Goal: Task Accomplishment & Management: Use online tool/utility

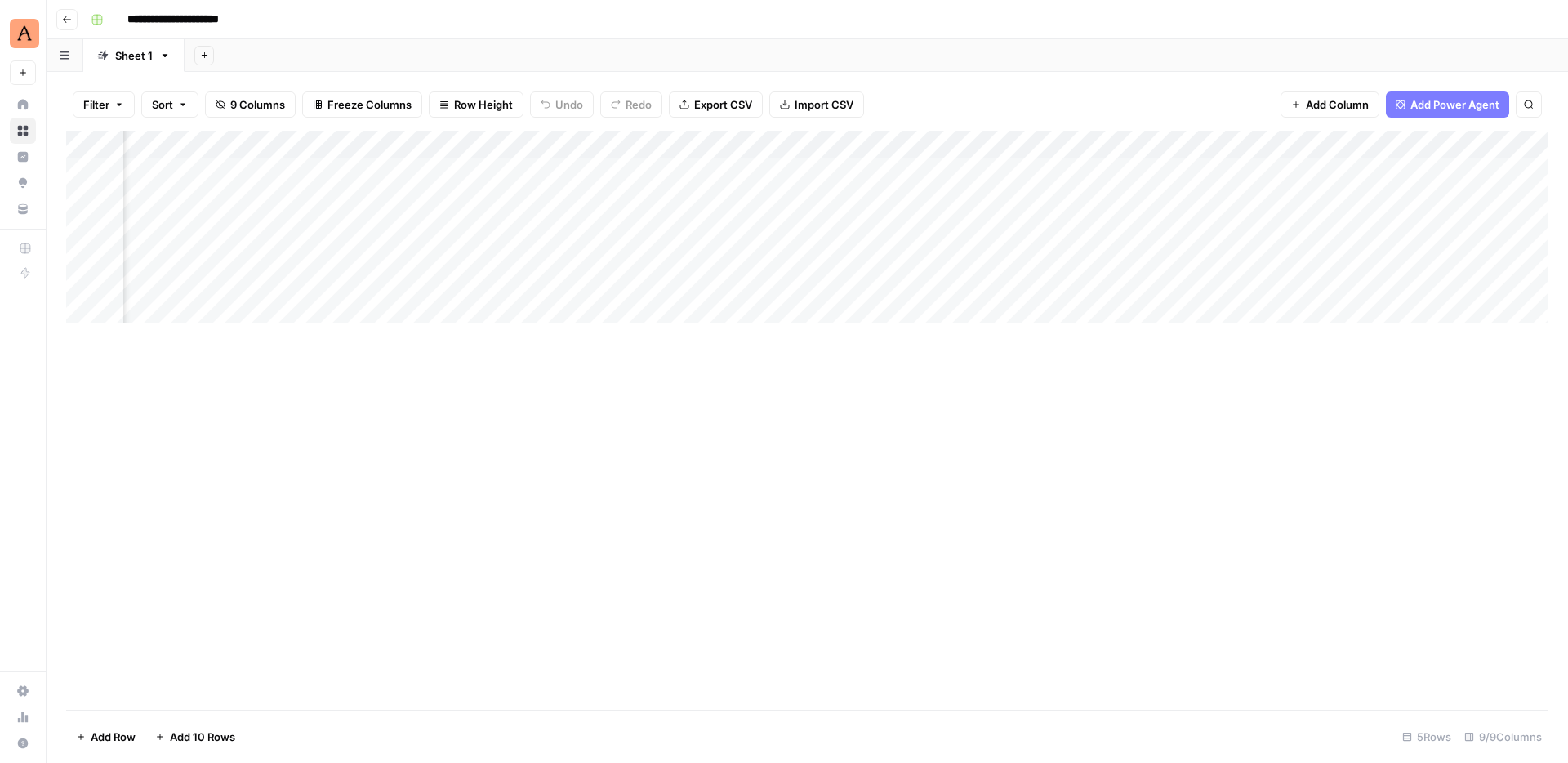
scroll to position [0, 543]
click at [73, 17] on button "Go back" at bounding box center [66, 19] width 21 height 21
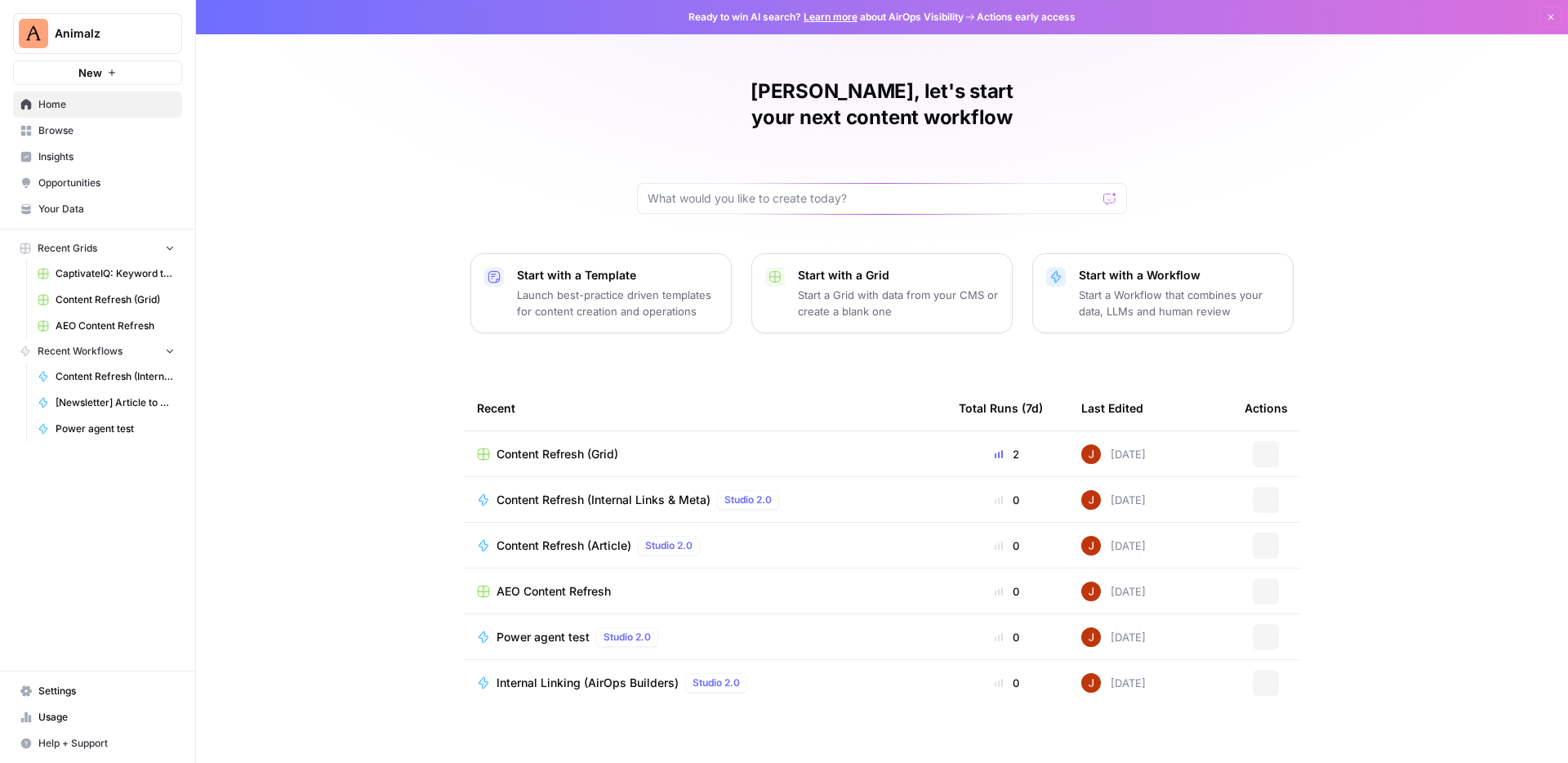
click at [98, 183] on span "Opportunities" at bounding box center [106, 183] width 136 height 14
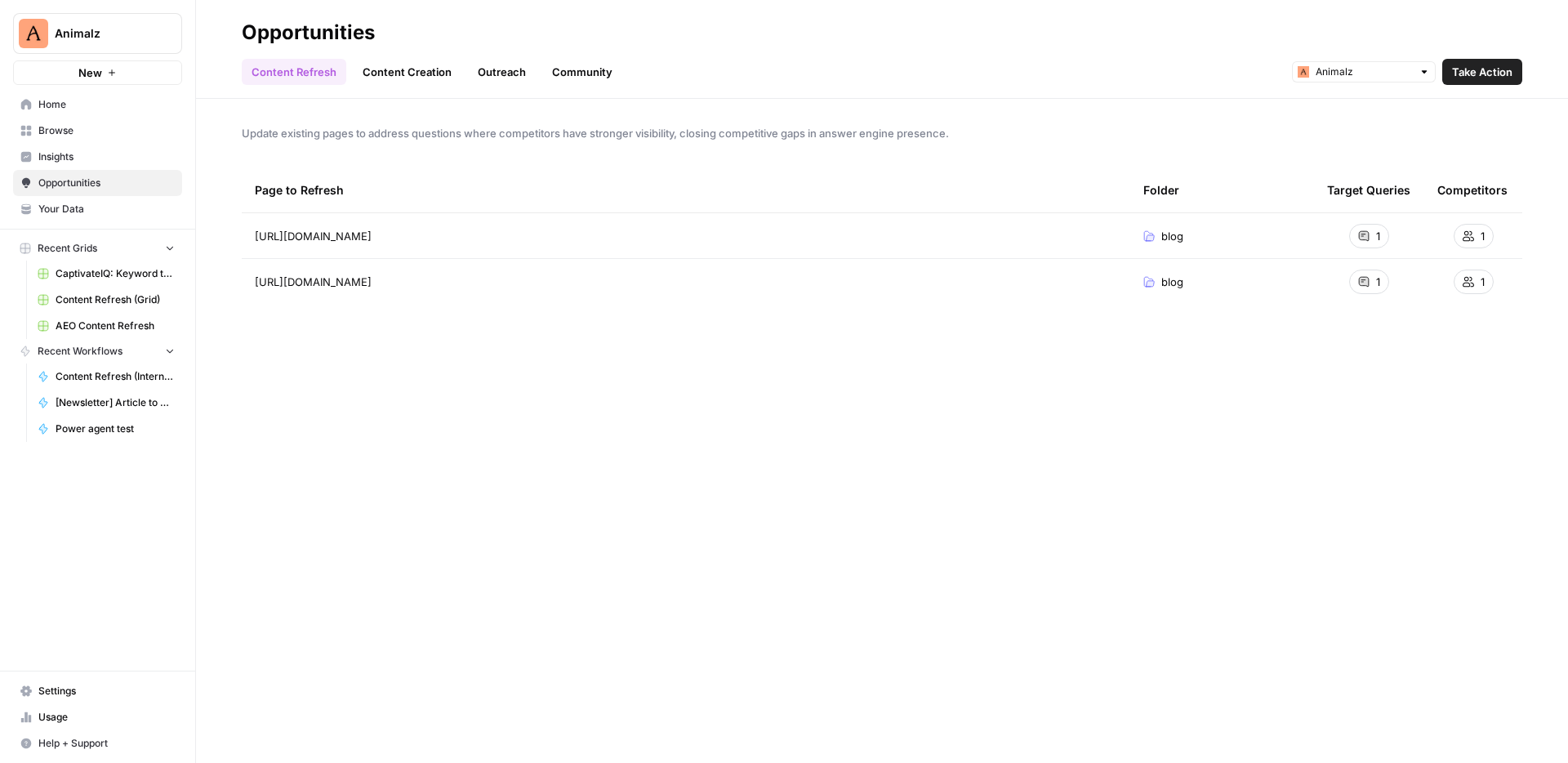
click at [1497, 67] on span "Take Action" at bounding box center [1482, 72] width 61 height 16
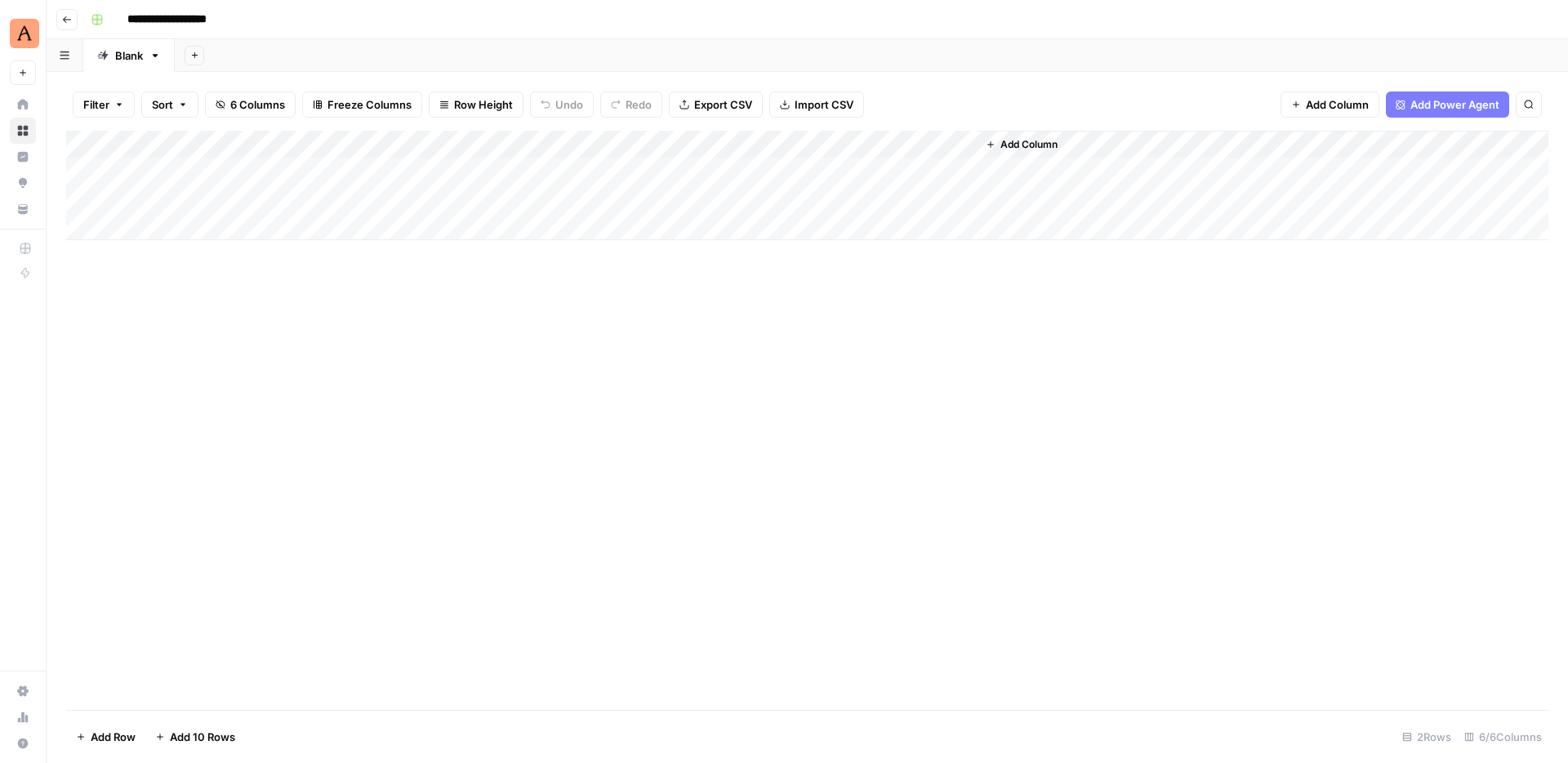
click at [645, 145] on div "Add Column" at bounding box center [807, 185] width 1482 height 110
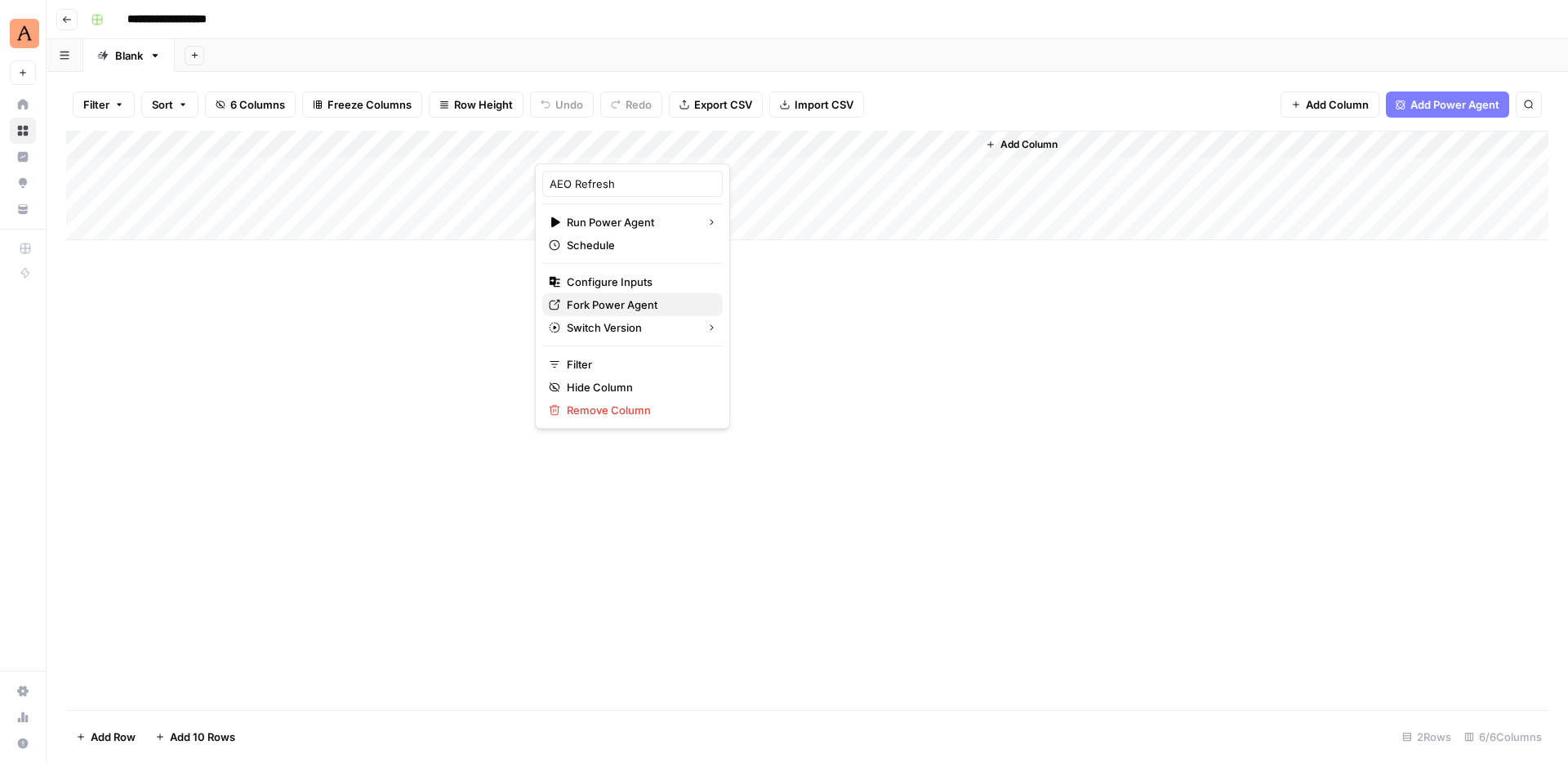
click at [651, 307] on span "Fork Power Agent" at bounding box center [638, 304] width 143 height 16
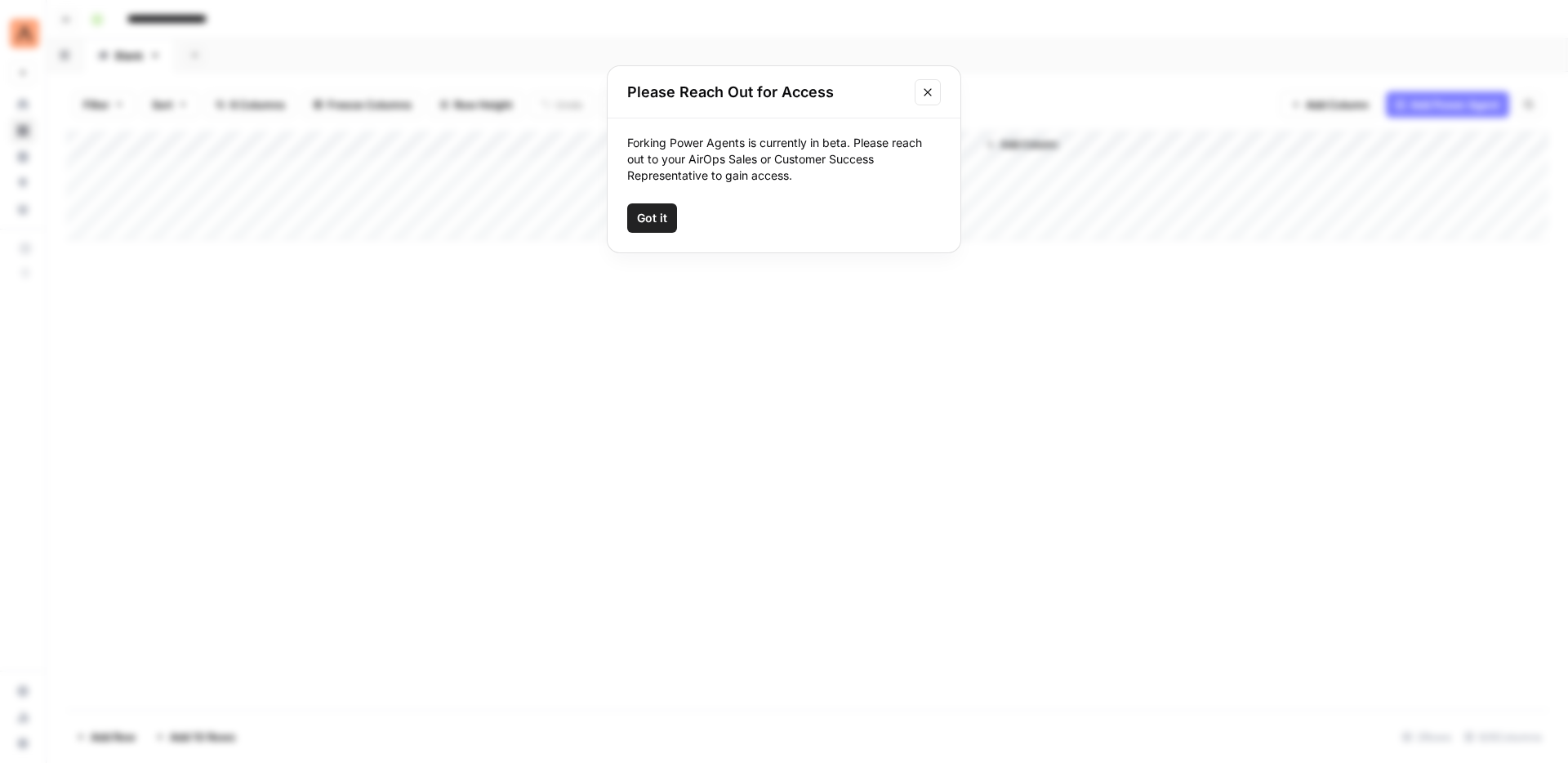
click at [927, 99] on button "Close modal" at bounding box center [927, 92] width 26 height 26
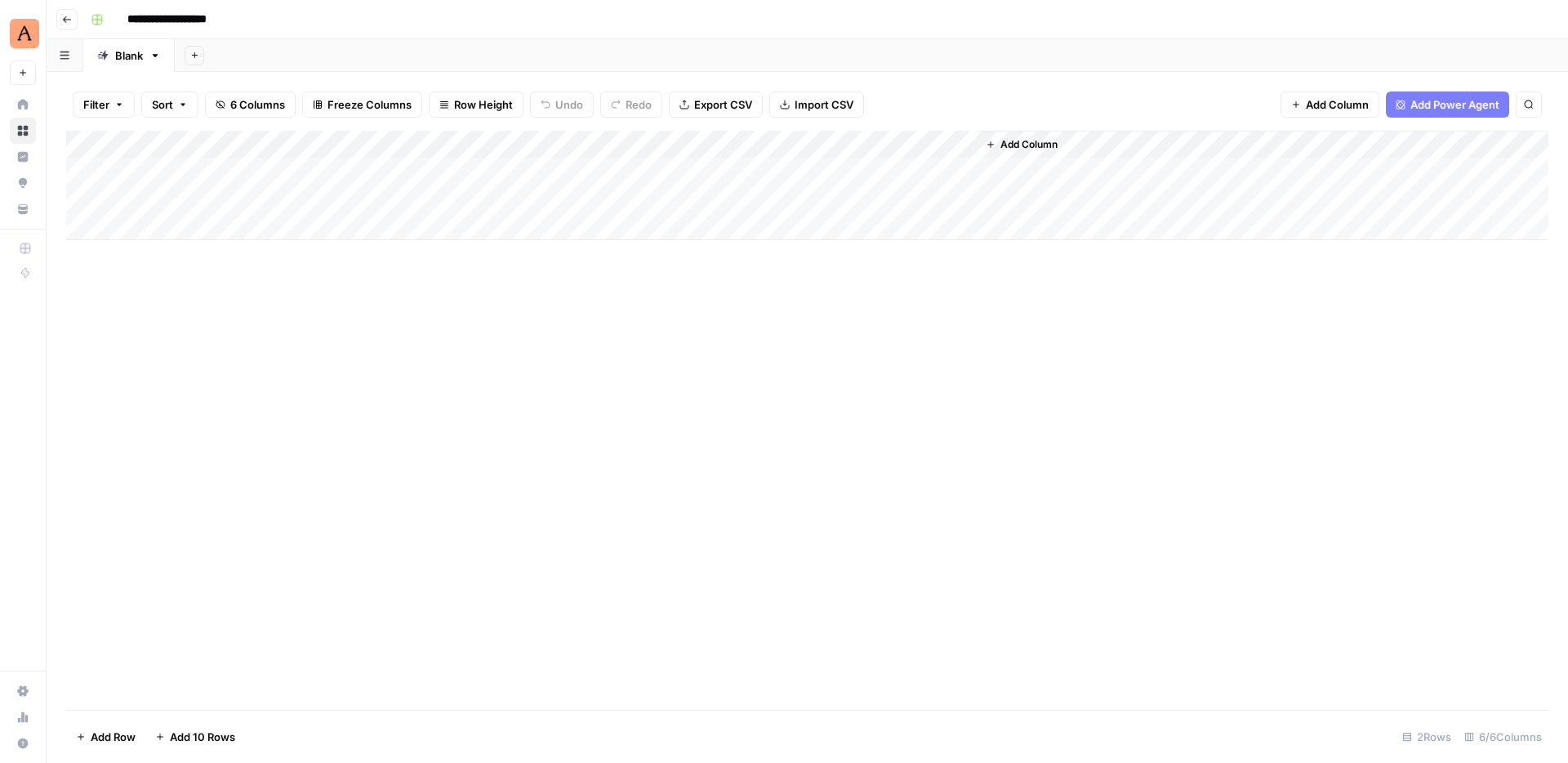
click at [609, 164] on div "Add Column" at bounding box center [807, 185] width 1482 height 110
click at [621, 168] on div "Add Column" at bounding box center [807, 185] width 1482 height 110
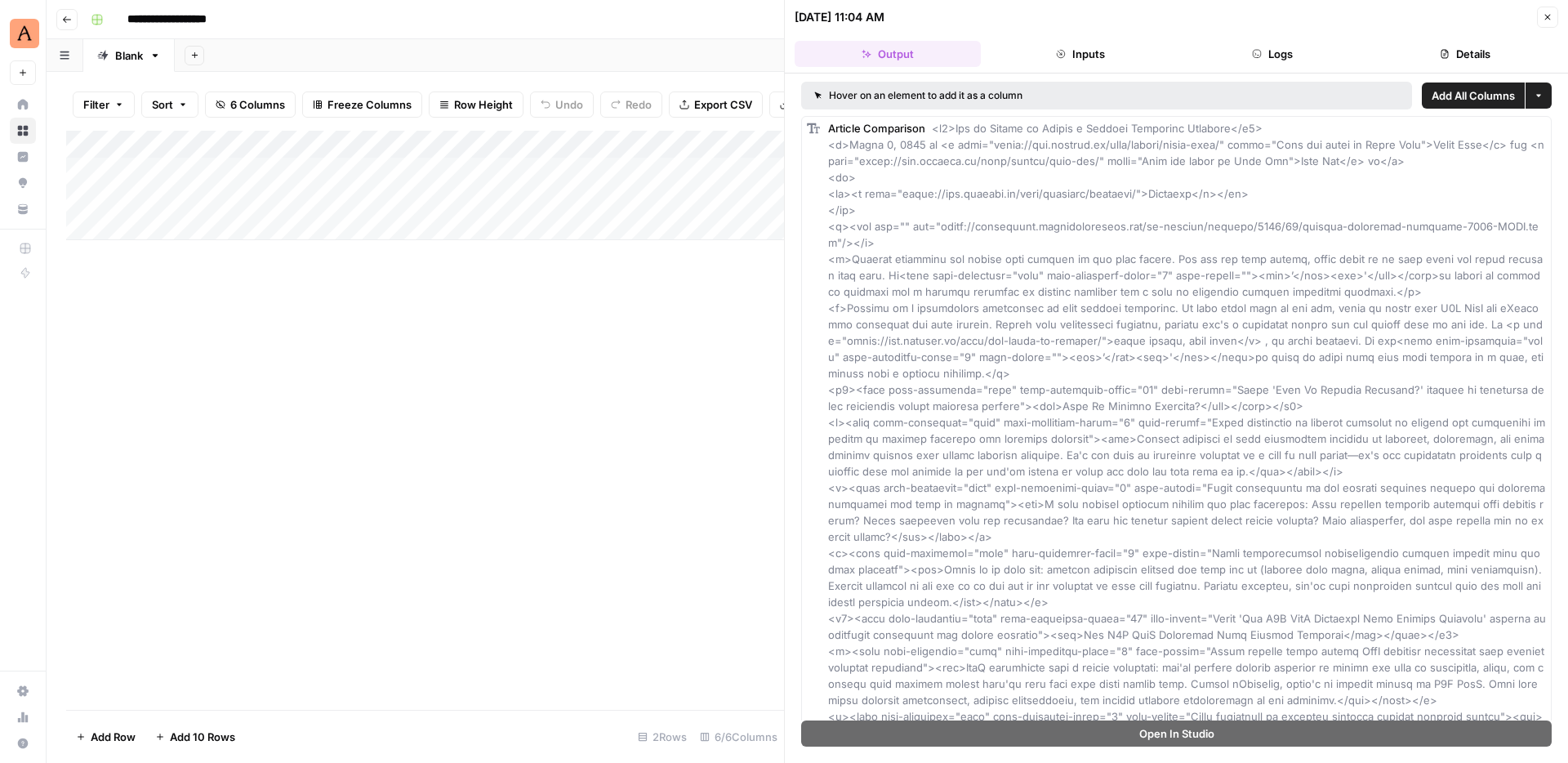
click at [1546, 11] on button "Close" at bounding box center [1547, 16] width 21 height 21
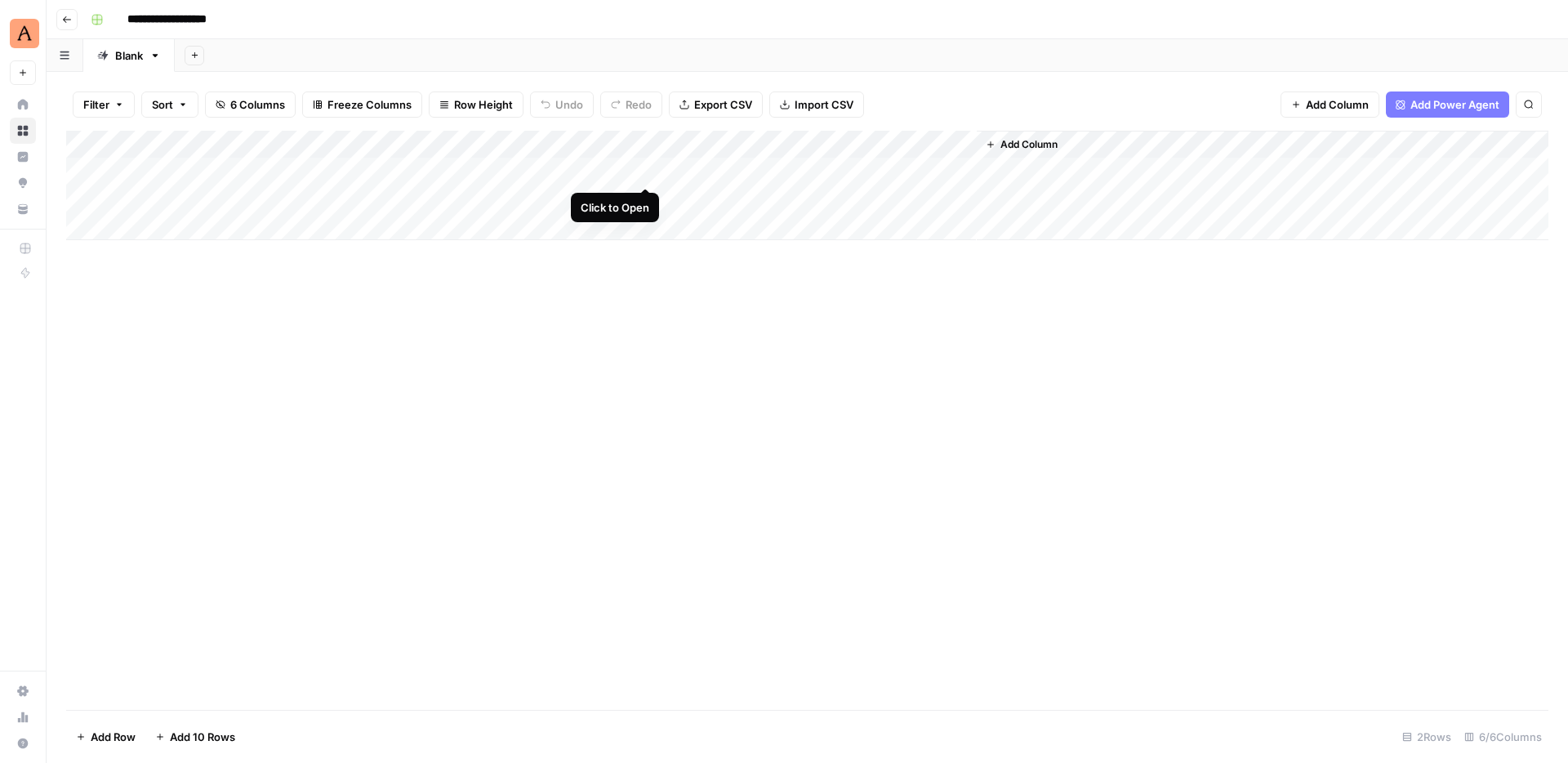
click at [646, 169] on div "Add Column" at bounding box center [807, 185] width 1482 height 110
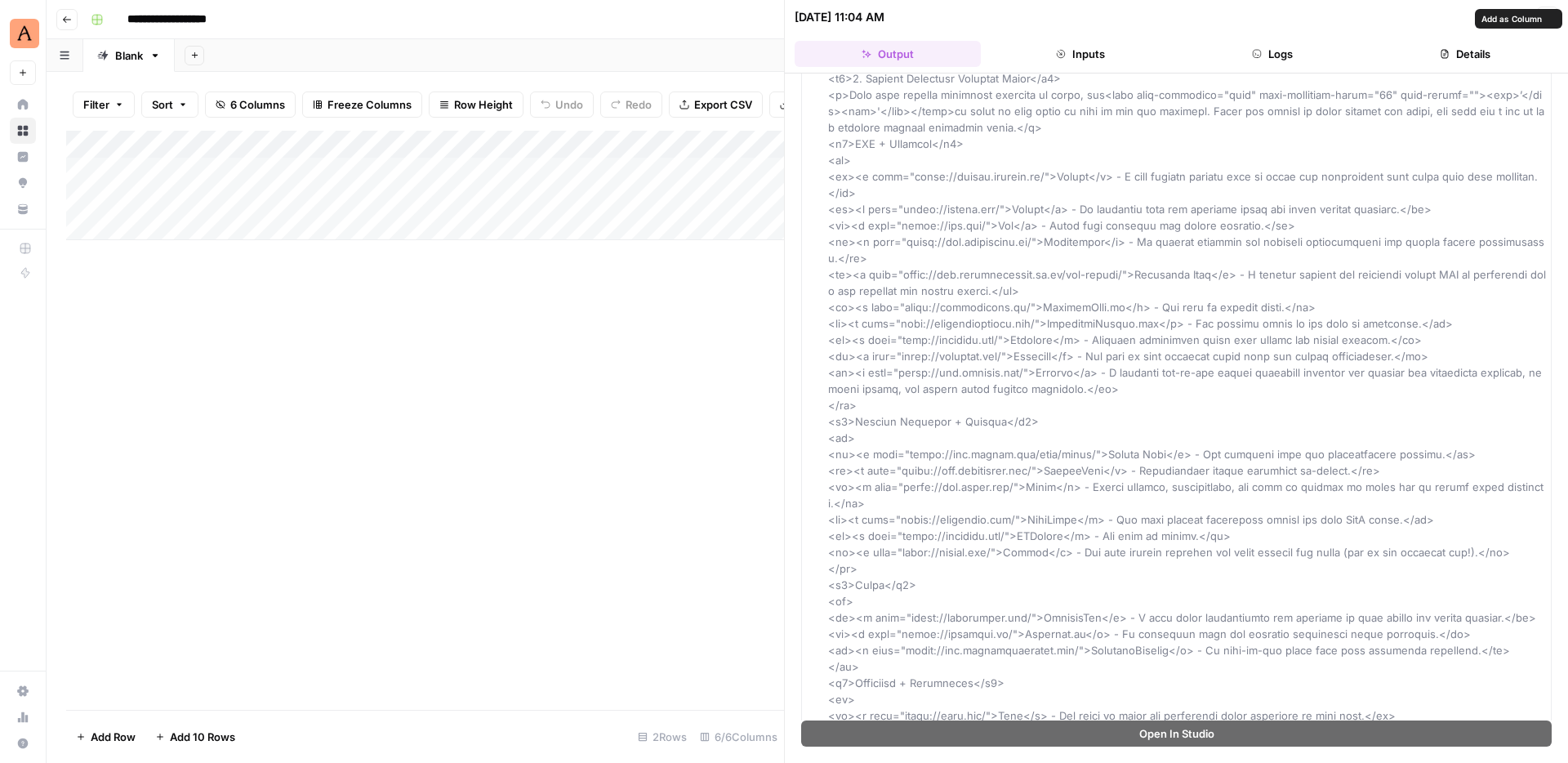
scroll to position [6613, 0]
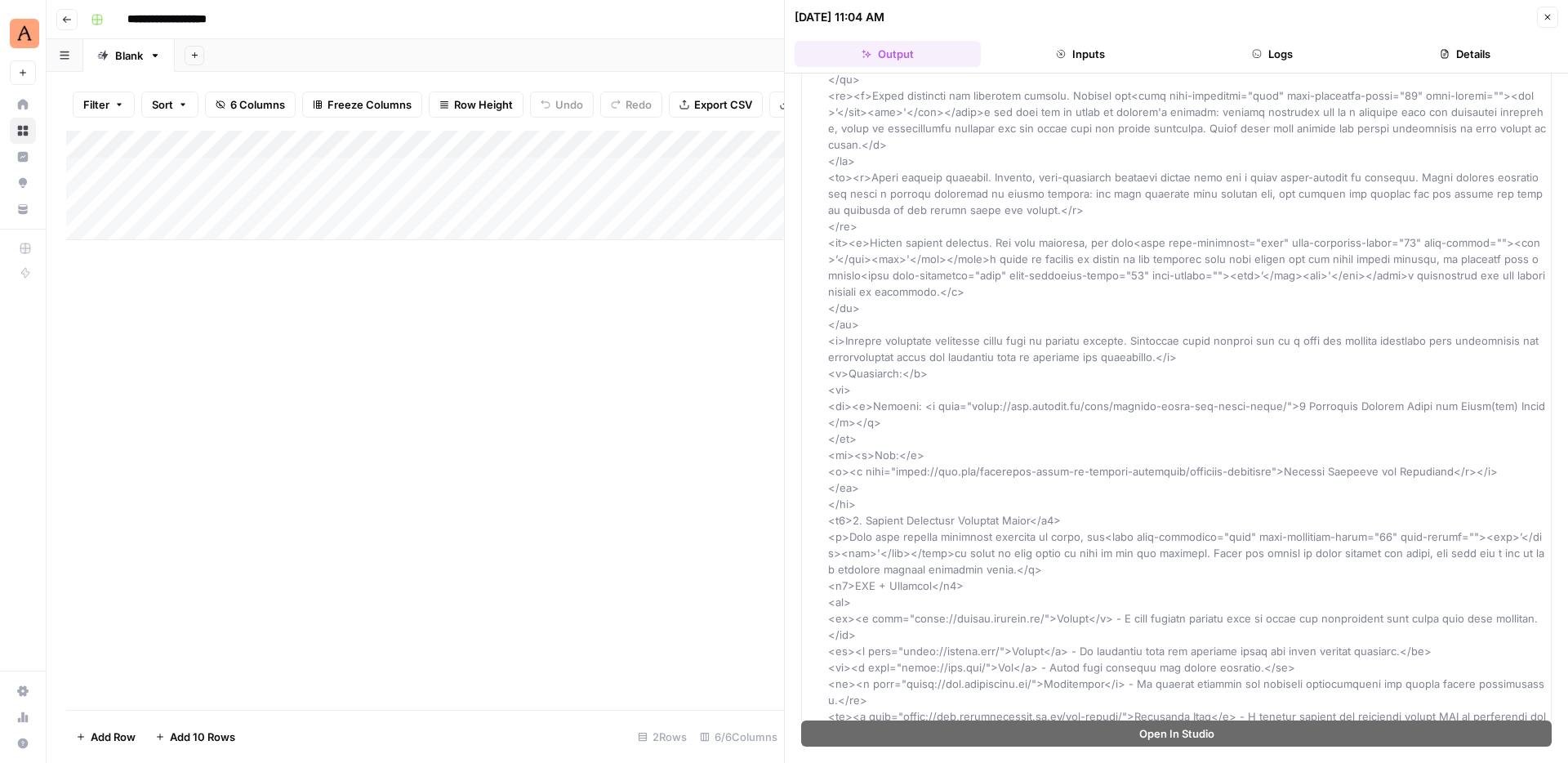
click at [1547, 21] on icon "button" at bounding box center [1547, 17] width 10 height 10
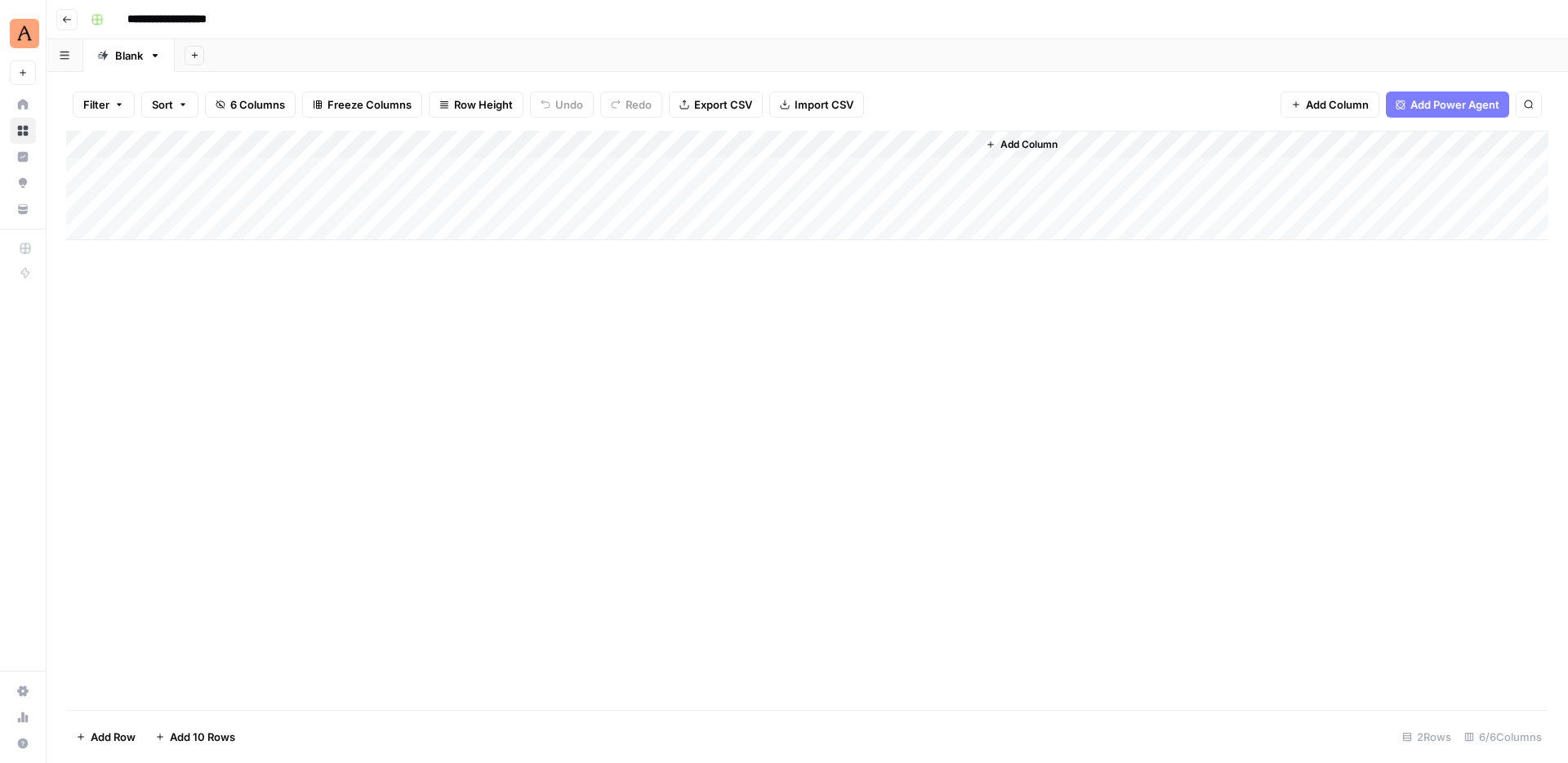
click at [796, 169] on div "Add Column" at bounding box center [807, 185] width 1482 height 110
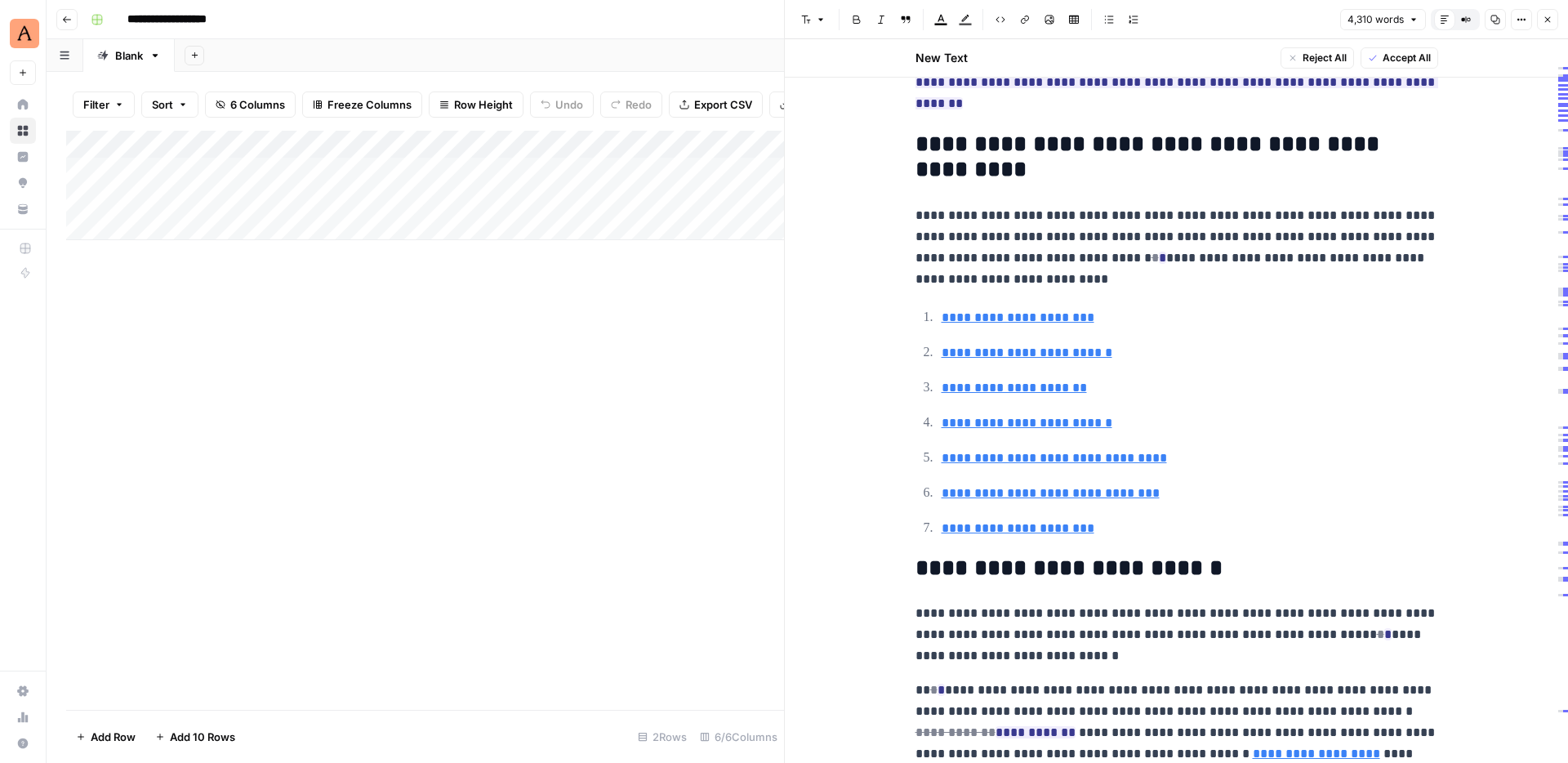
scroll to position [1647, 0]
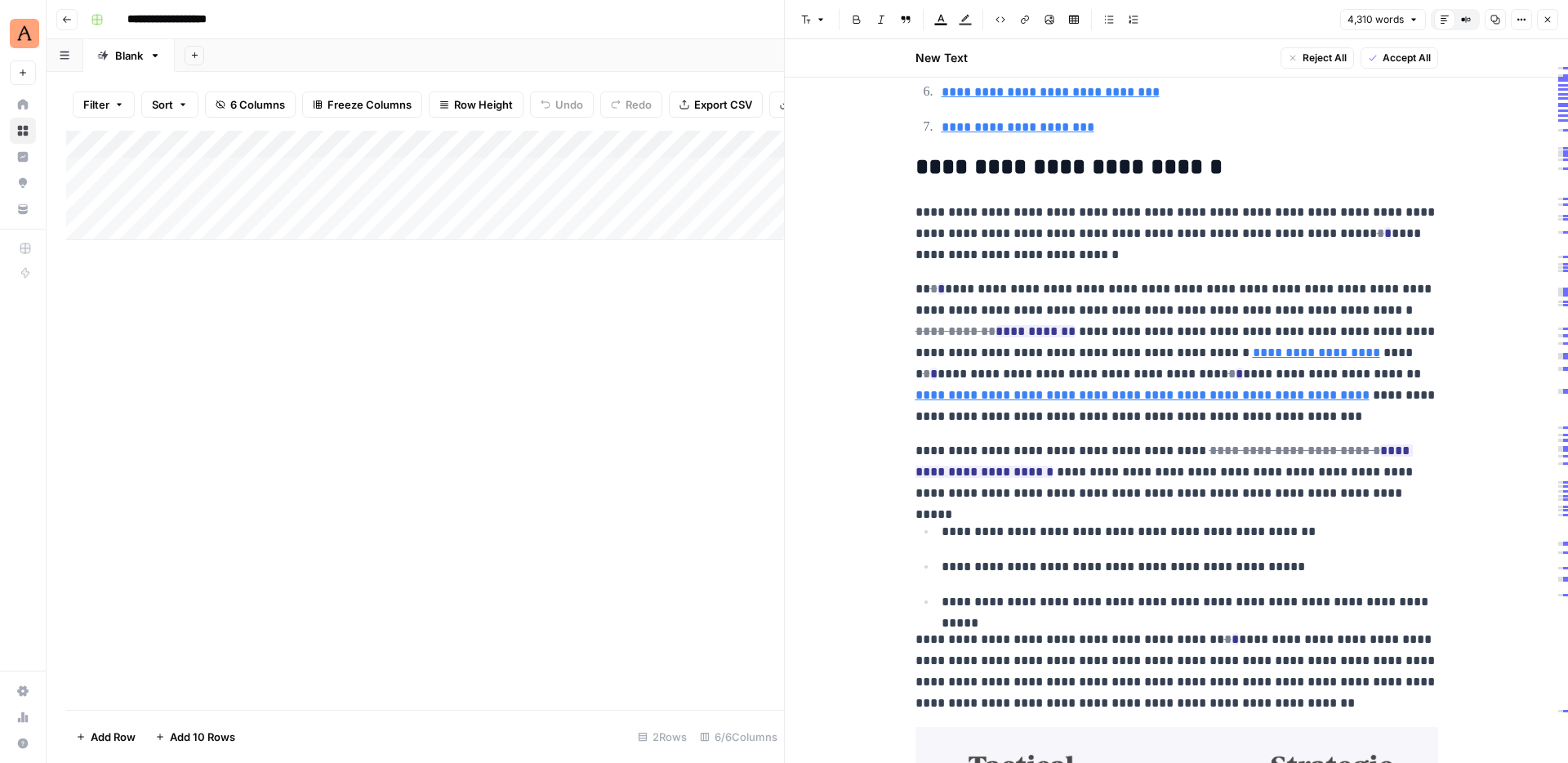
type input "https://www.animalz.co/blog/content-marketing-personas/"
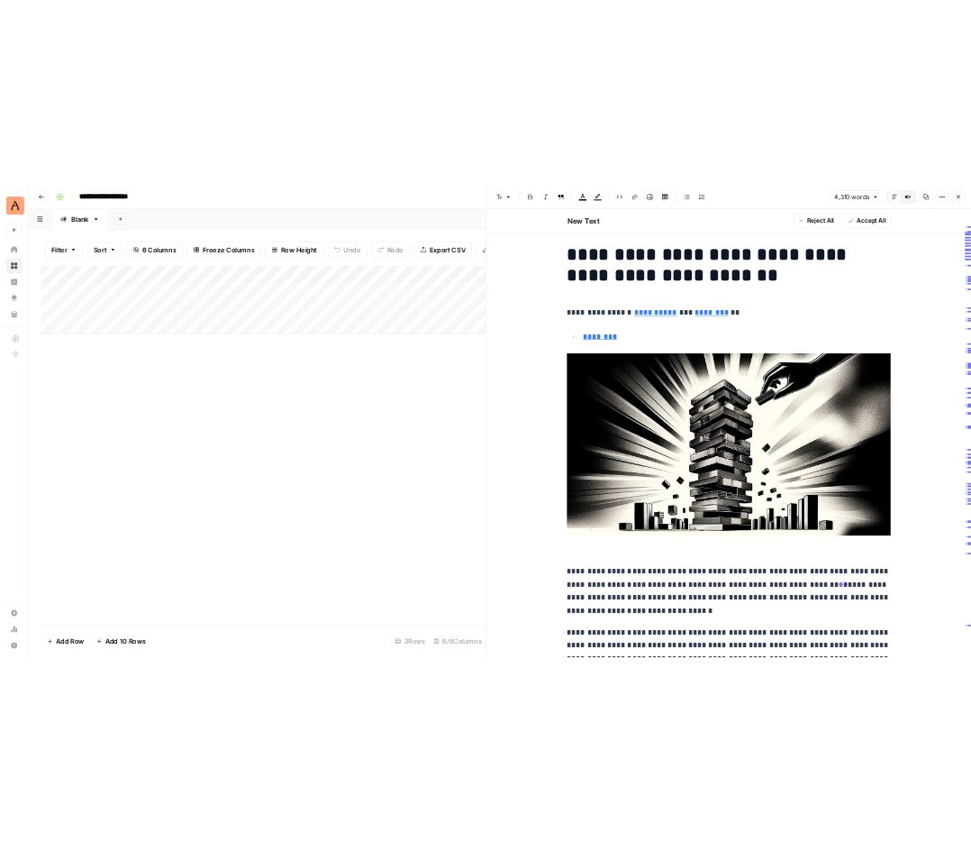
scroll to position [22, 0]
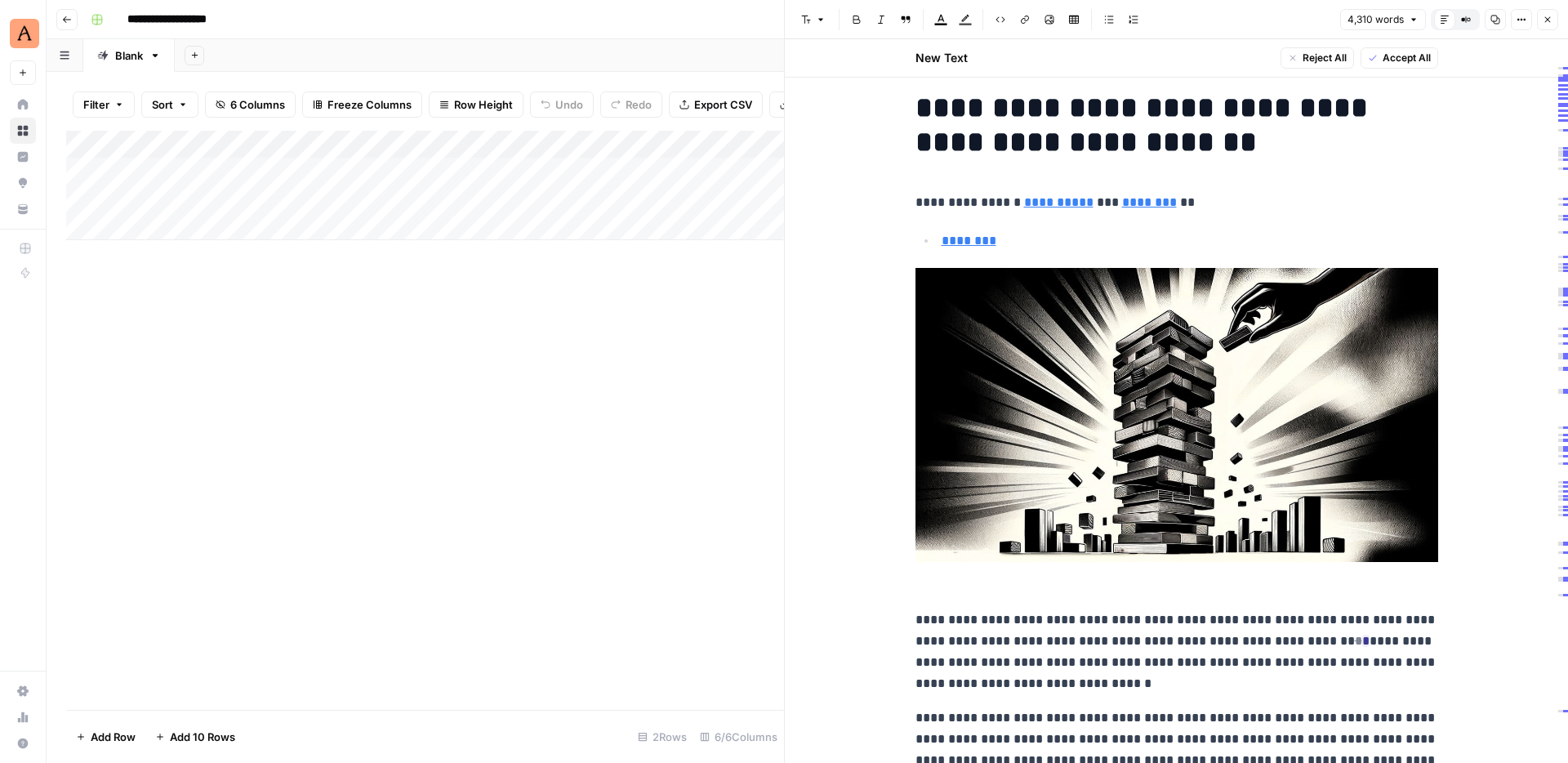
click at [294, 169] on div "Add Column" at bounding box center [425, 185] width 718 height 110
click at [375, 164] on div "Add Column" at bounding box center [425, 185] width 718 height 110
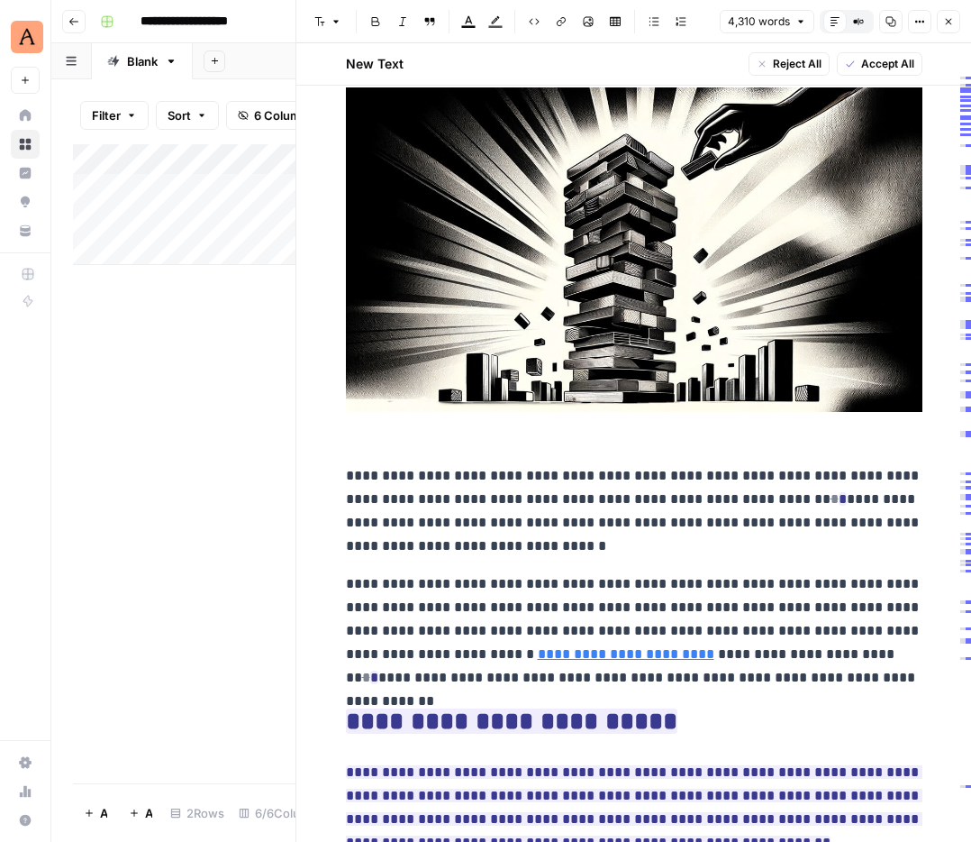
scroll to position [0, 0]
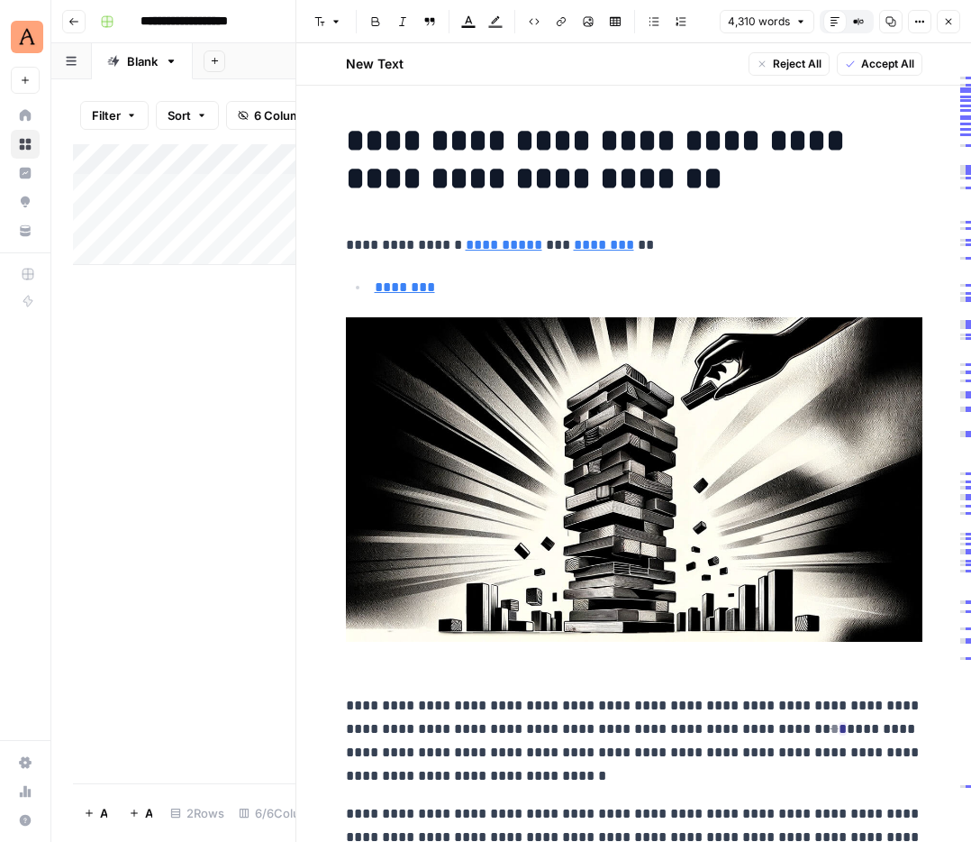
click at [943, 27] on button "Close" at bounding box center [948, 21] width 23 height 23
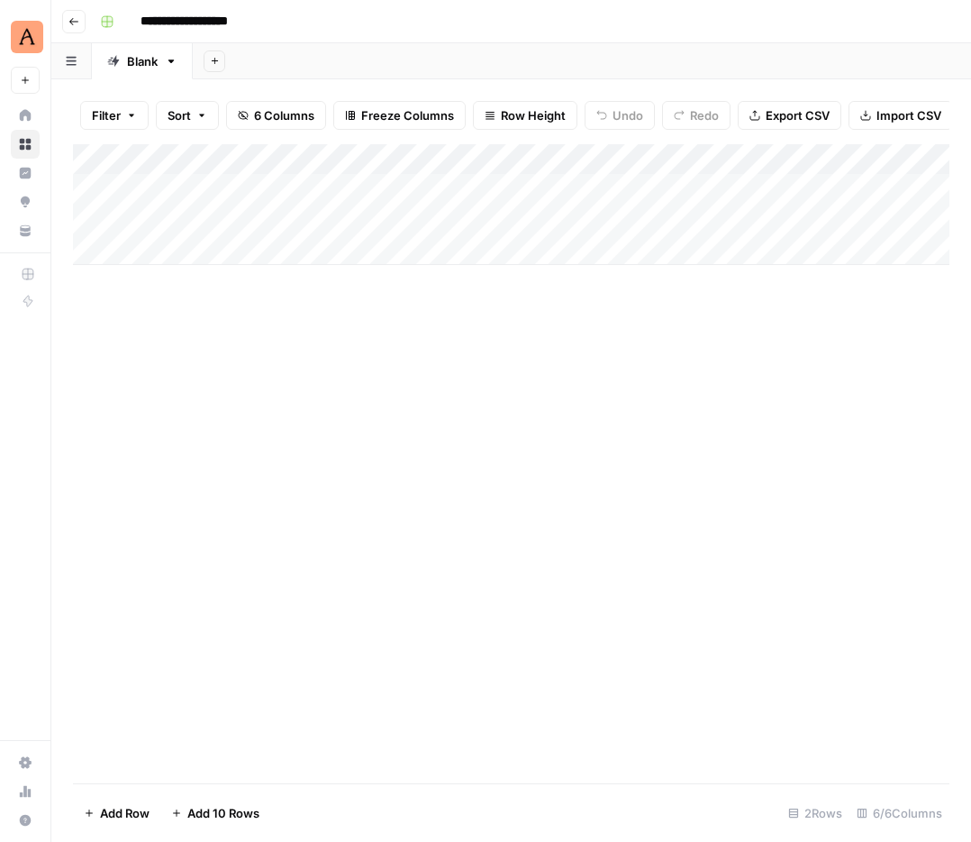
scroll to position [0, 228]
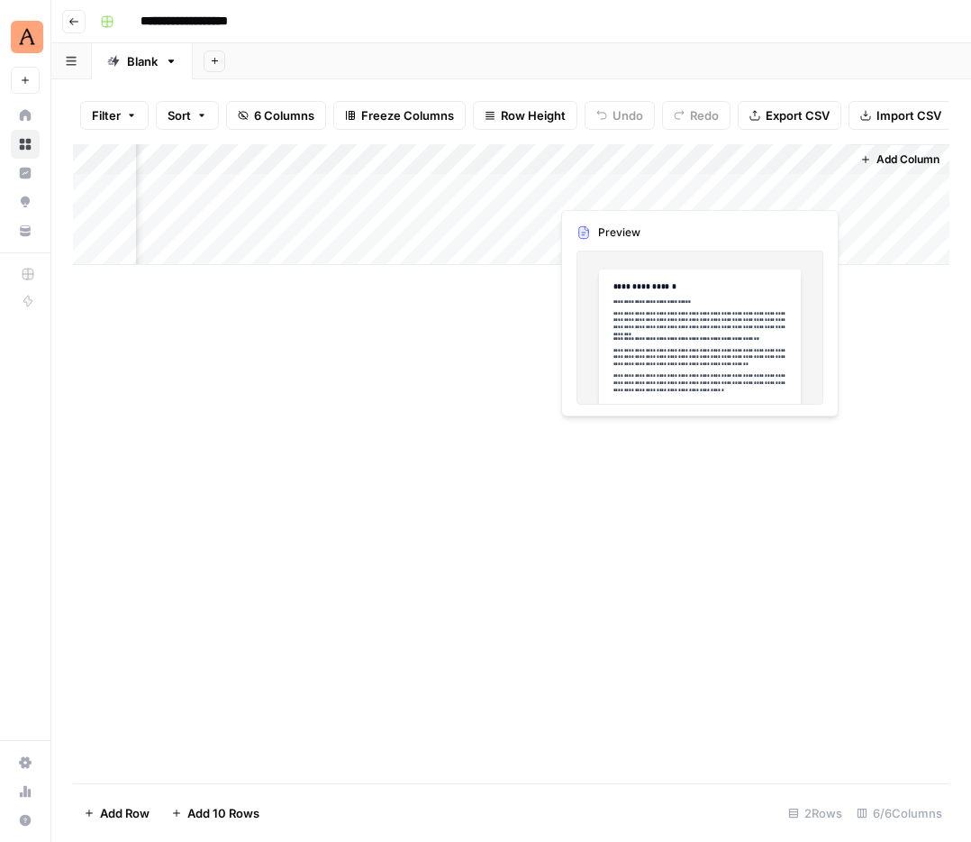
click at [805, 186] on div "Add Column" at bounding box center [511, 204] width 877 height 121
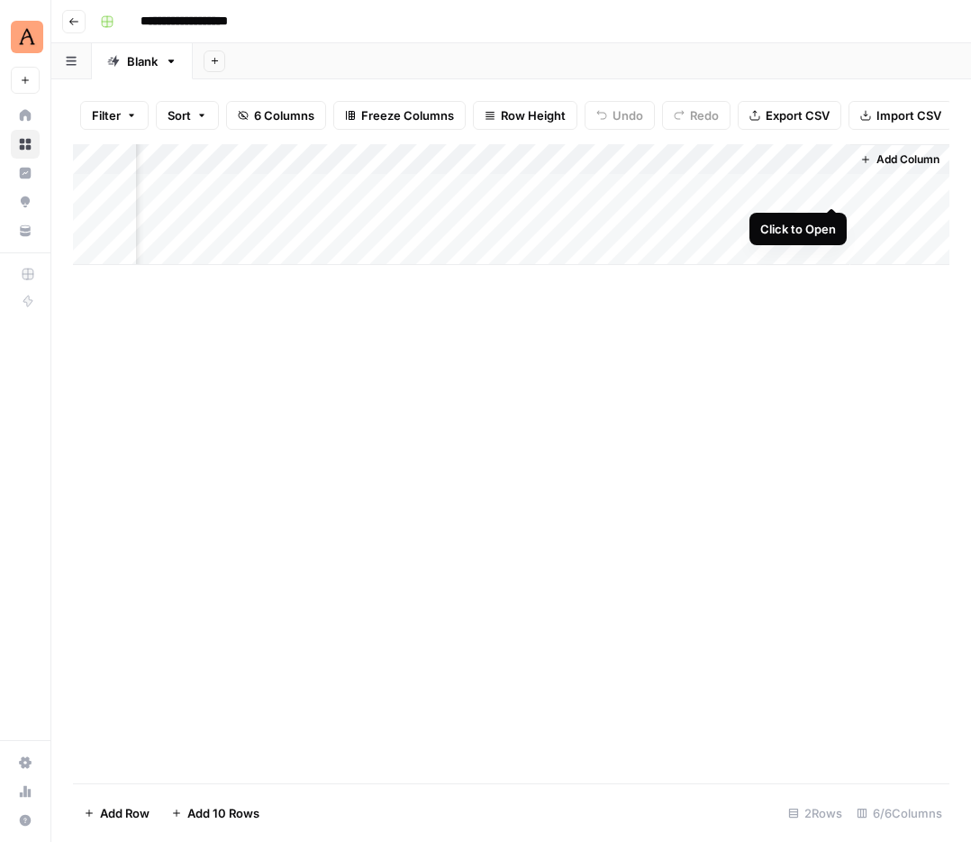
click at [833, 185] on div "Add Column" at bounding box center [511, 204] width 877 height 121
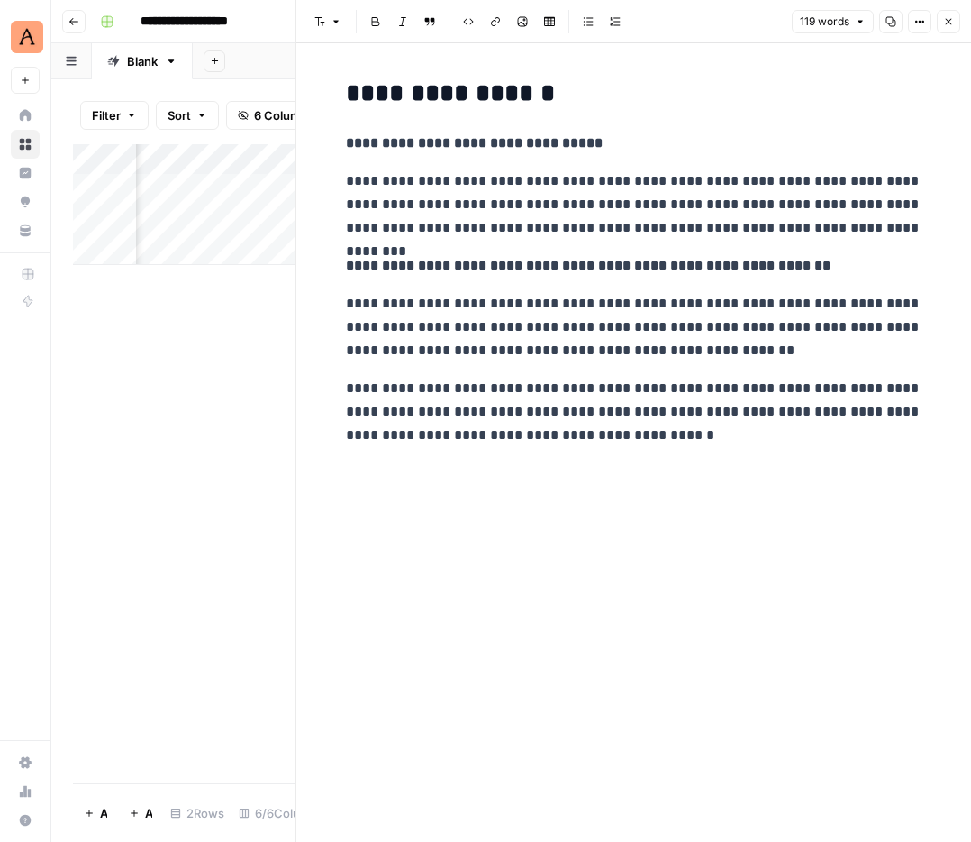
click at [942, 24] on button "Close" at bounding box center [948, 21] width 23 height 23
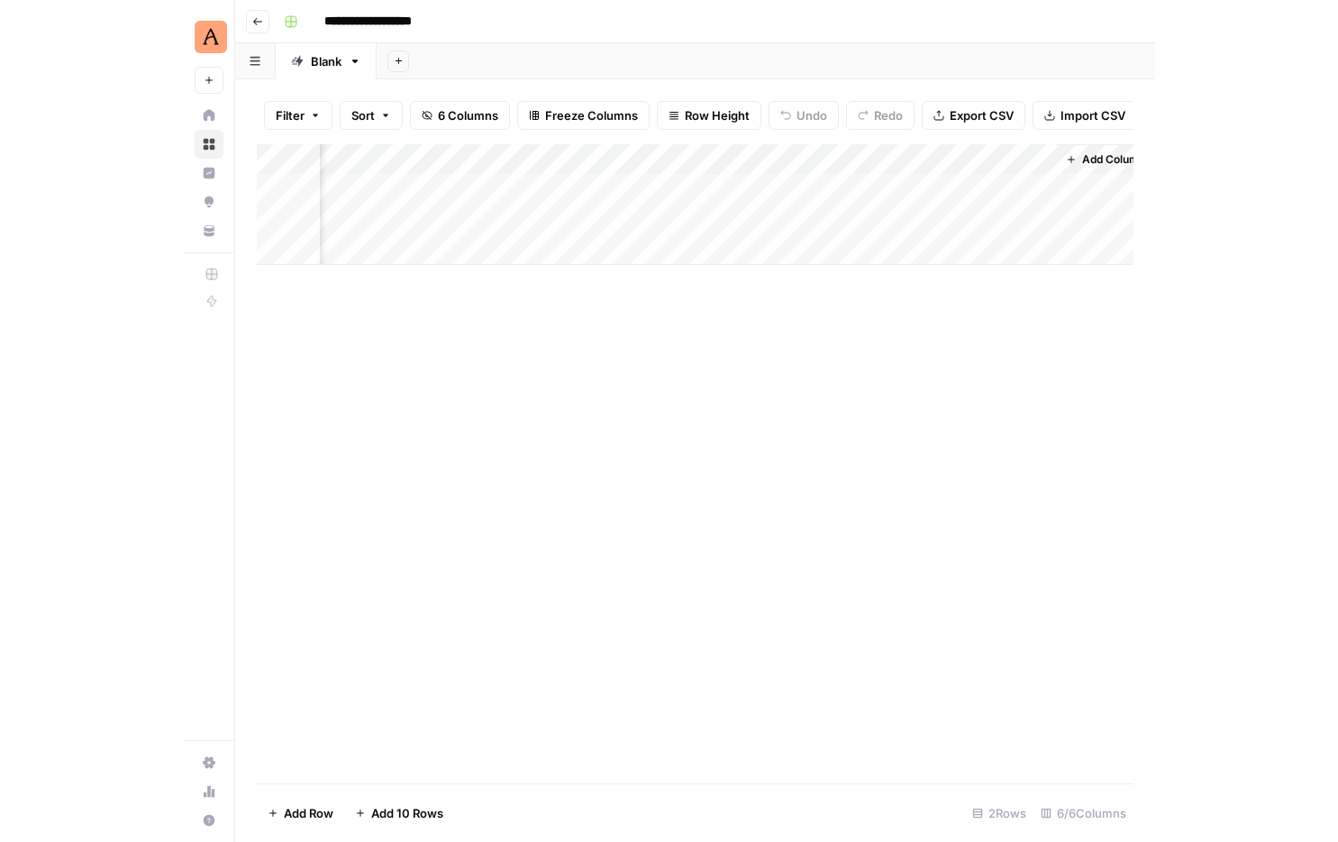
scroll to position [0, 206]
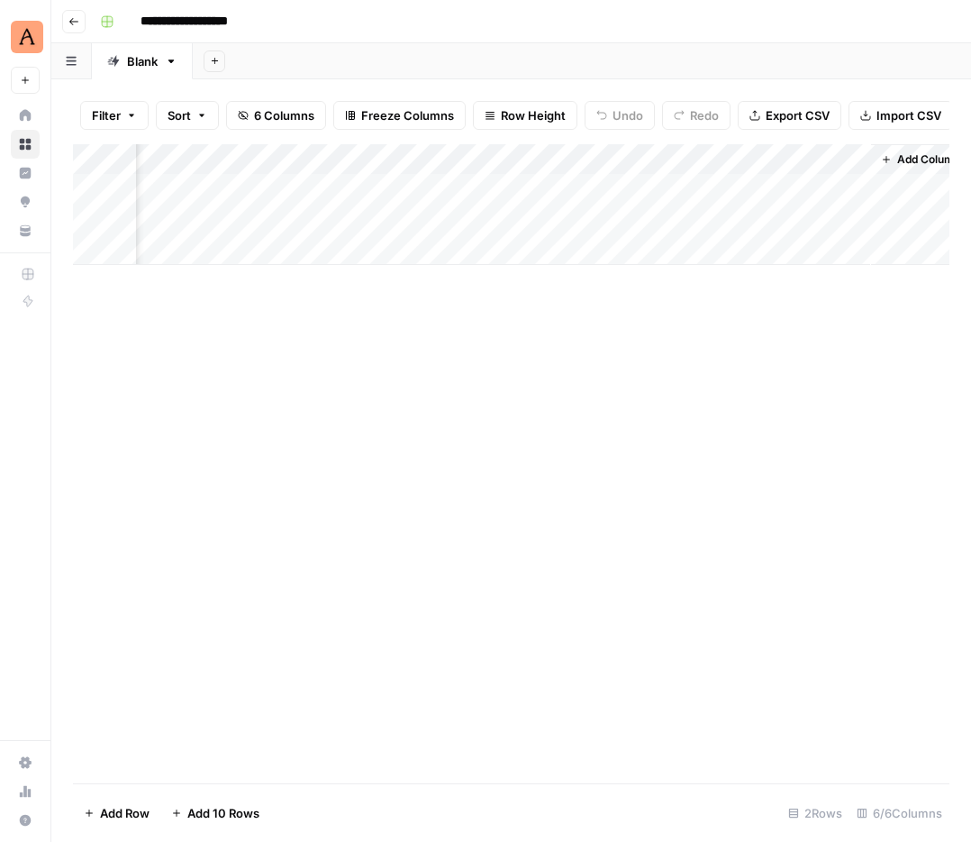
click at [453, 218] on div "Add Column" at bounding box center [511, 204] width 877 height 121
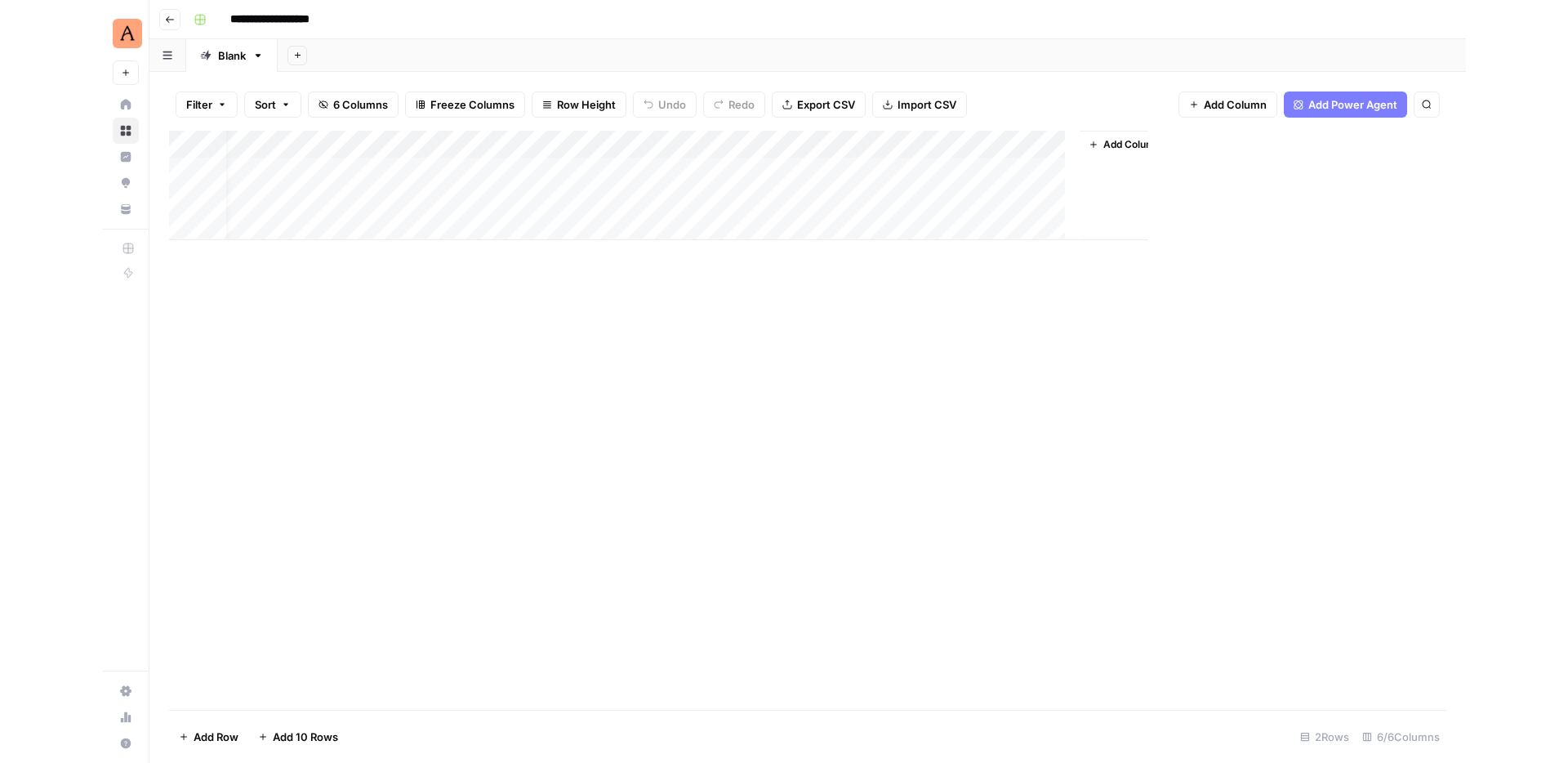
scroll to position [0, 0]
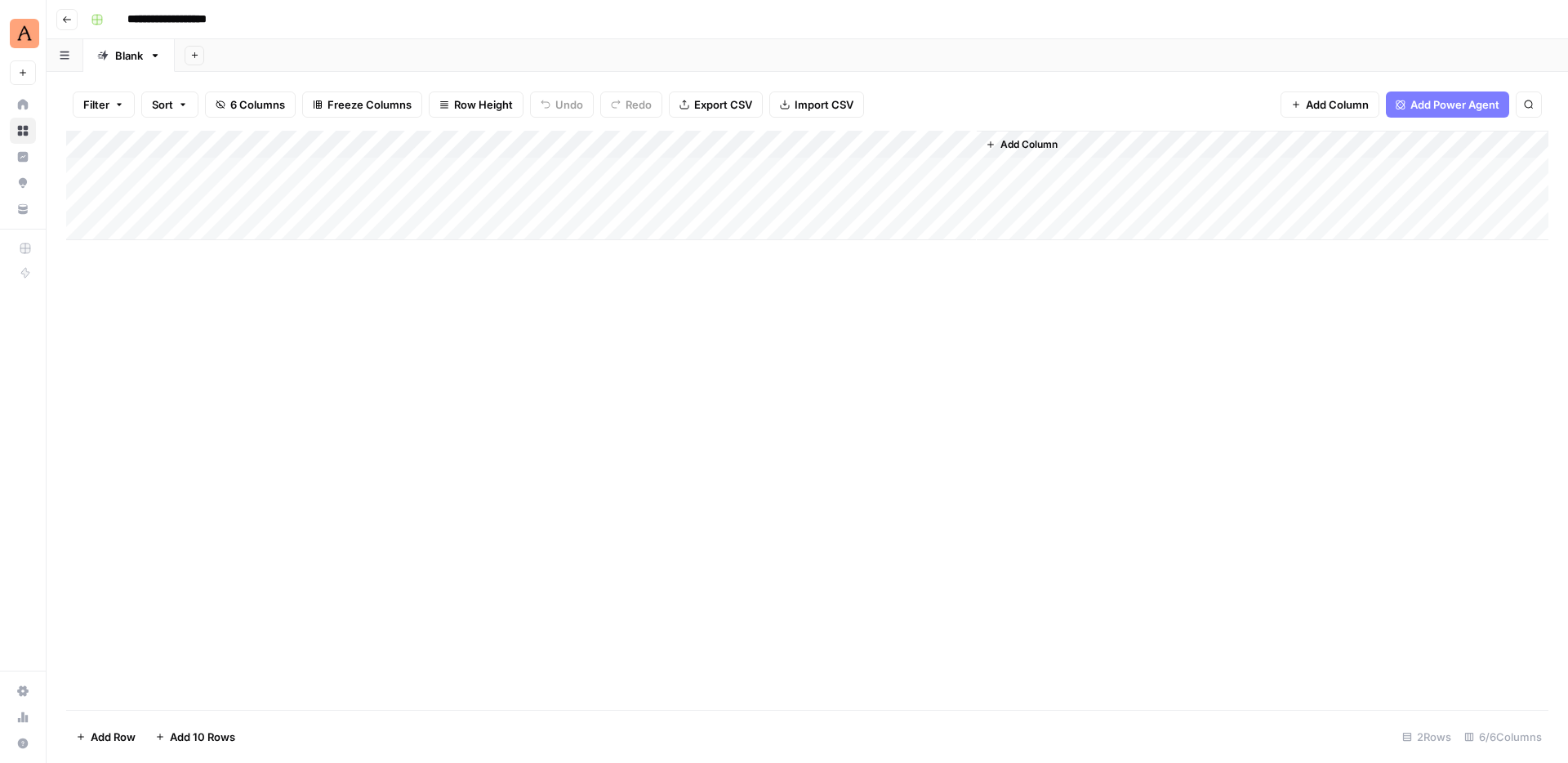
click at [792, 197] on div "Add Column" at bounding box center [807, 185] width 1482 height 110
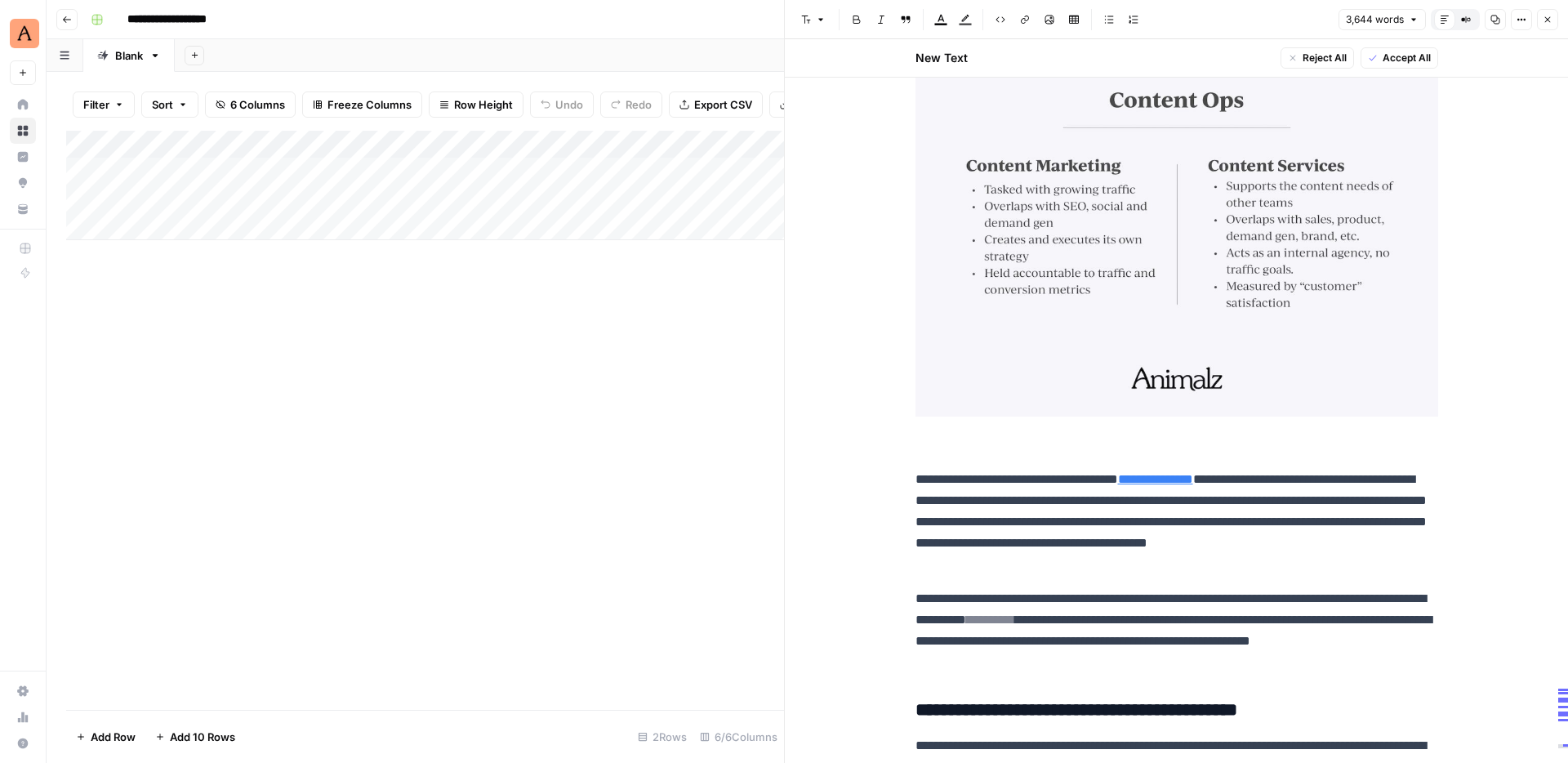
click at [370, 201] on div "Add Column" at bounding box center [425, 185] width 718 height 110
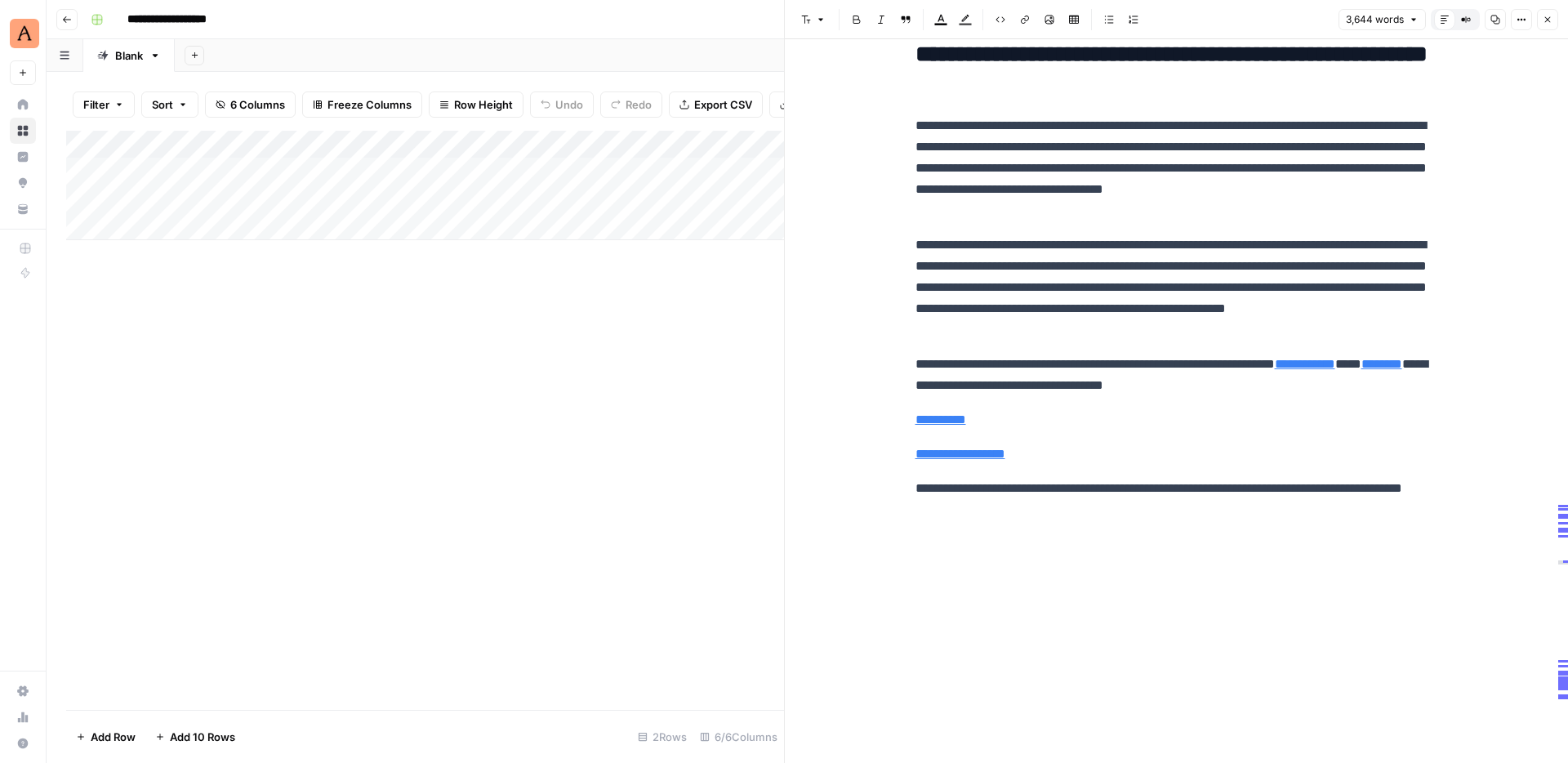
scroll to position [308, 0]
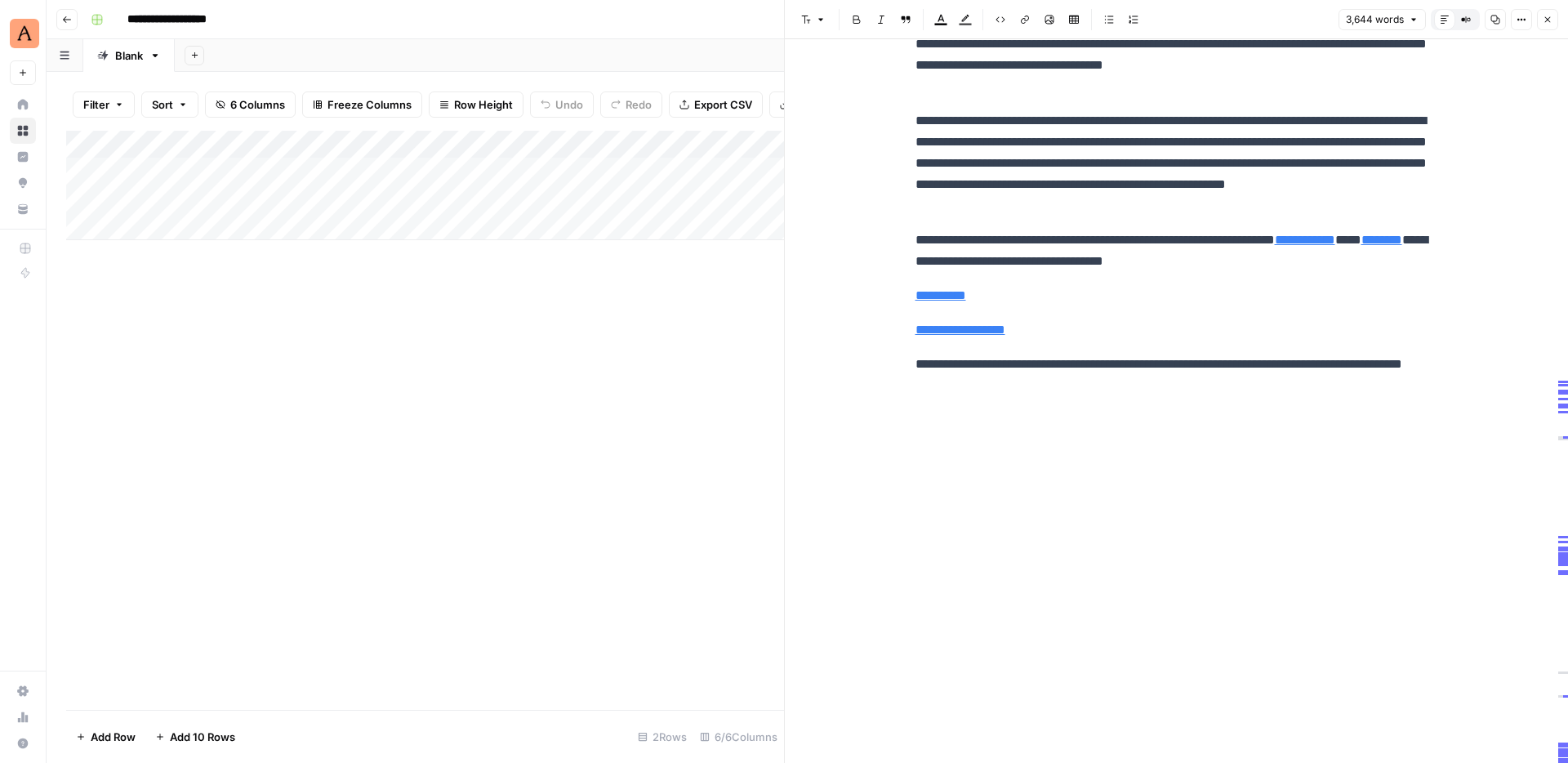
click at [1544, 24] on button "Close" at bounding box center [1547, 19] width 21 height 21
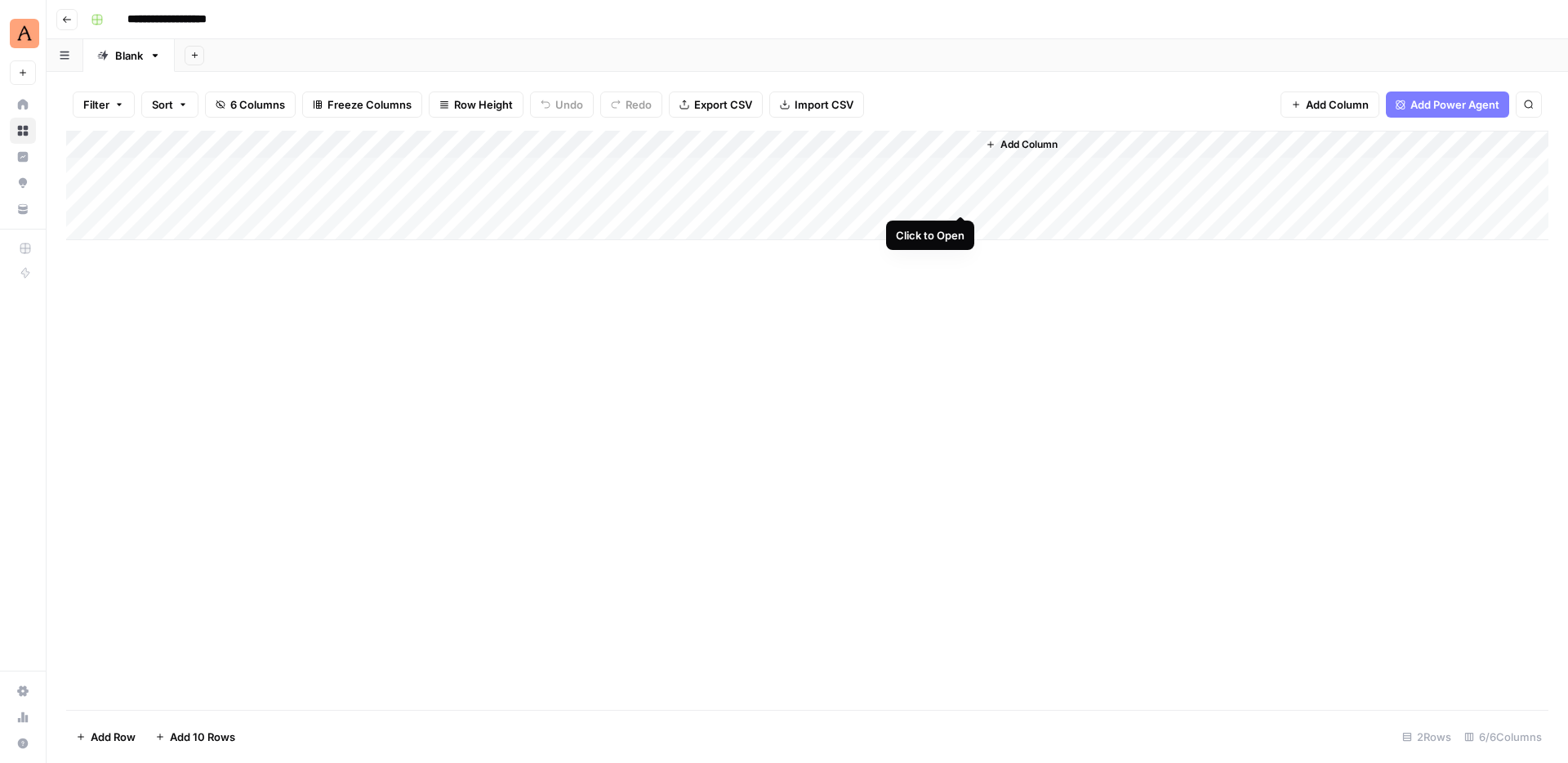
click at [961, 196] on div "Add Column" at bounding box center [807, 185] width 1482 height 110
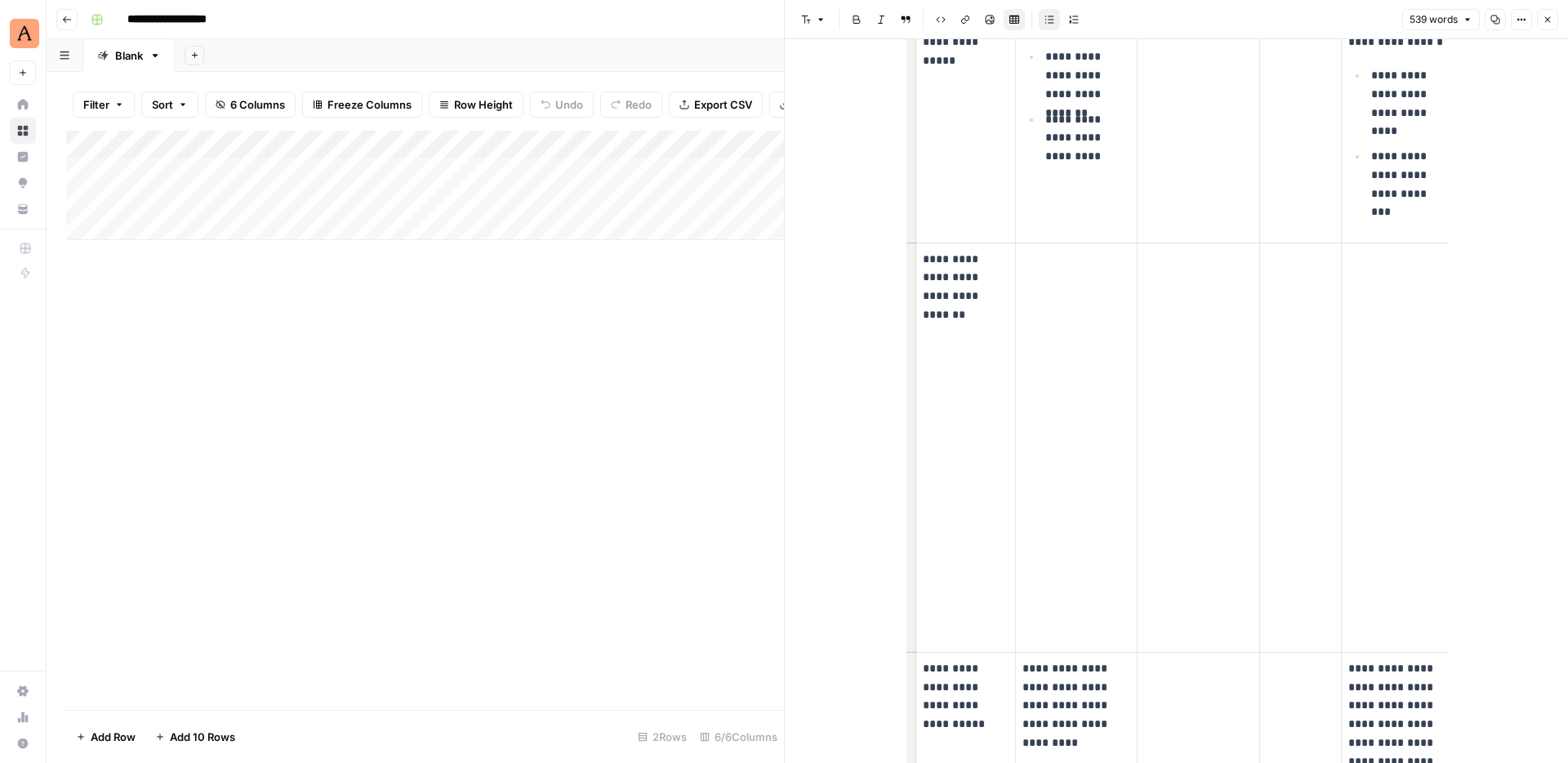
scroll to position [1562, 0]
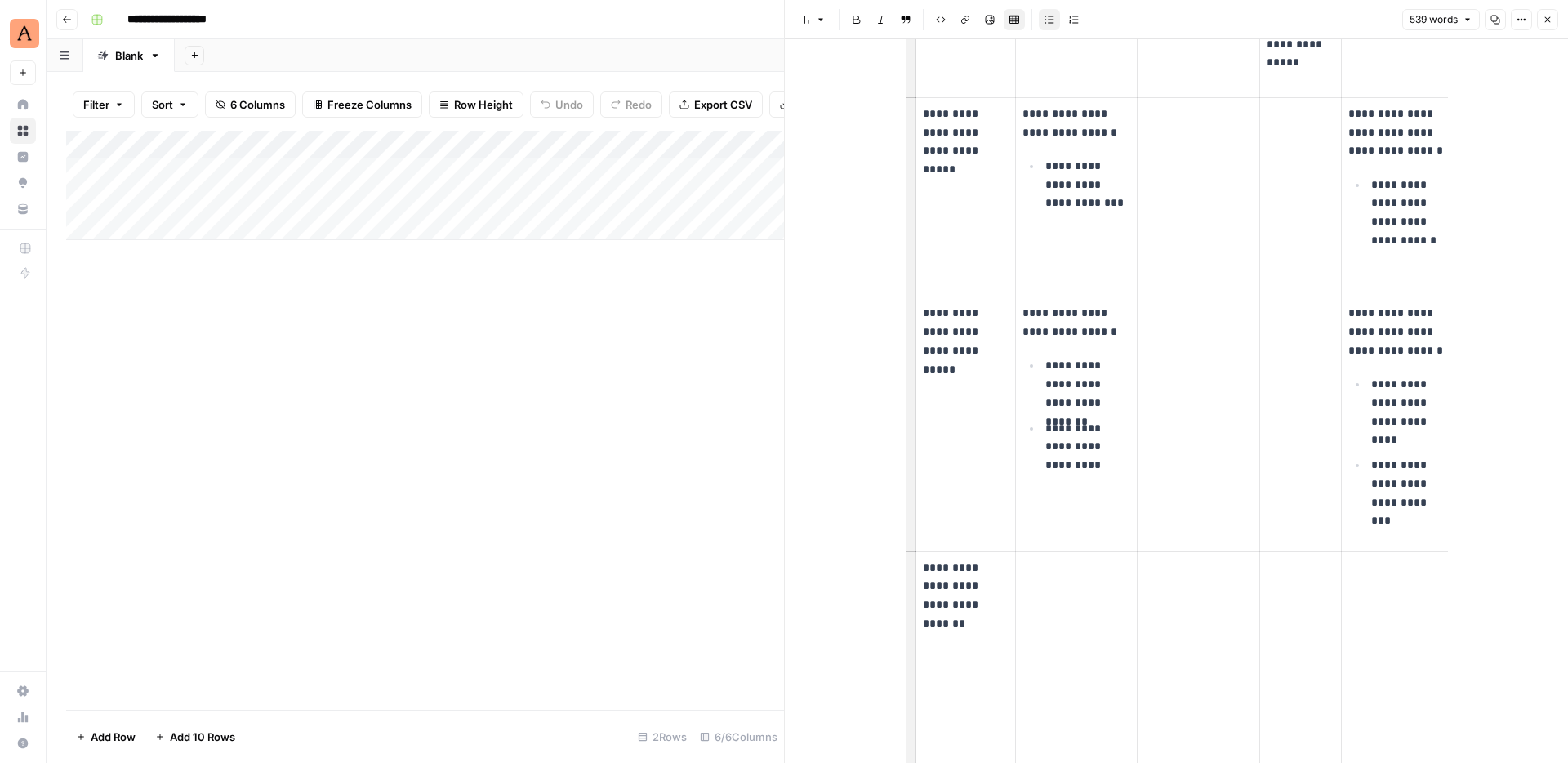
click at [1549, 17] on icon "button" at bounding box center [1547, 19] width 10 height 10
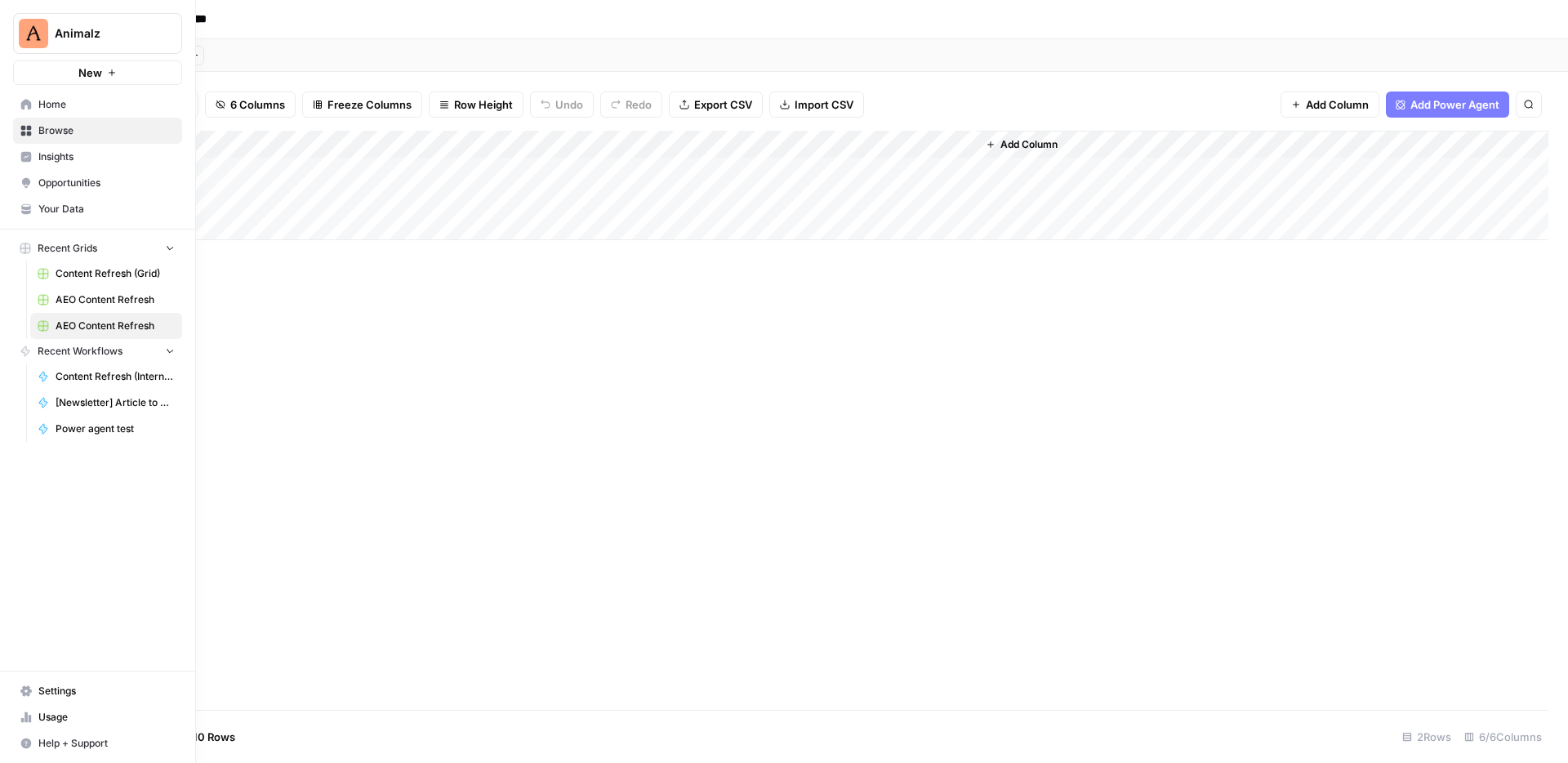
click at [29, 37] on img "Workspace: Animalz" at bounding box center [34, 34] width 29 height 29
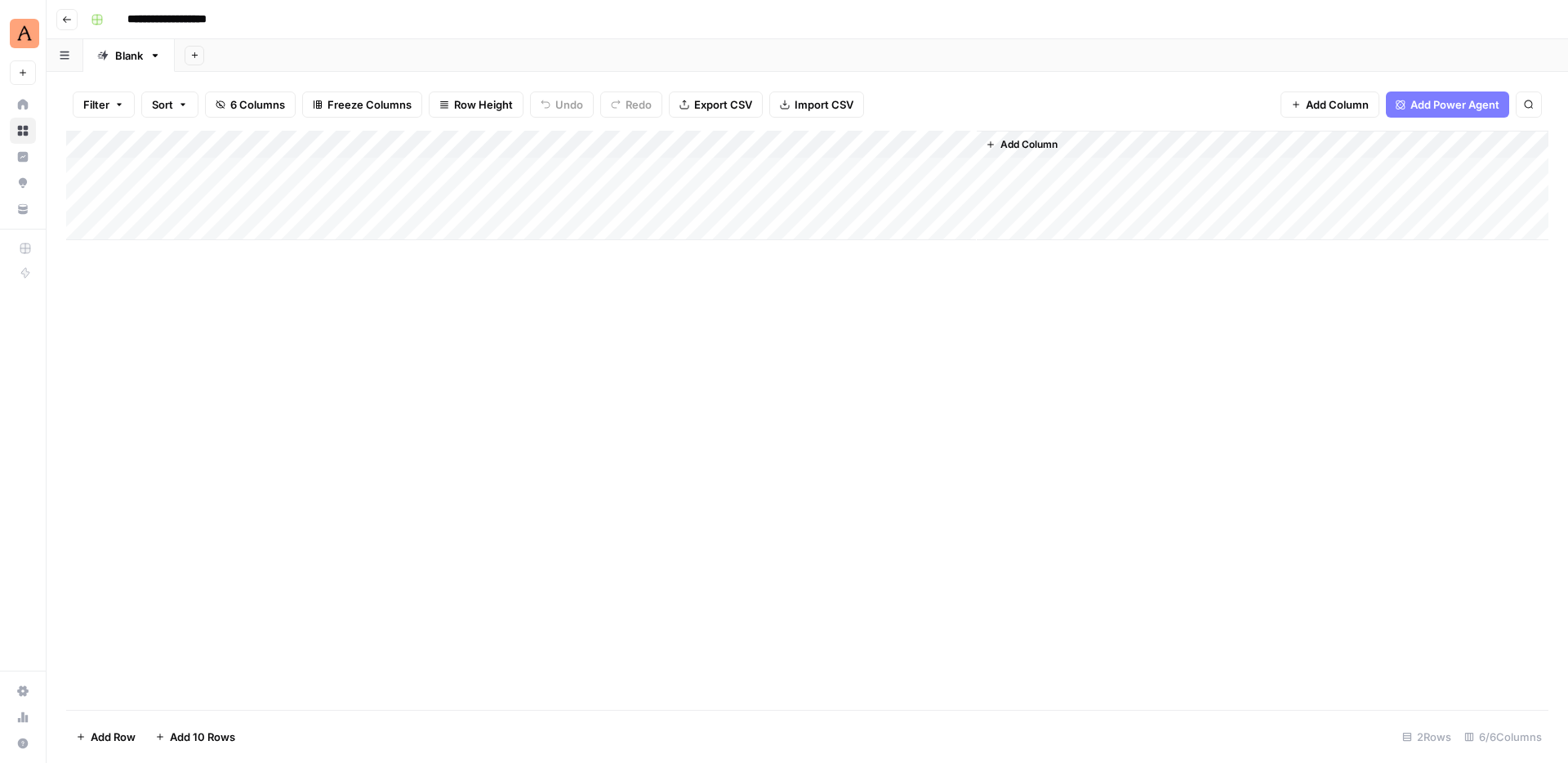
click at [385, 318] on div "Add Column" at bounding box center [807, 420] width 1482 height 579
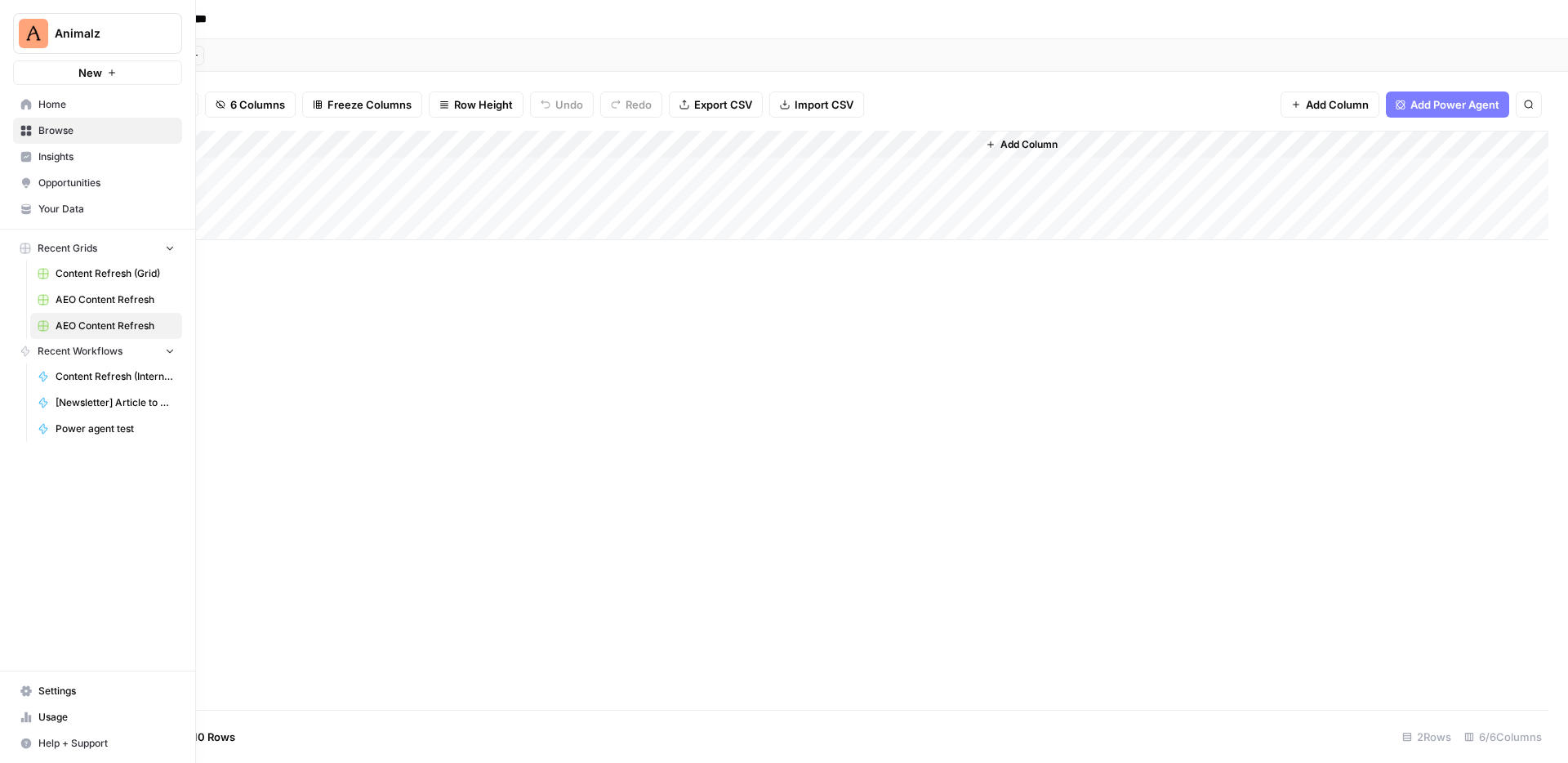
click at [65, 109] on span "Home" at bounding box center [106, 104] width 136 height 14
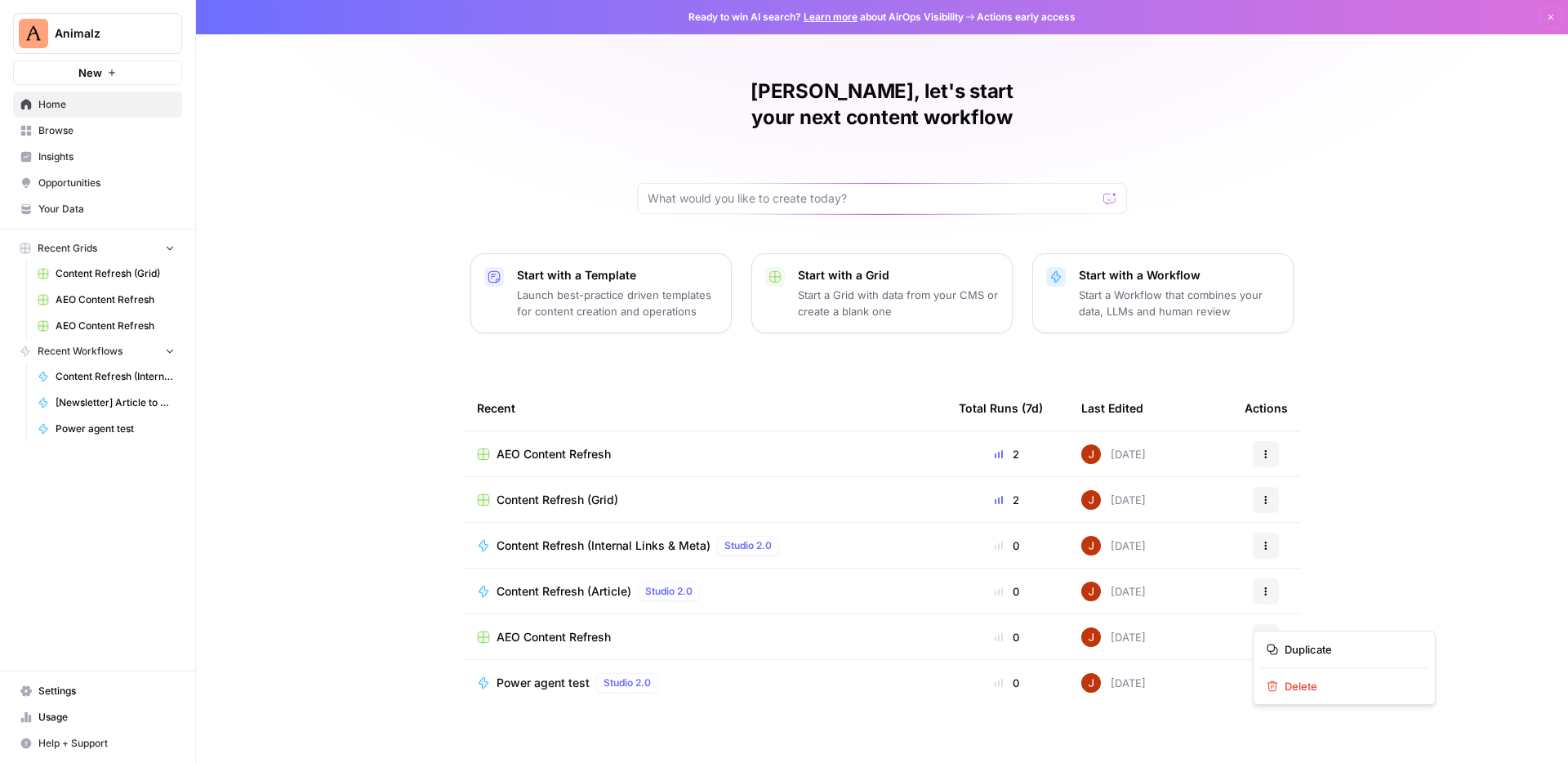
click at [1278, 623] on button "Actions" at bounding box center [1265, 636] width 26 height 26
click at [1307, 671] on div "Duplicate Delete" at bounding box center [1344, 668] width 183 height 74
click at [1307, 678] on span "Delete" at bounding box center [1350, 686] width 131 height 16
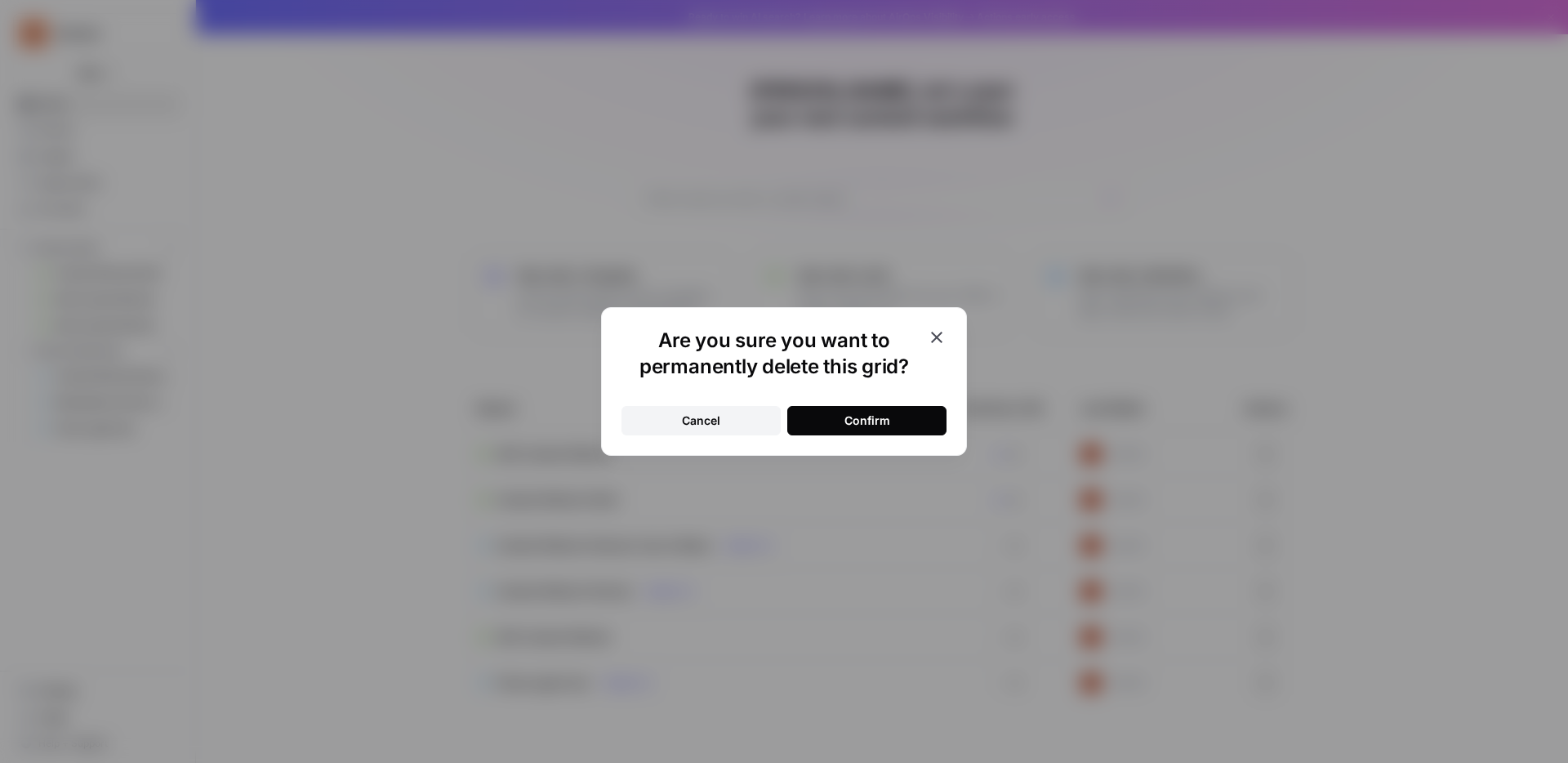
click at [877, 417] on div "Confirm" at bounding box center [867, 420] width 45 height 16
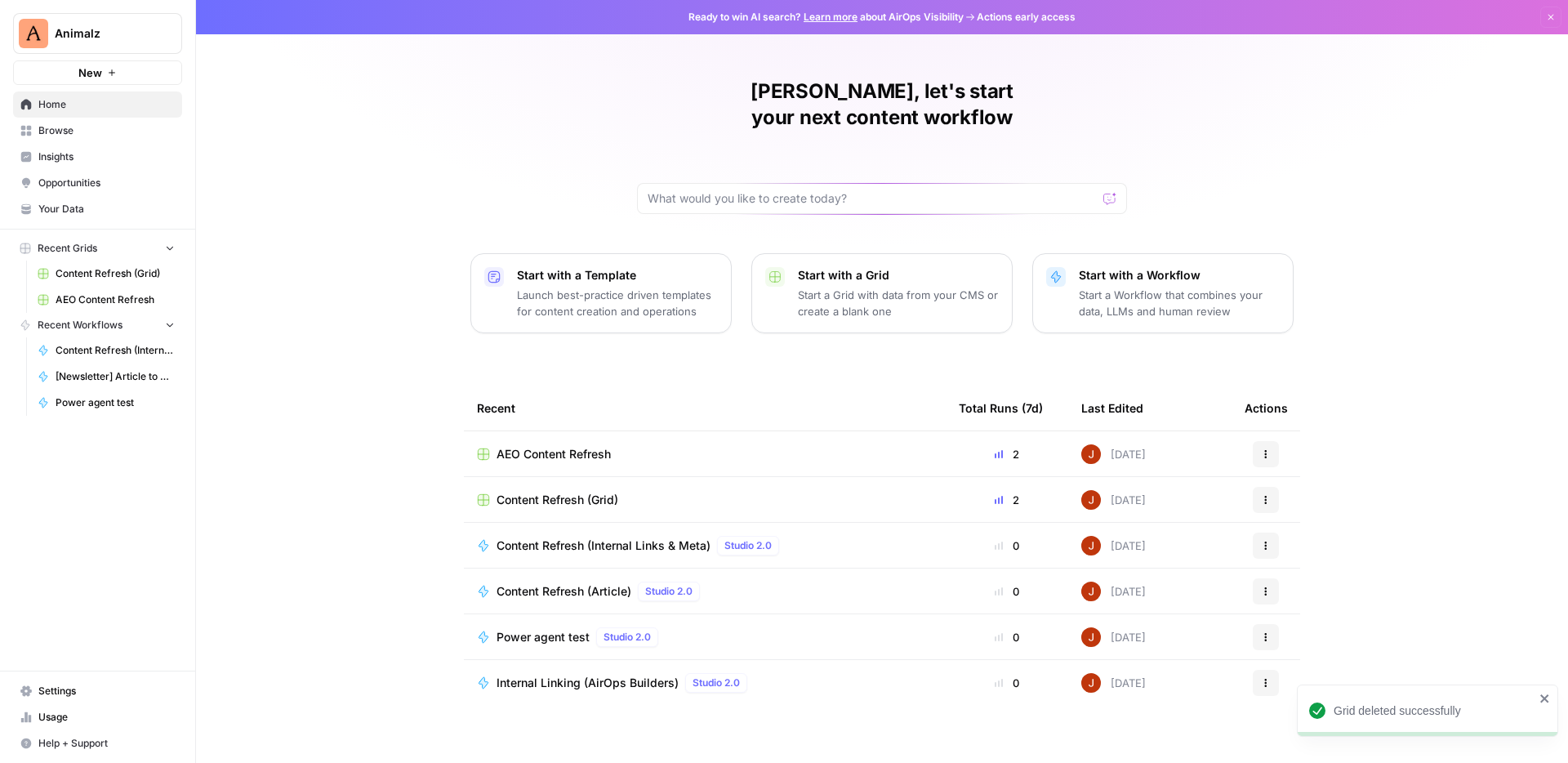
click at [595, 491] on span "Content Refresh (Grid)" at bounding box center [557, 499] width 121 height 16
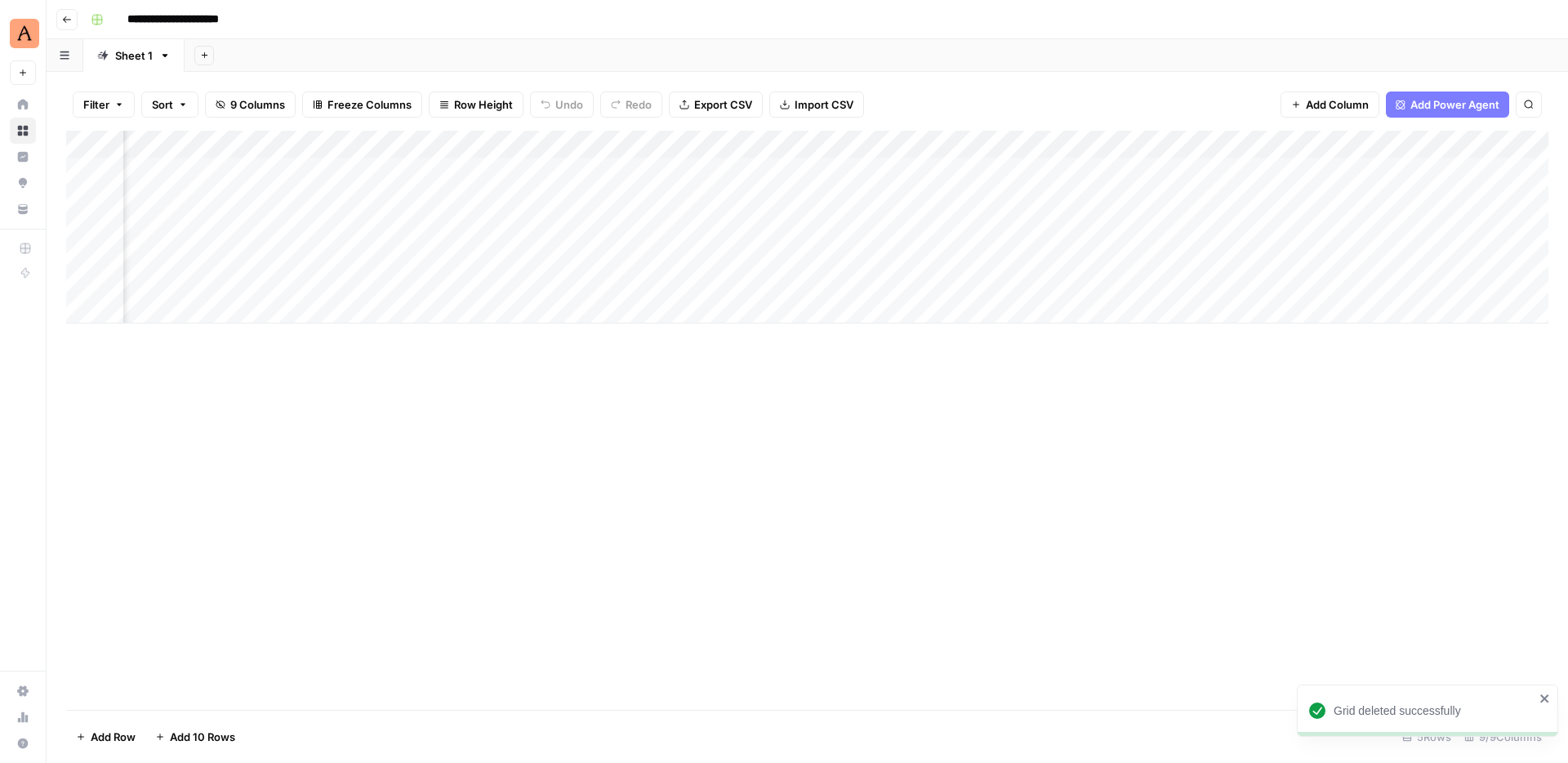
scroll to position [0, 563]
click at [1424, 169] on div "Add Column" at bounding box center [807, 227] width 1482 height 193
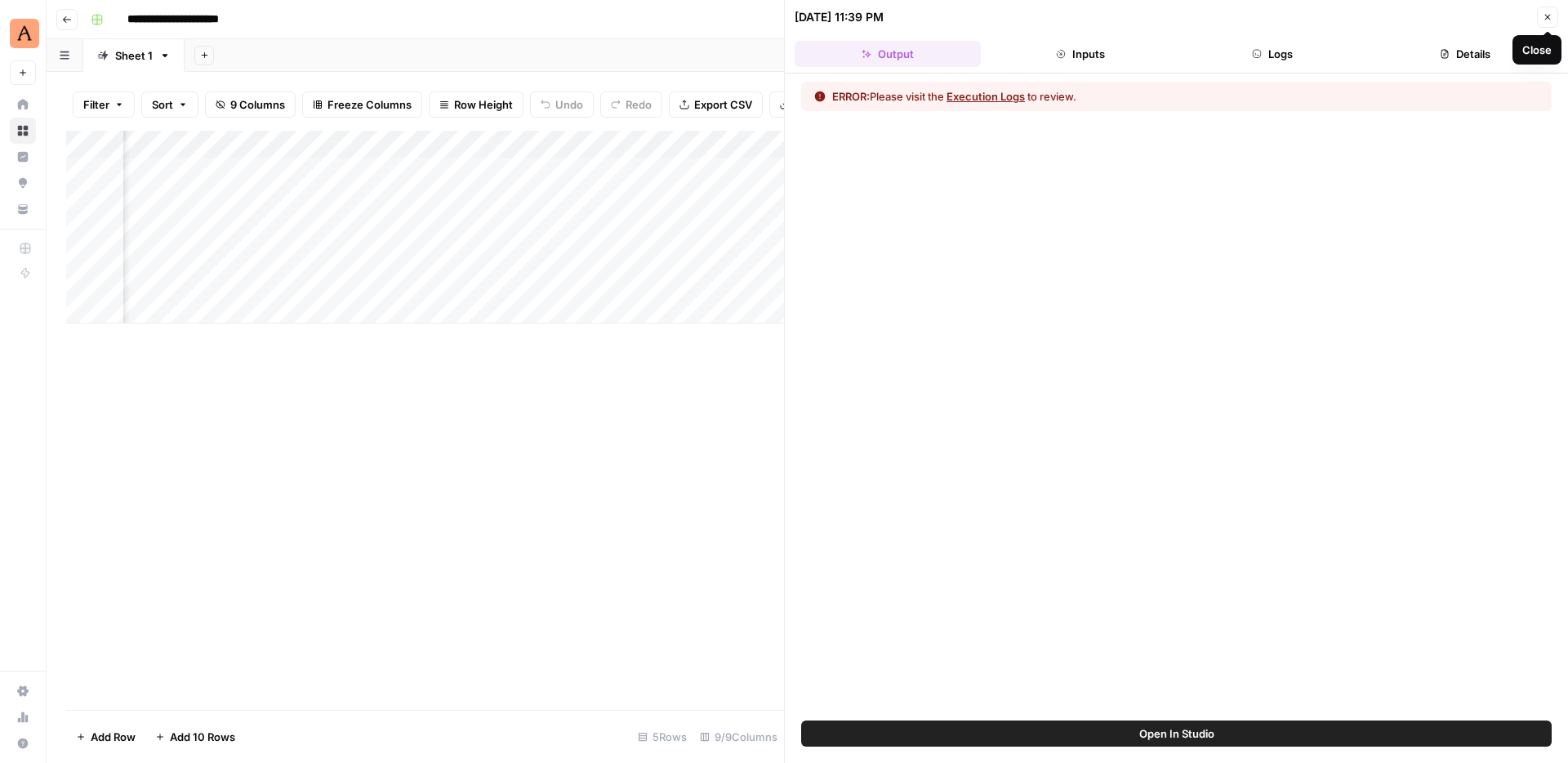
click at [1256, 61] on button "Logs" at bounding box center [1273, 53] width 186 height 26
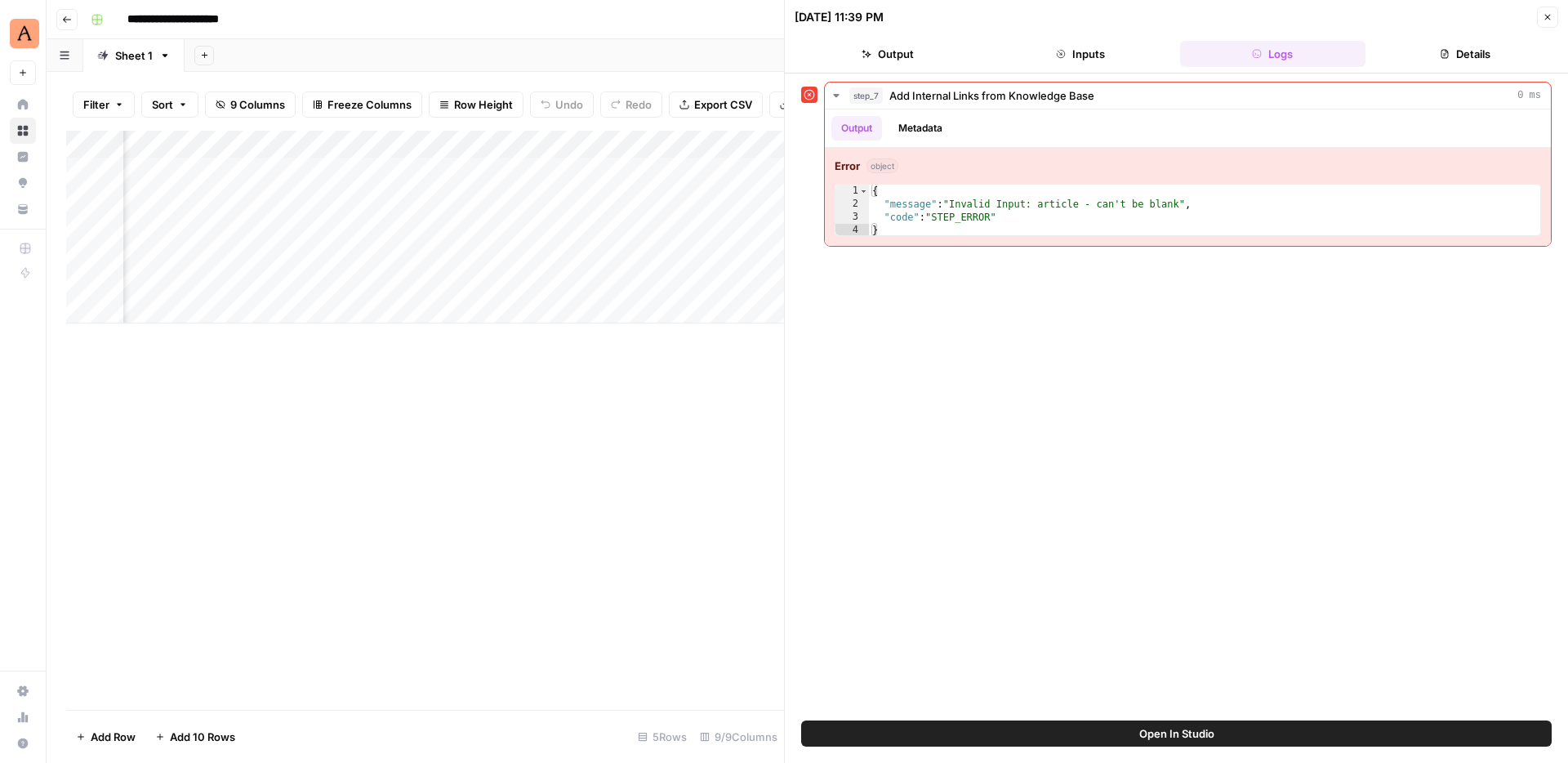
click at [1548, 21] on icon "button" at bounding box center [1547, 17] width 10 height 10
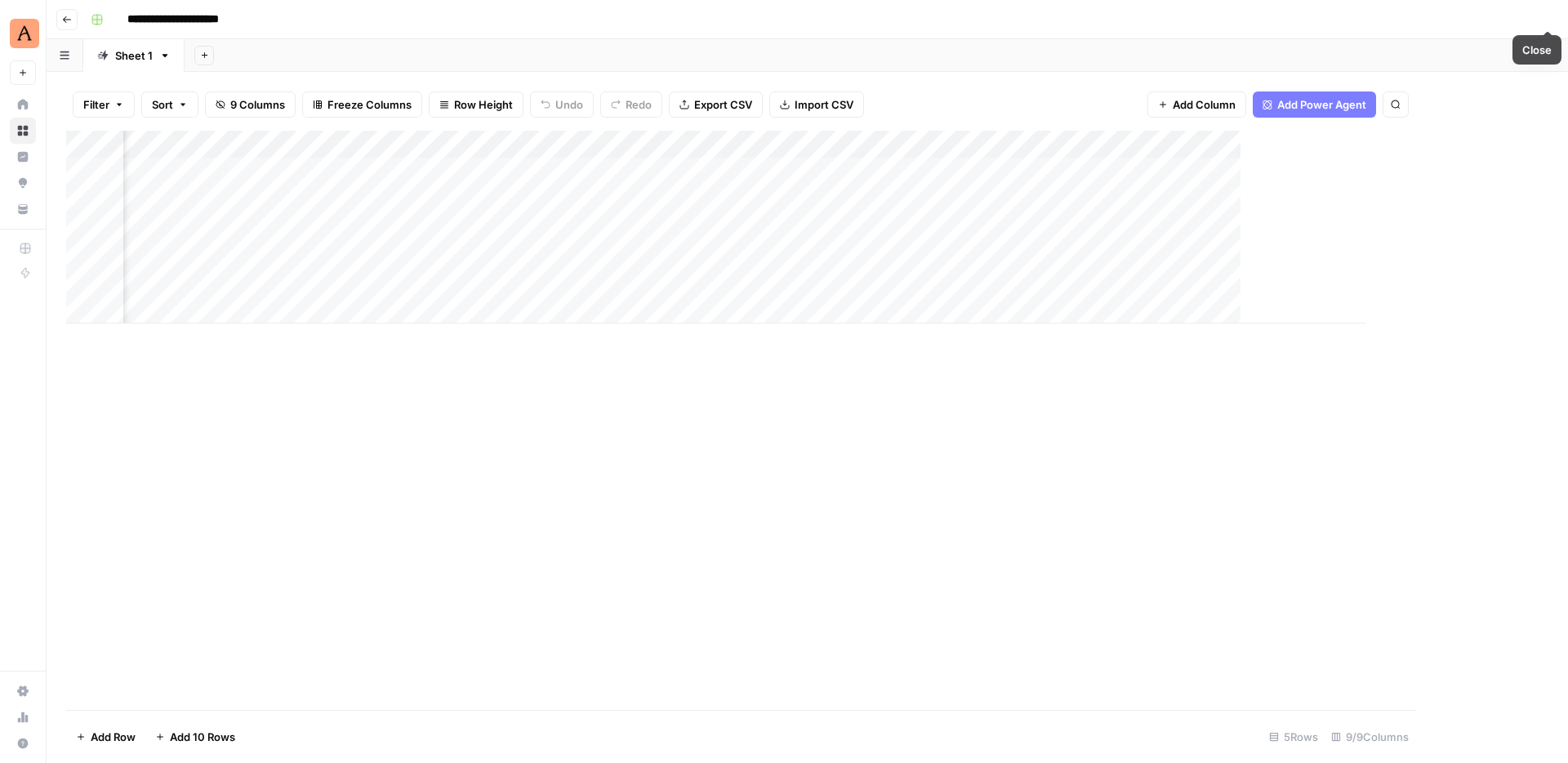
scroll to position [0, 543]
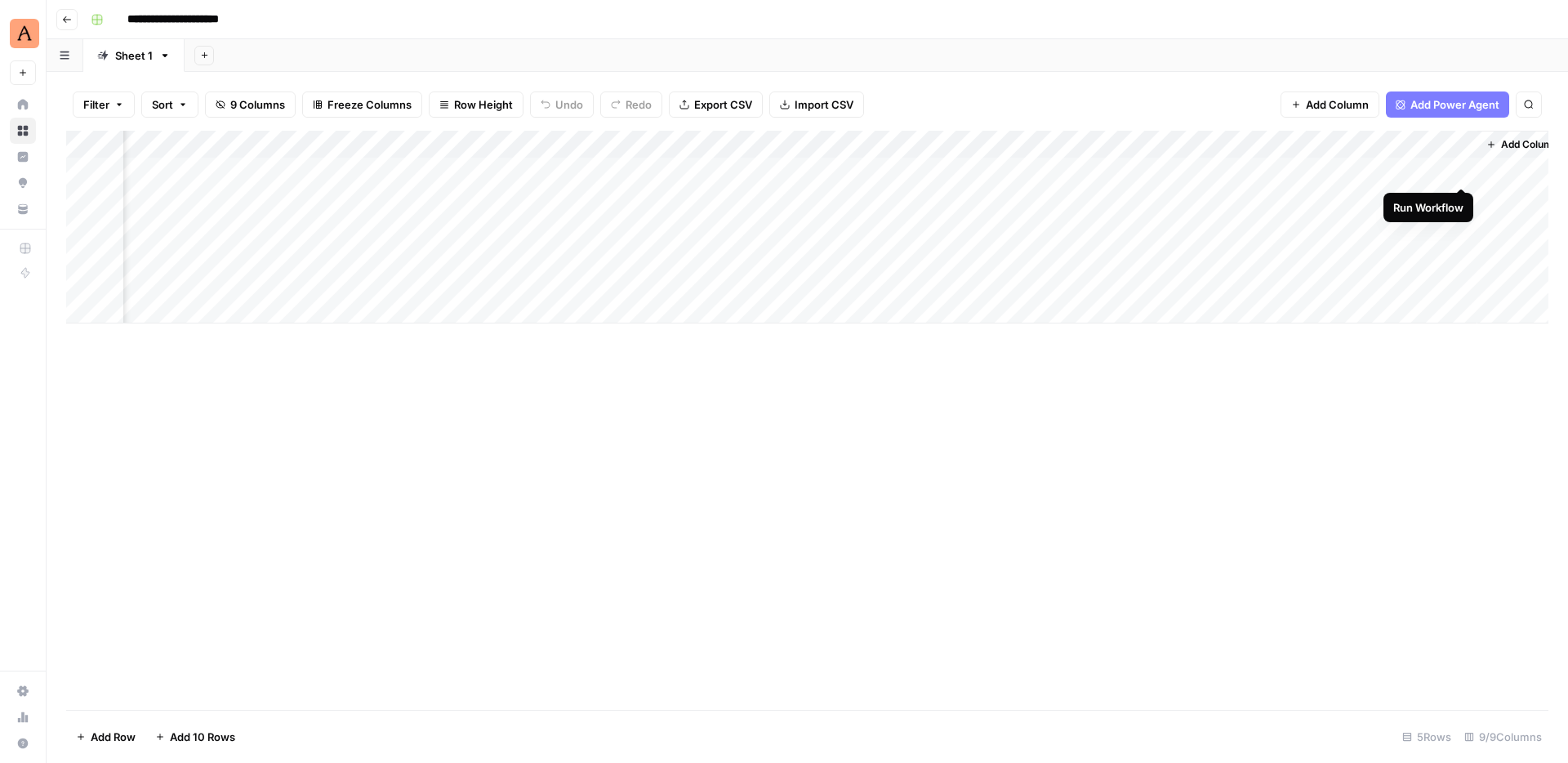
click at [1460, 167] on div "Add Column" at bounding box center [807, 227] width 1482 height 193
click at [1439, 170] on div "Add Column" at bounding box center [807, 227] width 1482 height 193
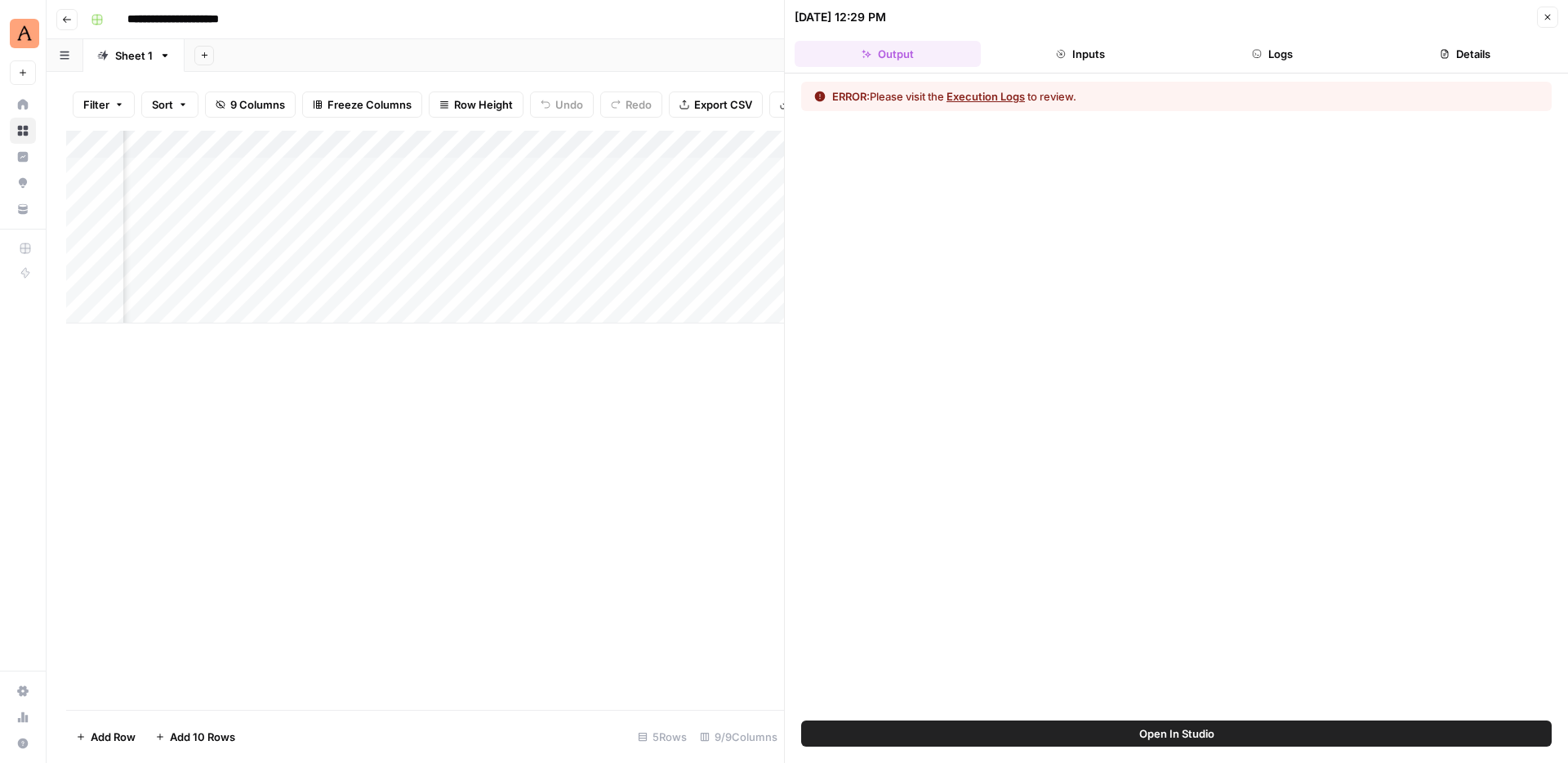
click at [1259, 62] on button "Logs" at bounding box center [1273, 53] width 186 height 26
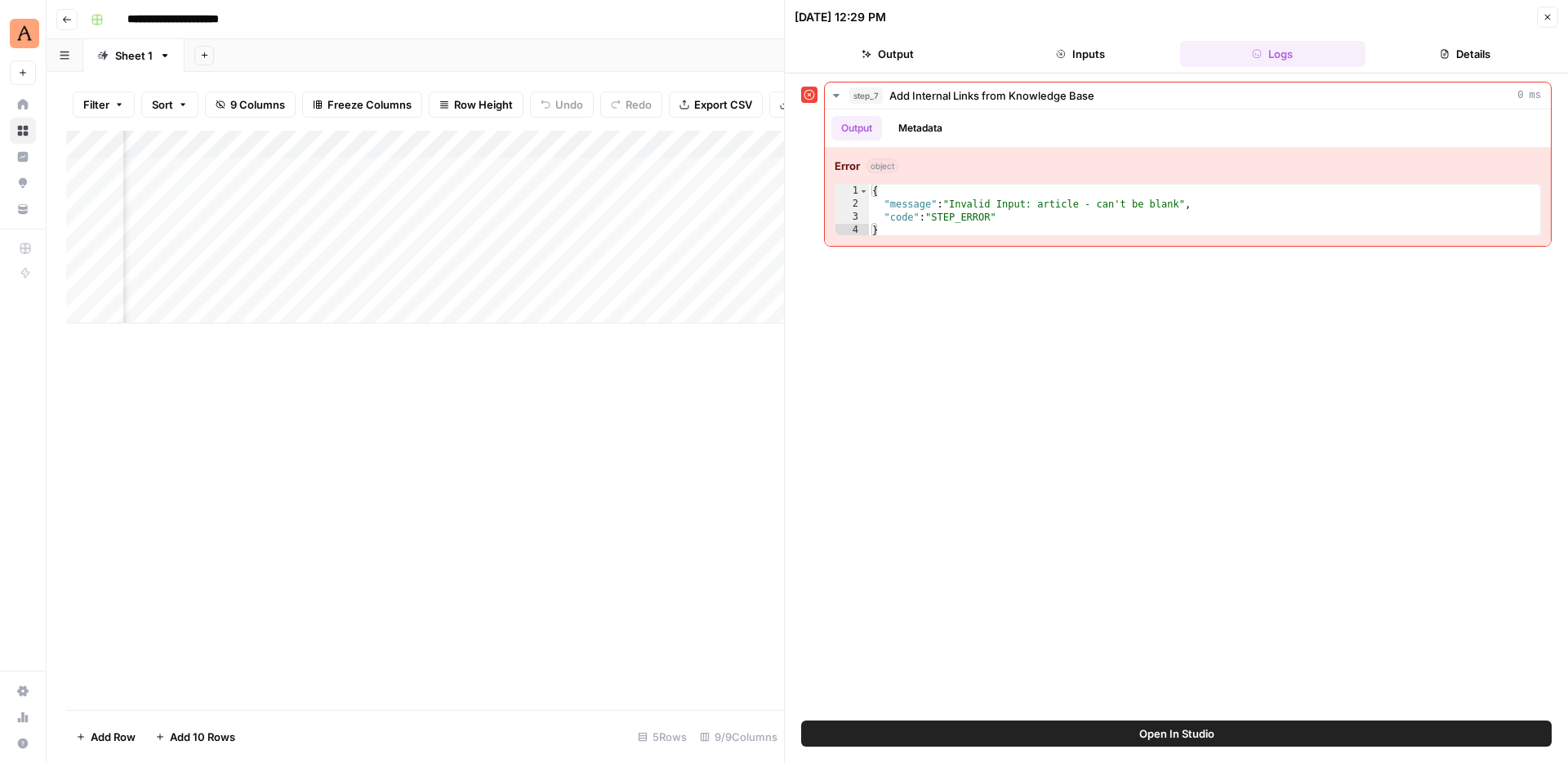
click at [1541, 13] on button "Close" at bounding box center [1547, 16] width 21 height 21
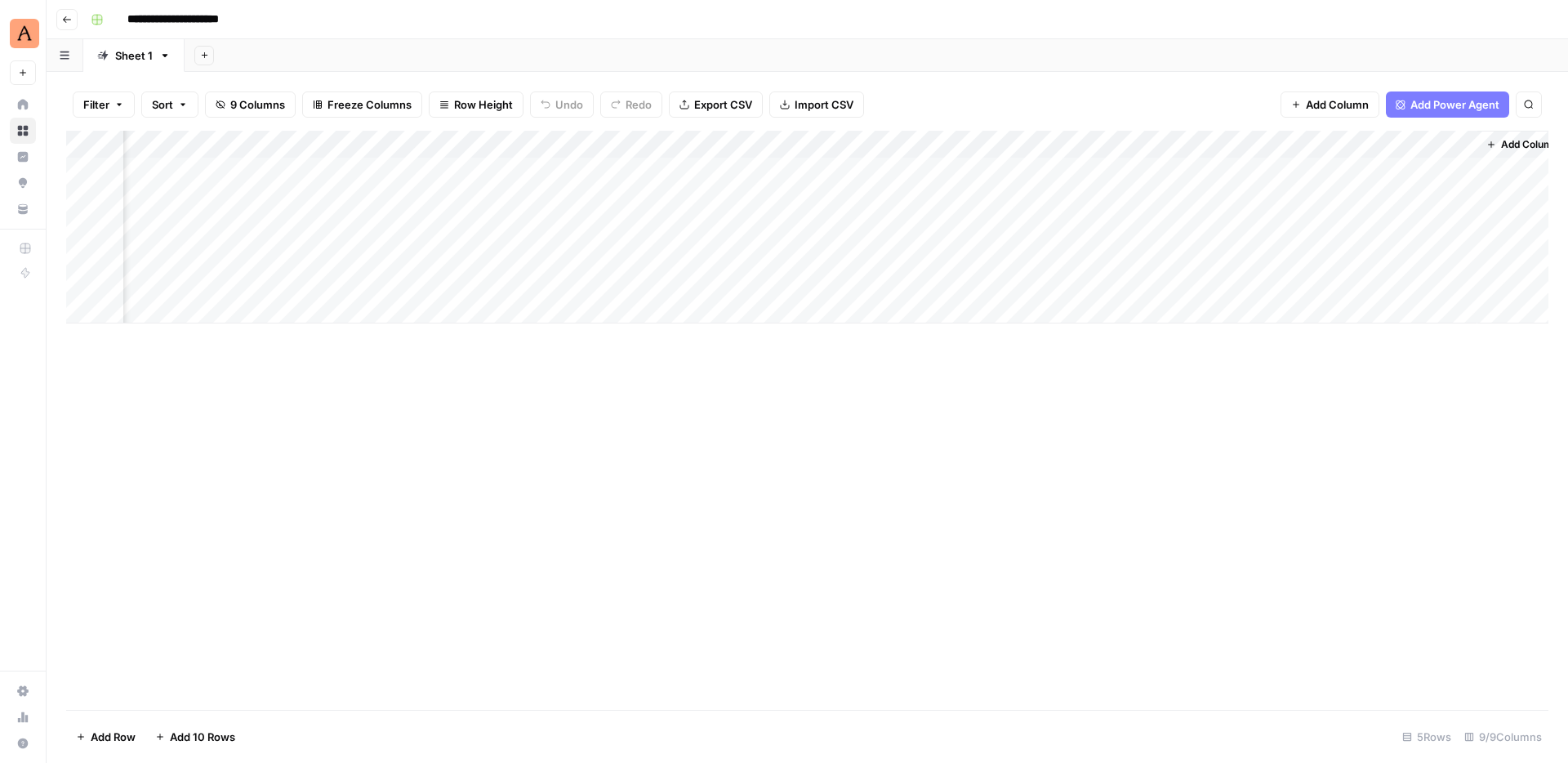
click at [1219, 40] on div "Add Sheet" at bounding box center [876, 55] width 1383 height 33
click at [1020, 169] on div "Add Column" at bounding box center [807, 227] width 1482 height 193
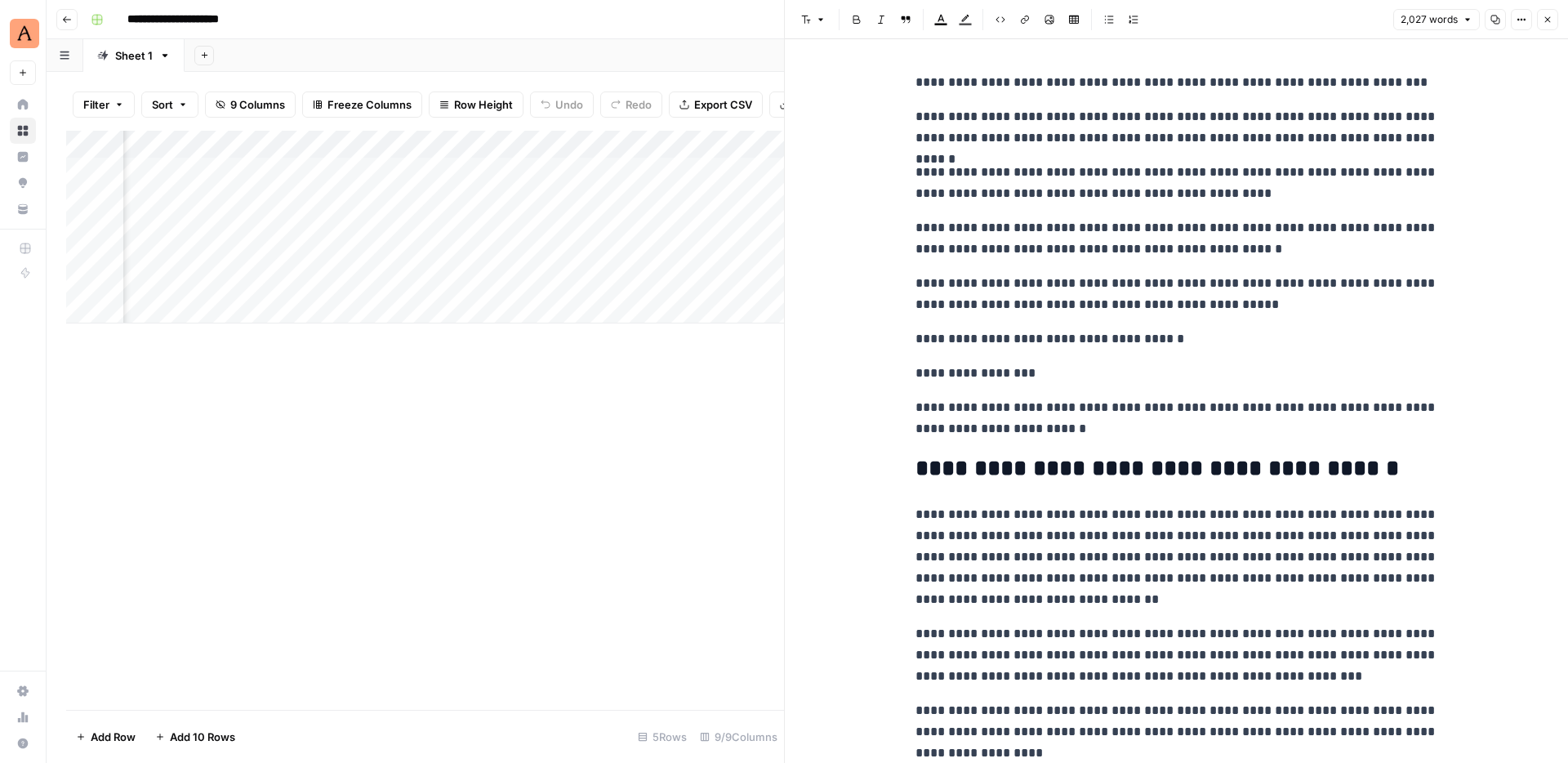
click at [1548, 21] on icon "button" at bounding box center [1547, 19] width 10 height 10
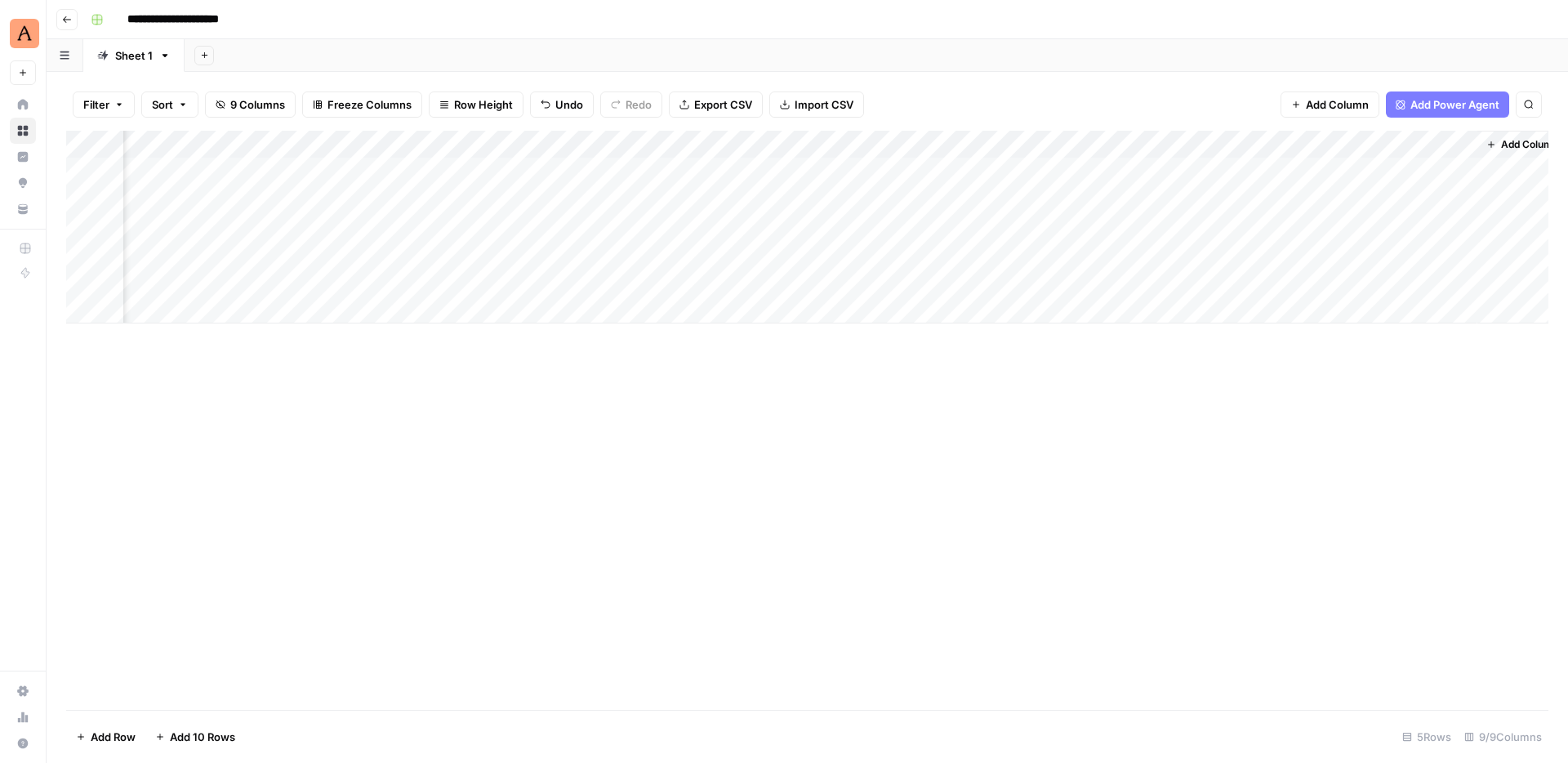
click at [872, 144] on div "Add Column" at bounding box center [807, 227] width 1482 height 193
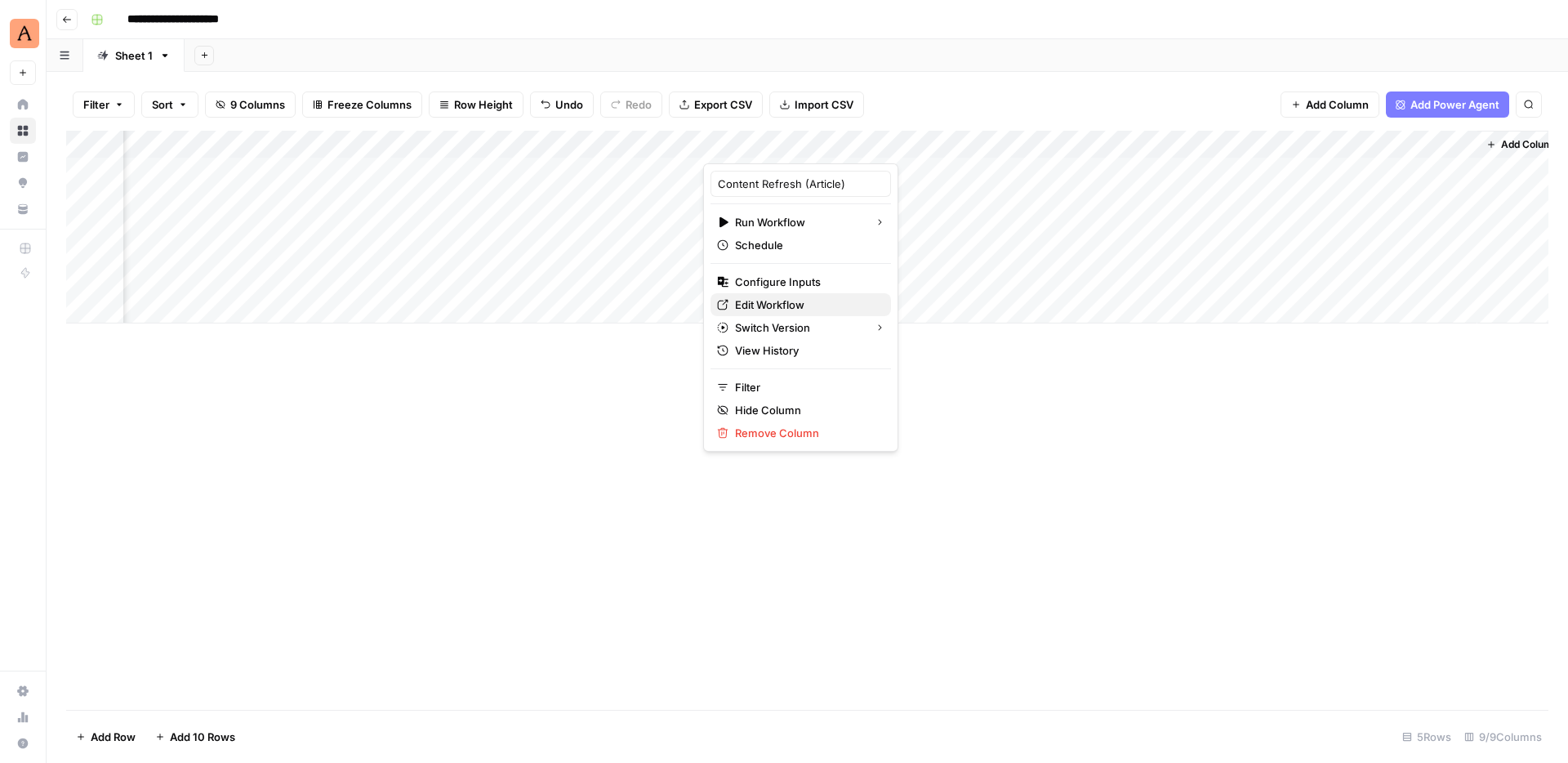
click at [767, 306] on span "Edit Workflow" at bounding box center [807, 304] width 143 height 16
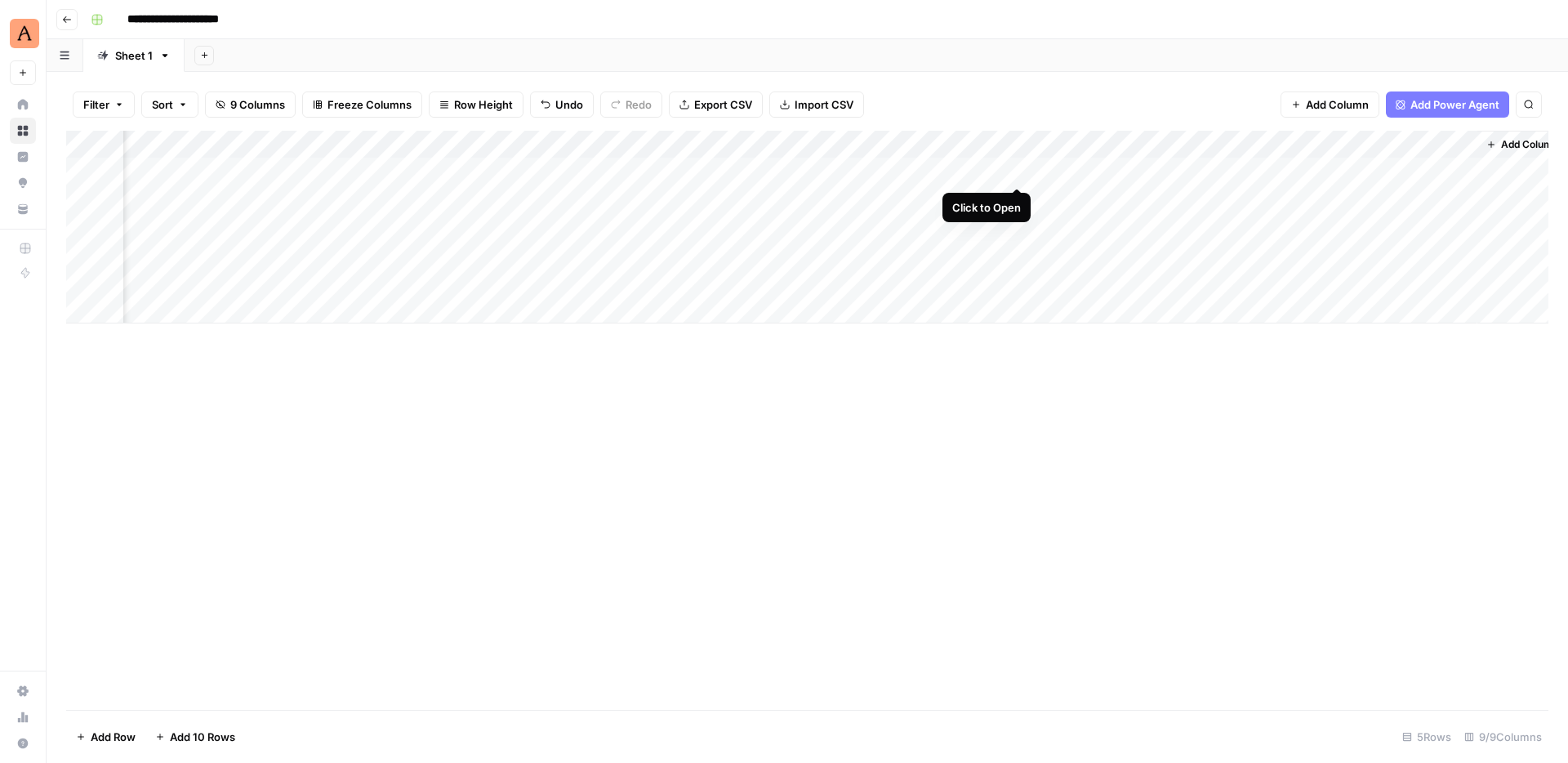
click at [1014, 166] on div "Add Column" at bounding box center [807, 227] width 1482 height 193
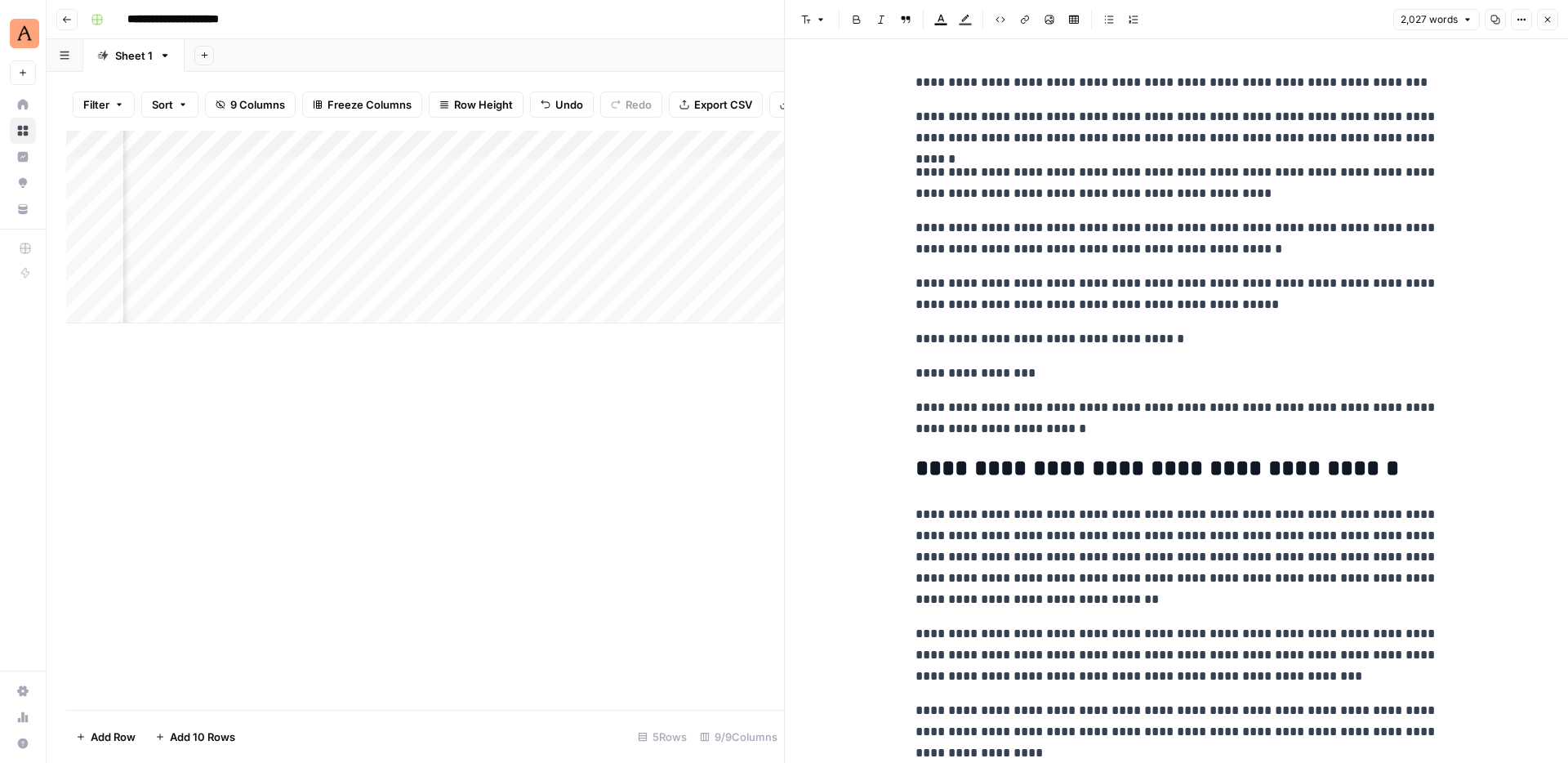
click at [1545, 22] on icon "button" at bounding box center [1547, 19] width 10 height 10
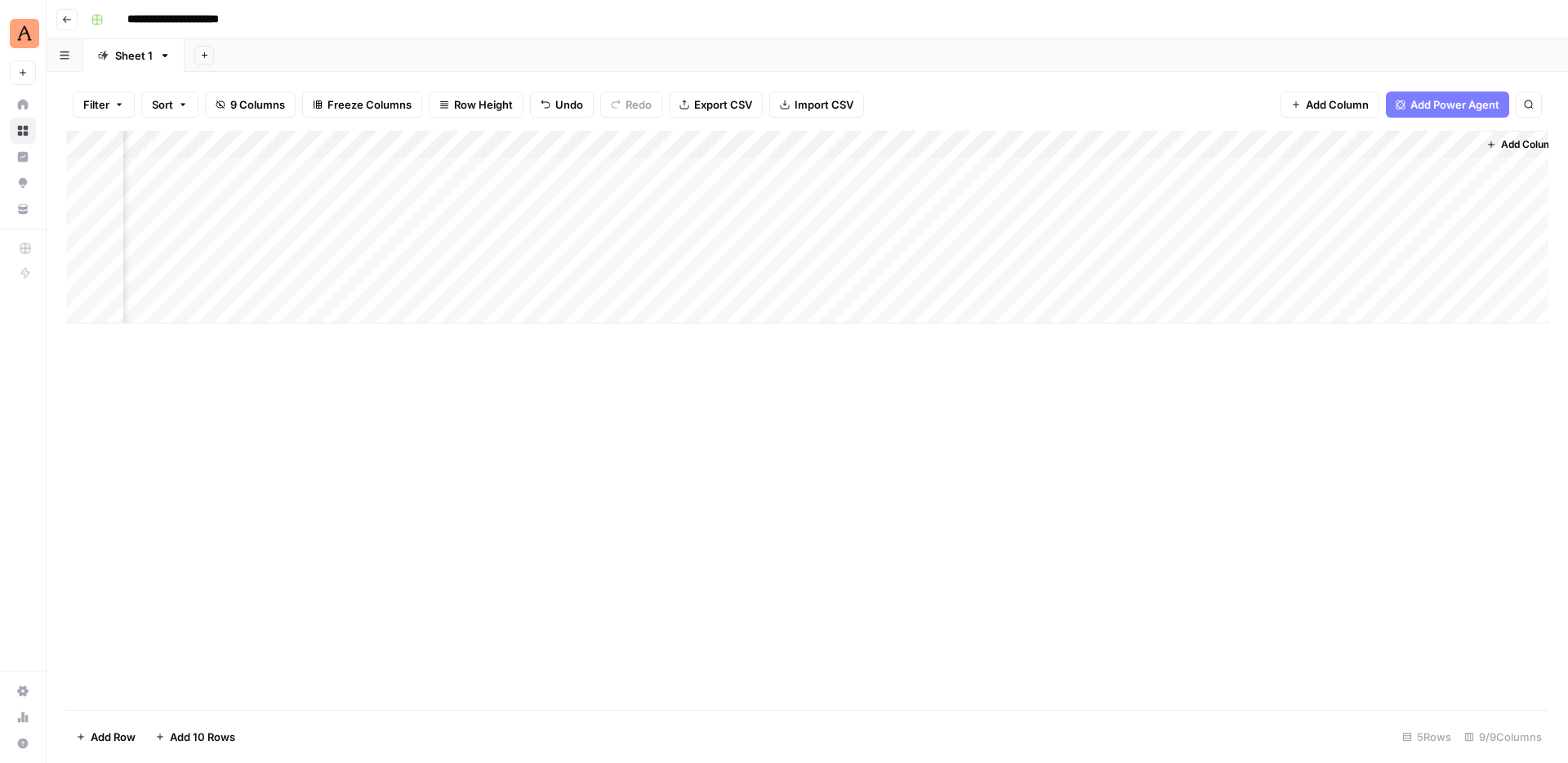
click at [1439, 144] on div "Add Column" at bounding box center [807, 227] width 1482 height 193
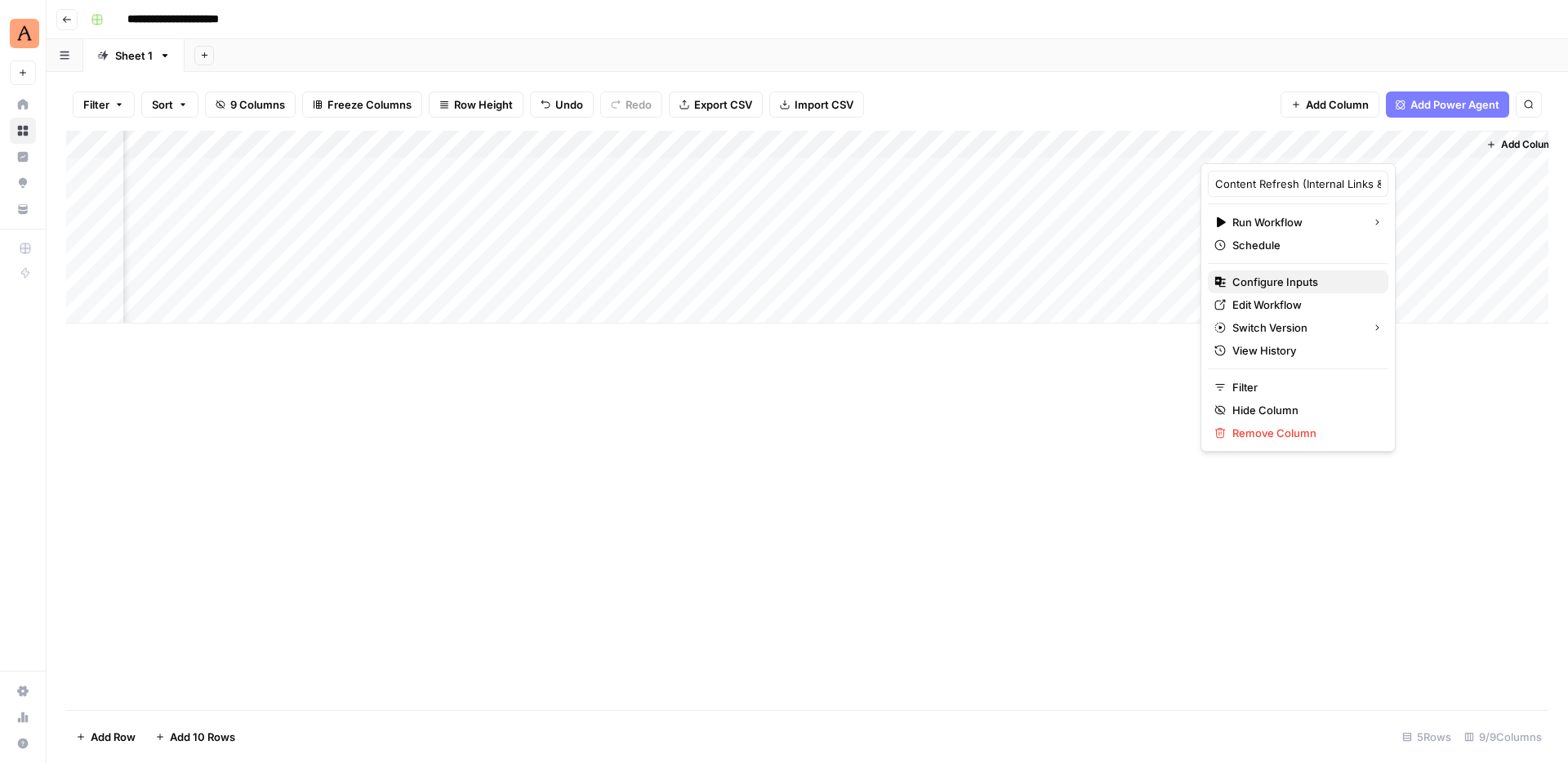
click at [1274, 277] on span "Configure Inputs" at bounding box center [1304, 282] width 143 height 16
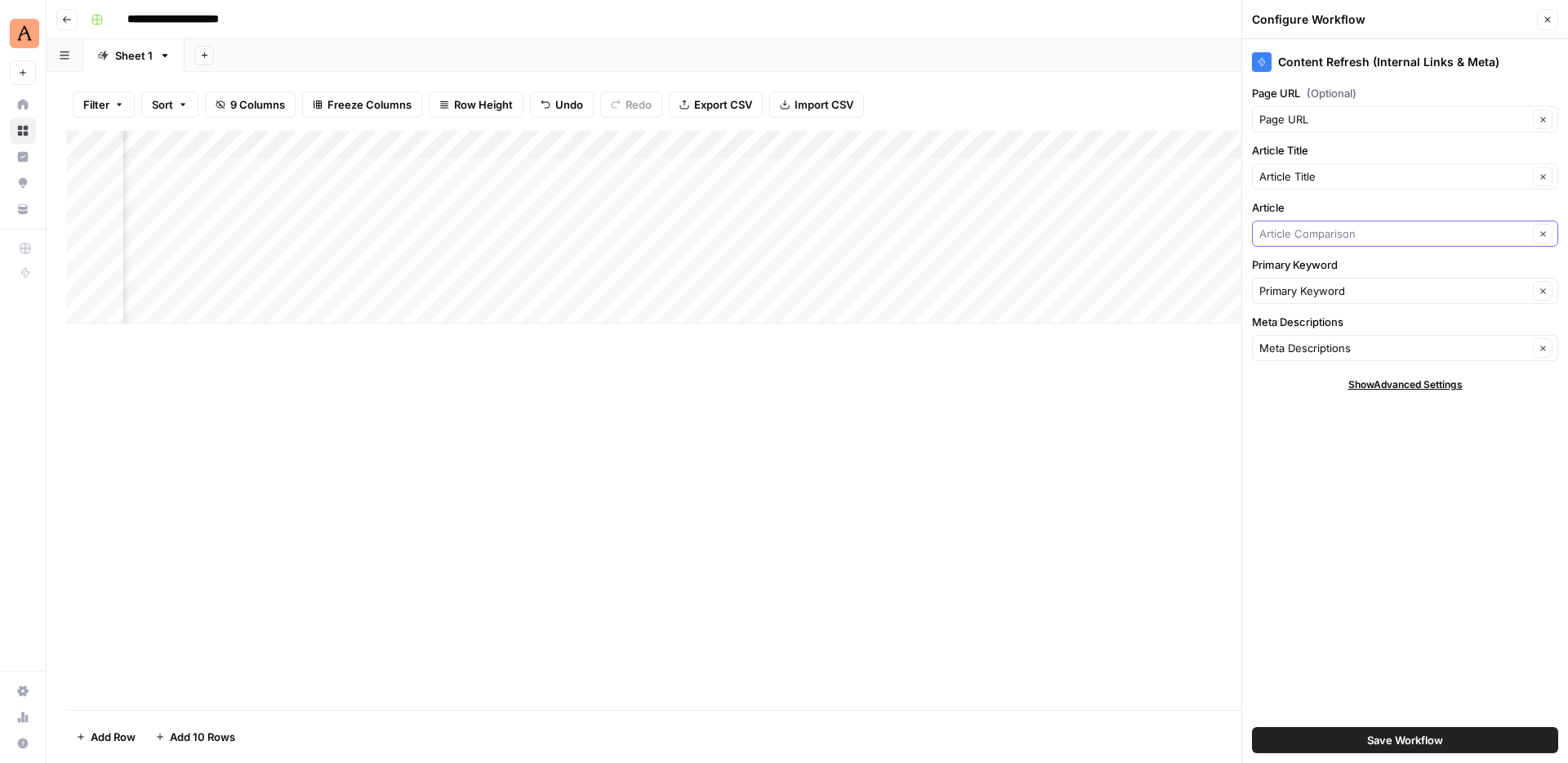
click at [1369, 236] on input "Article" at bounding box center [1393, 234] width 268 height 16
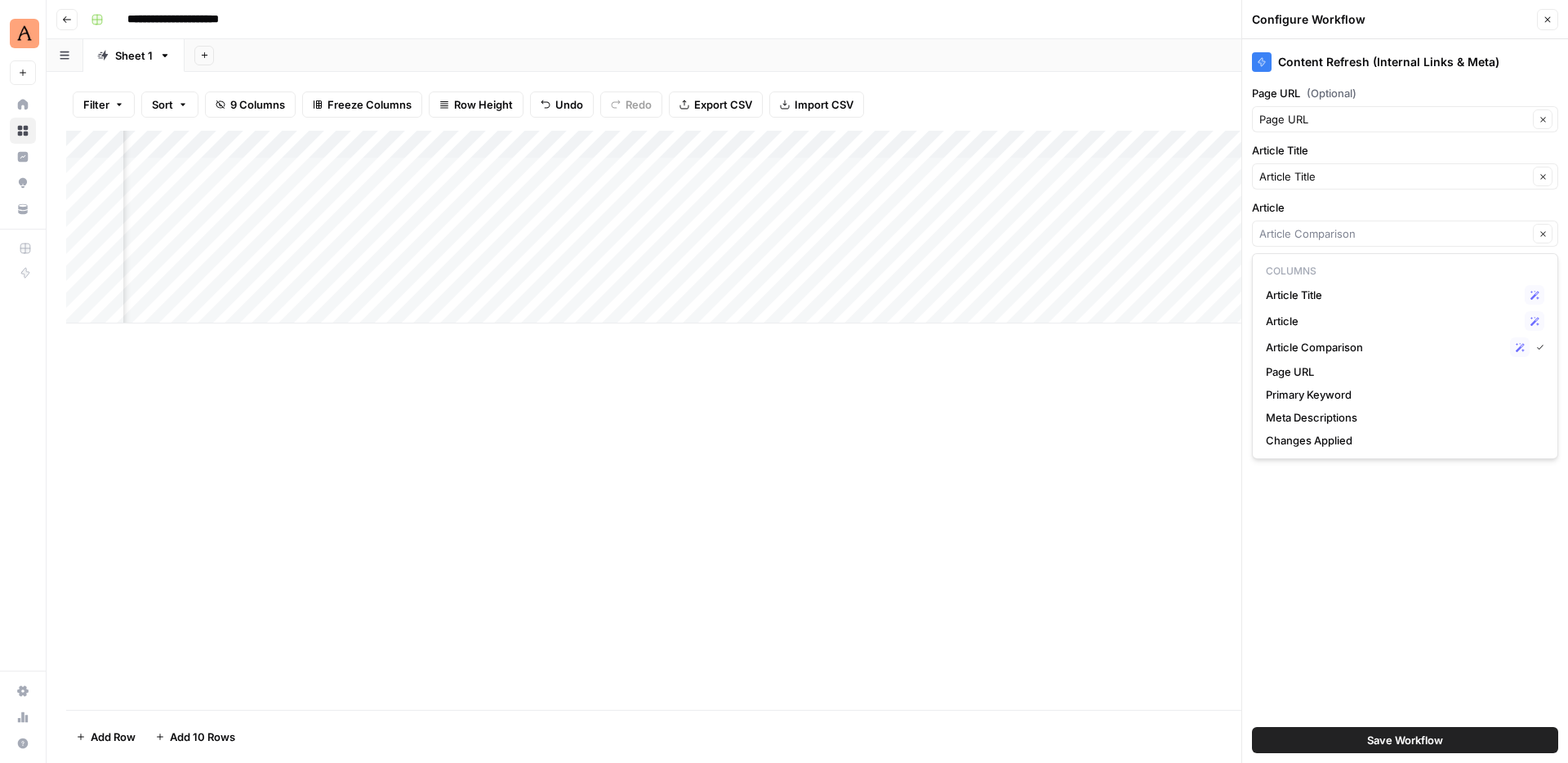
type input "Article Comparison"
click at [1407, 206] on label "Article" at bounding box center [1405, 208] width 306 height 16
click at [1407, 226] on input "Article Comparison" at bounding box center [1393, 234] width 268 height 16
click at [1372, 351] on span "Article Comparison" at bounding box center [1385, 347] width 237 height 16
type input "Article Comparison"
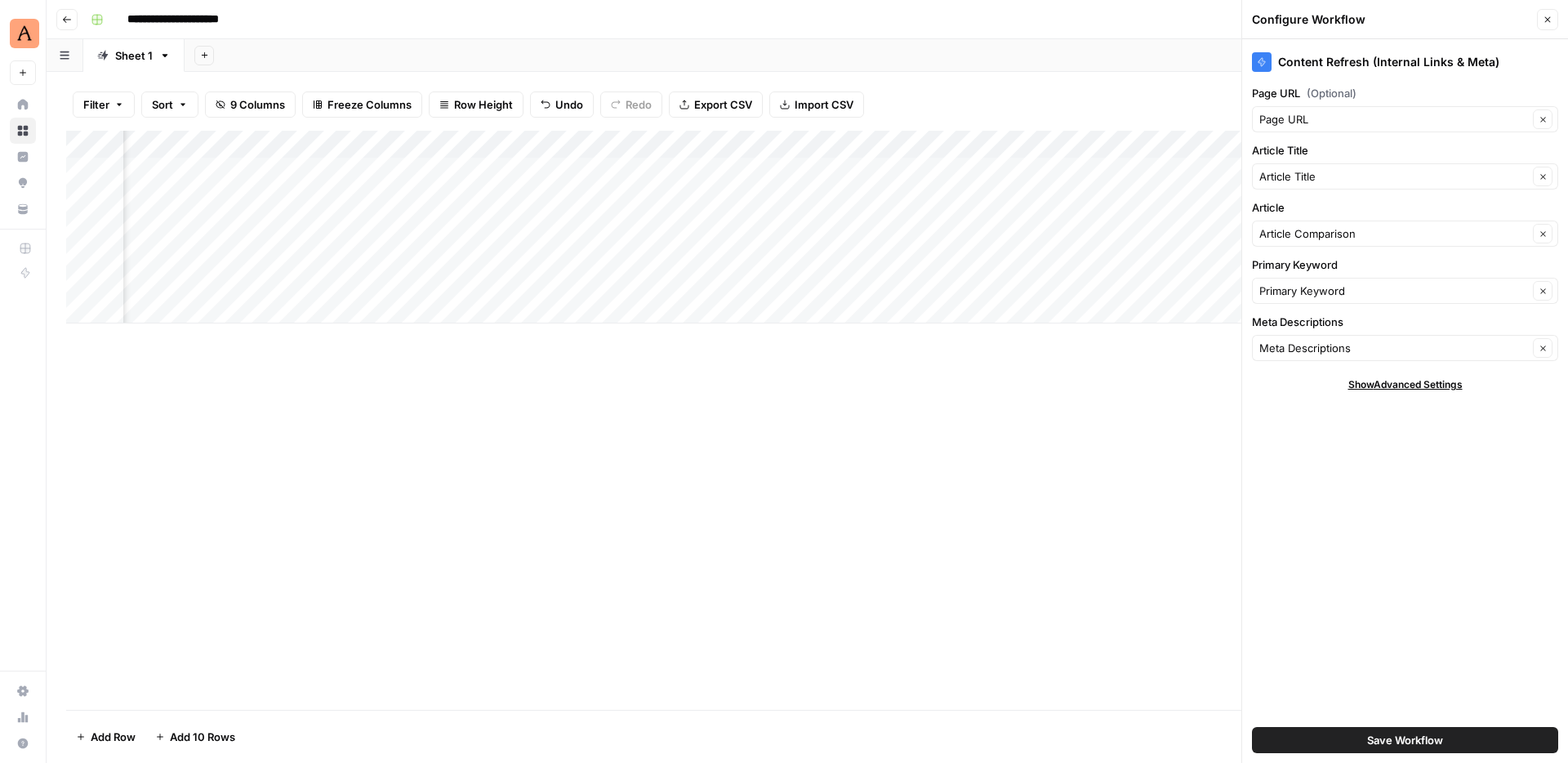
click at [1551, 13] on button "Close" at bounding box center [1547, 19] width 21 height 21
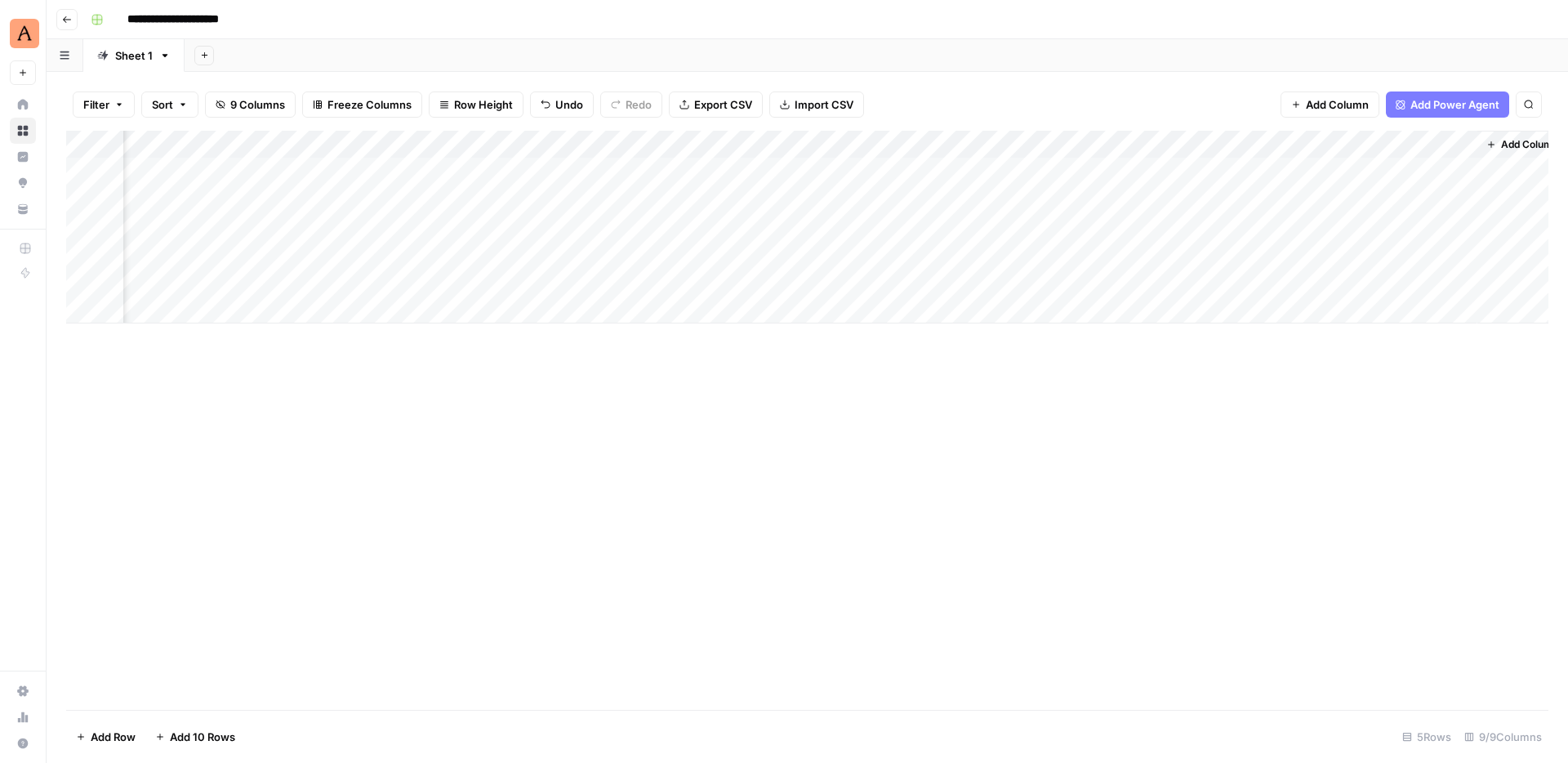
click at [1440, 169] on div "Add Column" at bounding box center [807, 227] width 1482 height 193
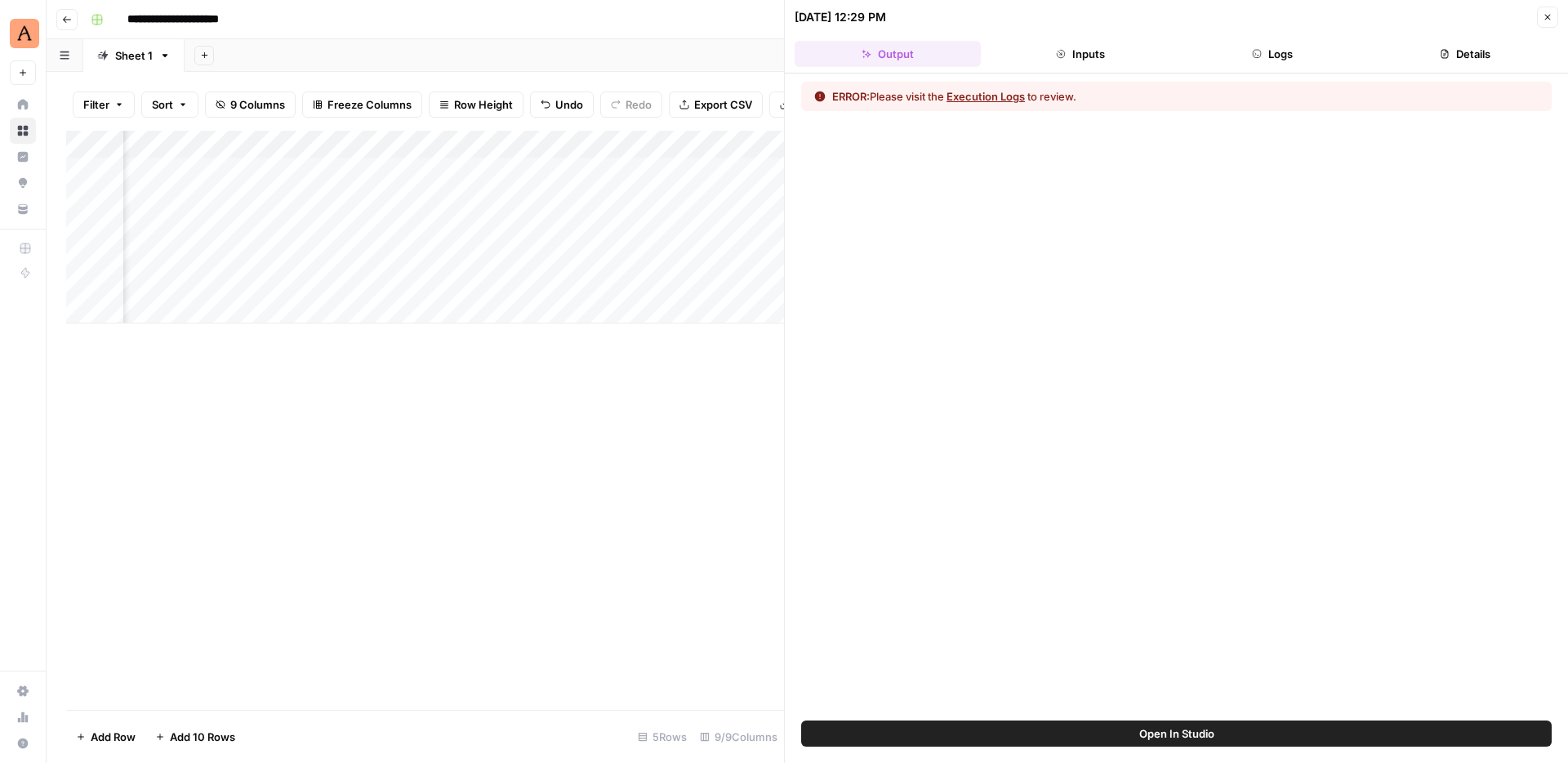
click at [1545, 23] on button "Close" at bounding box center [1547, 16] width 21 height 21
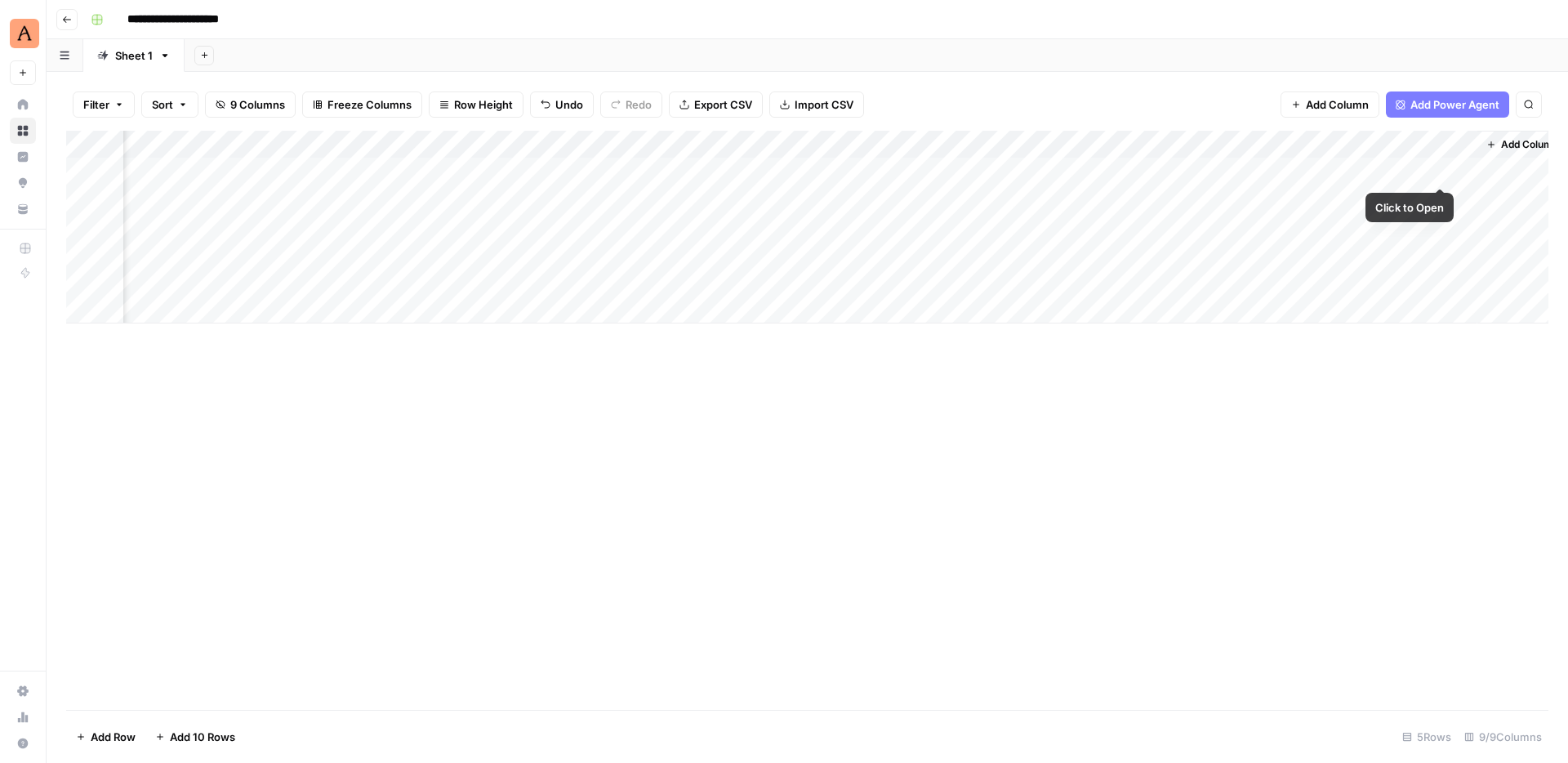
click at [1439, 169] on div "Add Column" at bounding box center [807, 227] width 1482 height 193
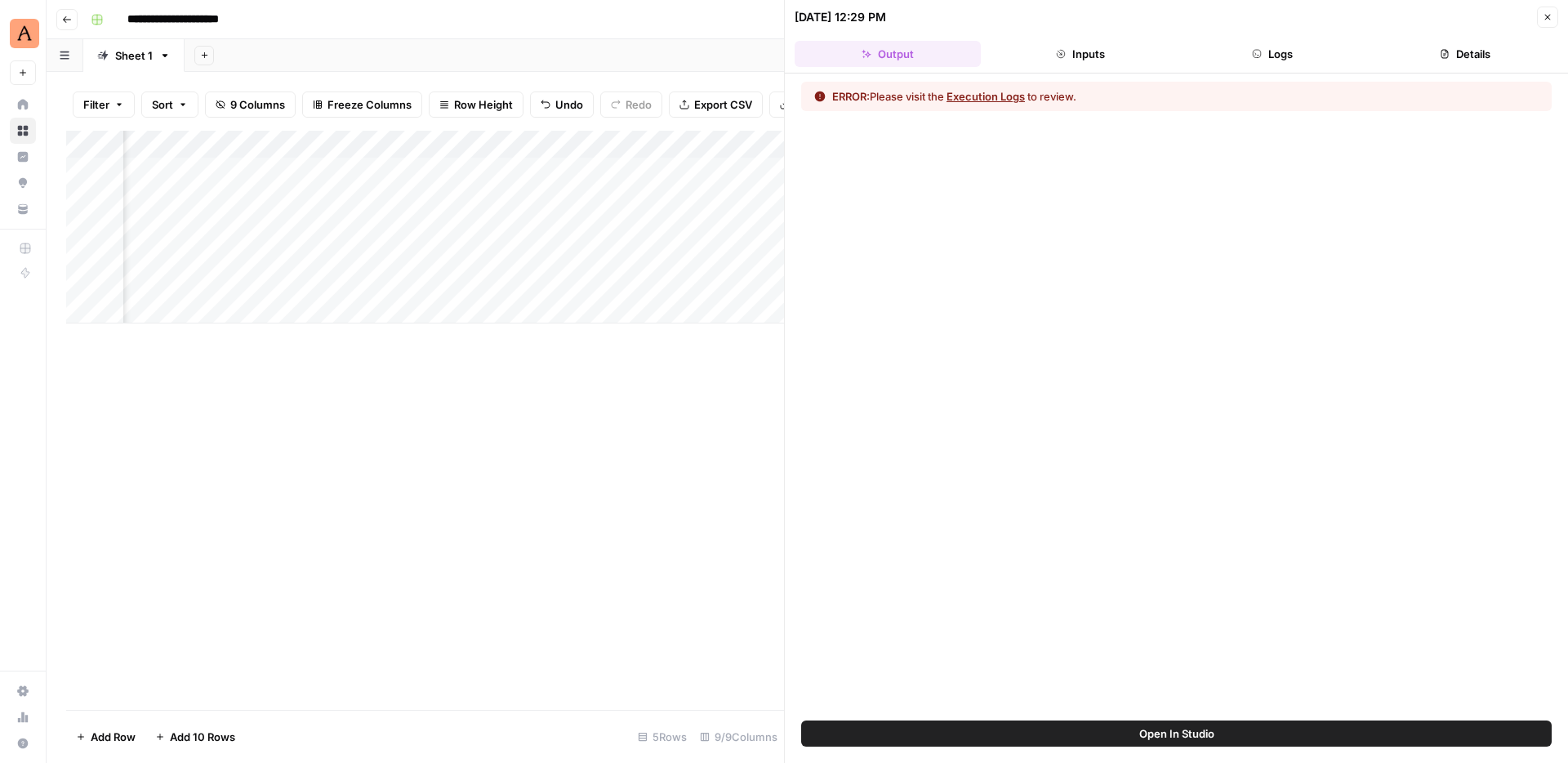
click at [1236, 50] on button "Logs" at bounding box center [1273, 53] width 186 height 26
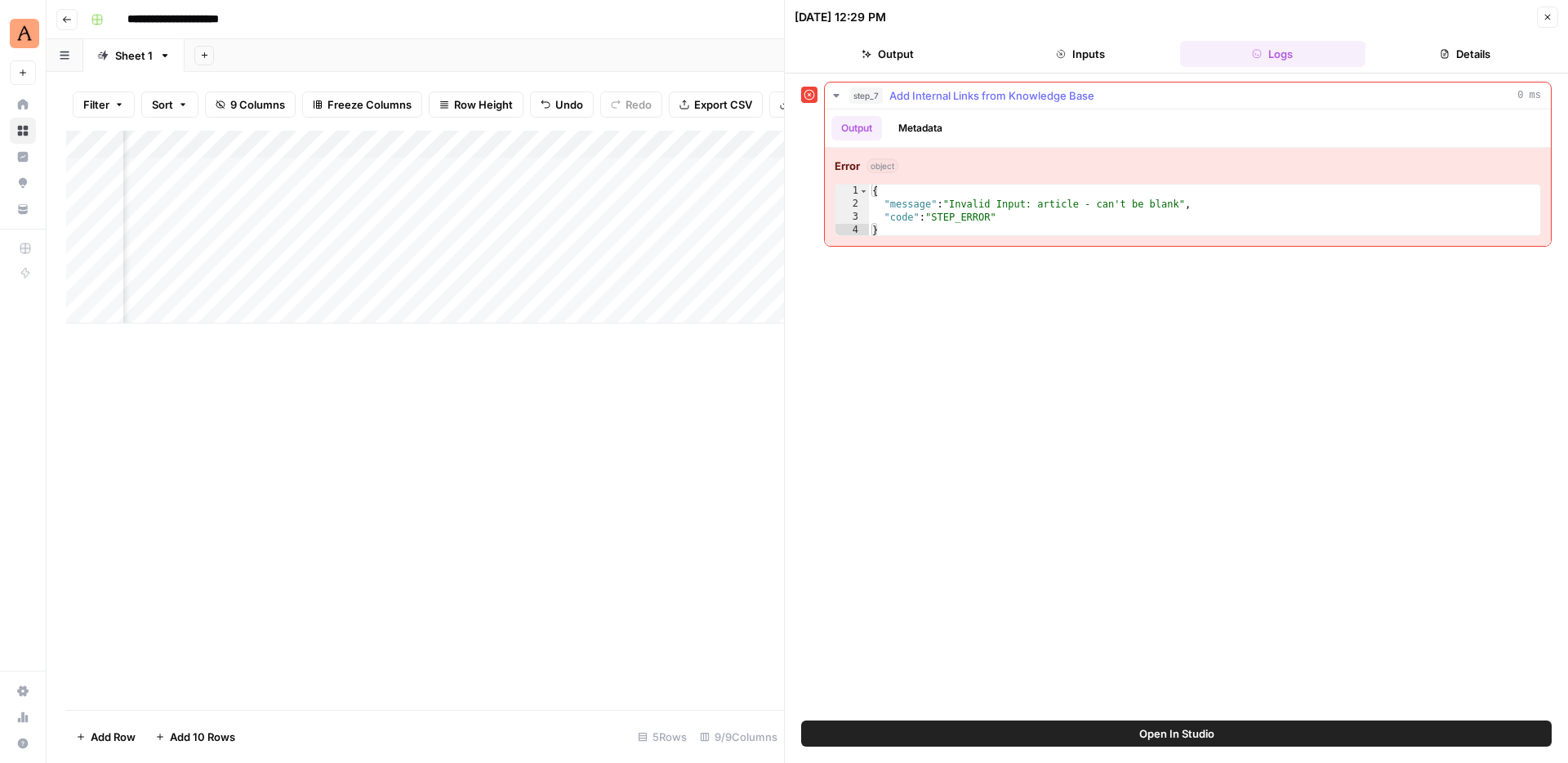
type textarea "**********"
drag, startPoint x: 1093, startPoint y: 203, endPoint x: 1177, endPoint y: 202, distance: 84.0
click at [1177, 202] on div "{ "message" : "Invalid Input: article - can't be blank" , "code" : "STEP_ERROR"…" at bounding box center [1205, 224] width 672 height 78
click at [1550, 15] on icon "button" at bounding box center [1547, 17] width 10 height 10
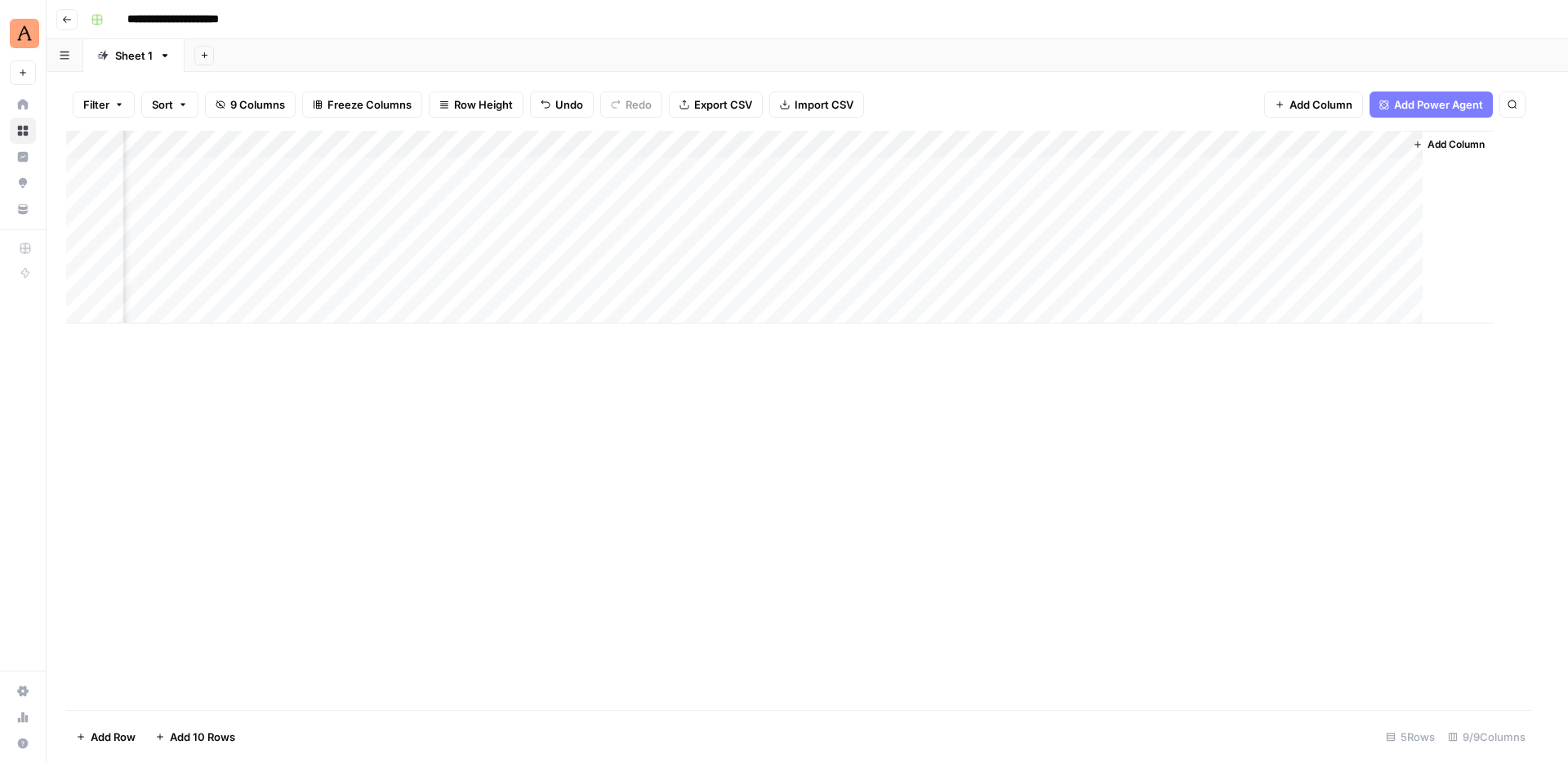
scroll to position [0, 543]
click at [1439, 141] on div "Add Column" at bounding box center [807, 227] width 1482 height 193
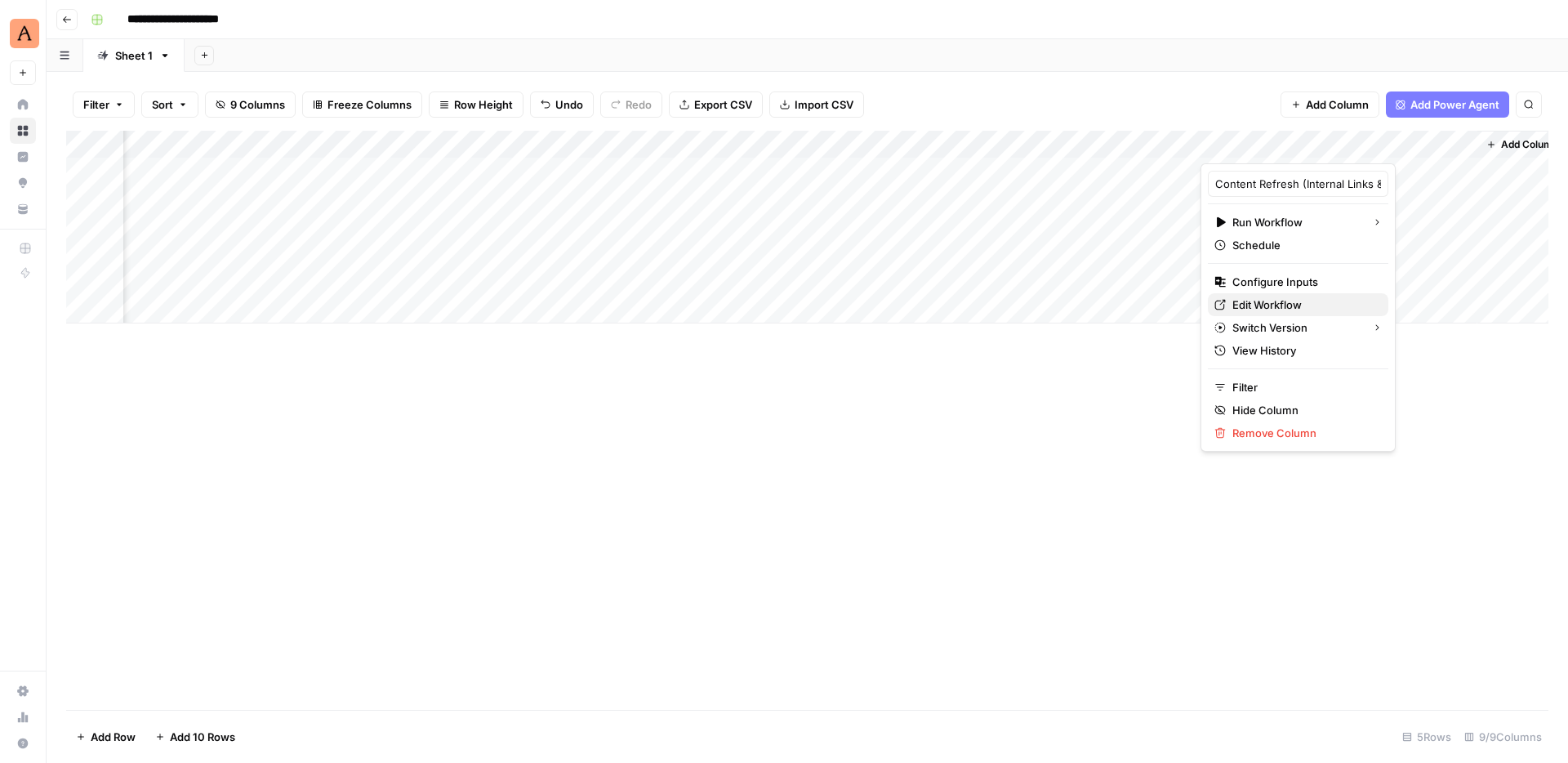
click at [1266, 302] on span "Edit Workflow" at bounding box center [1304, 304] width 143 height 16
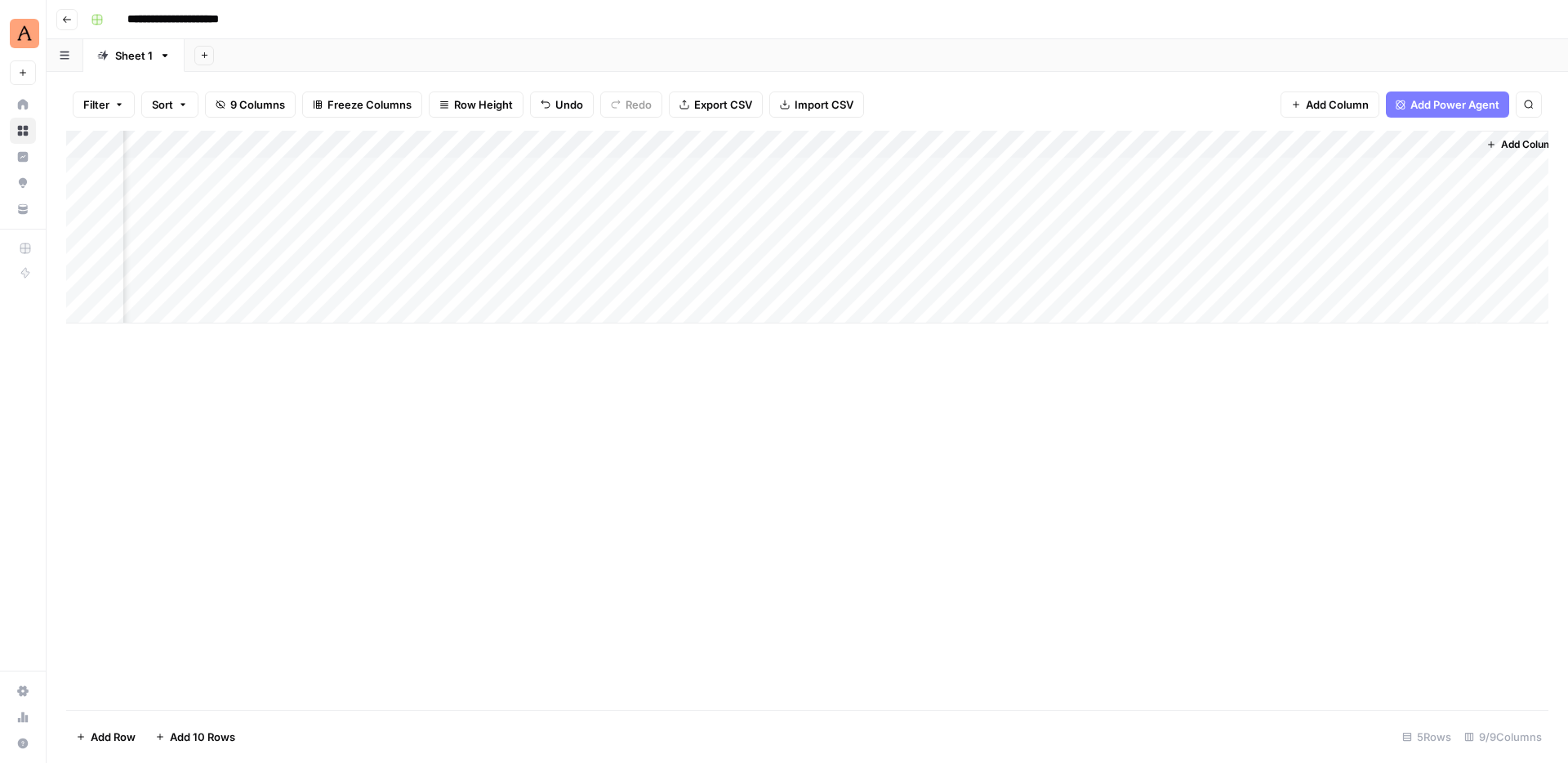
click at [1454, 169] on div "Add Column" at bounding box center [807, 227] width 1482 height 193
click at [1437, 169] on div "Add Column" at bounding box center [807, 227] width 1482 height 193
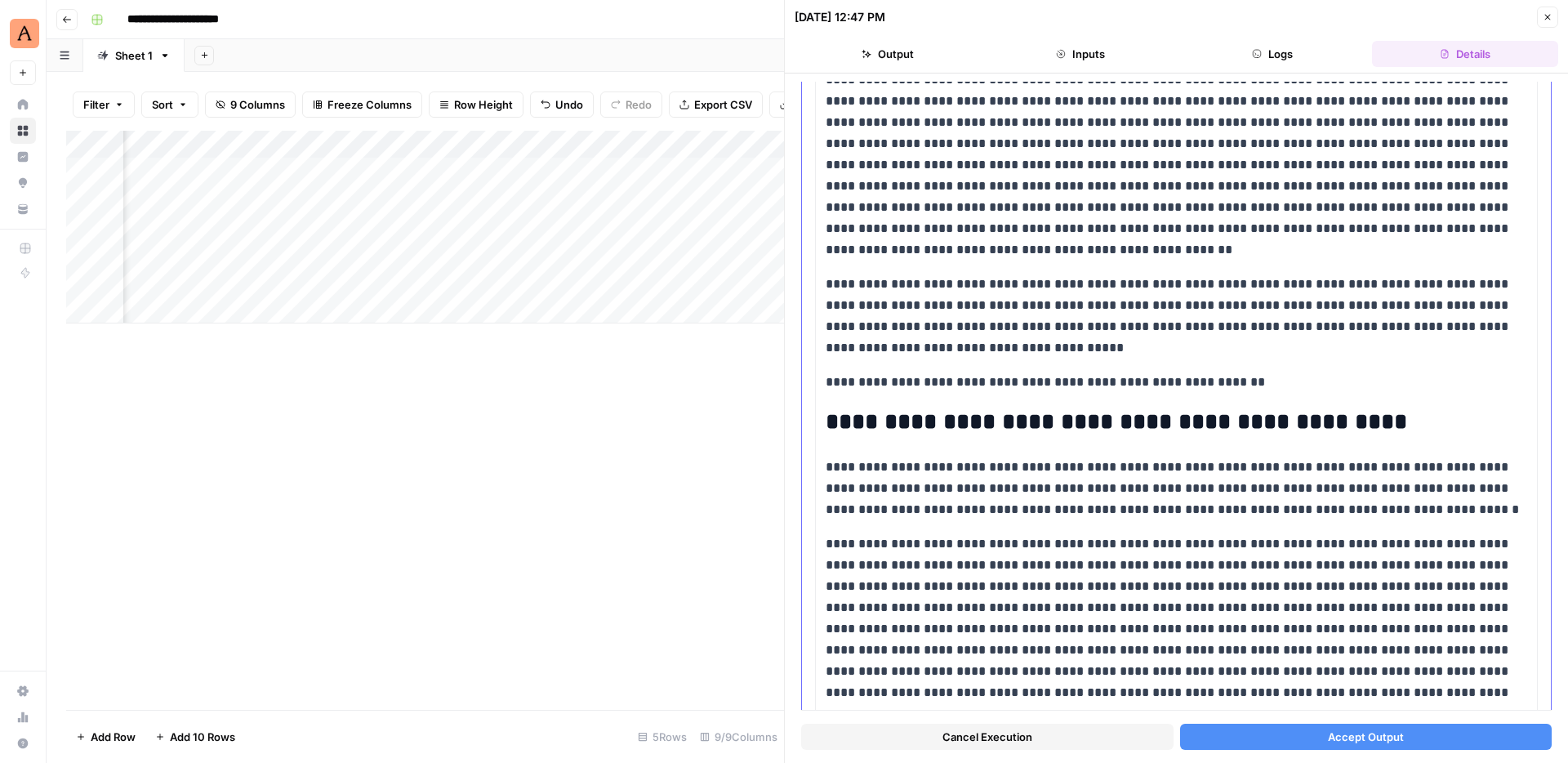
scroll to position [2013, 0]
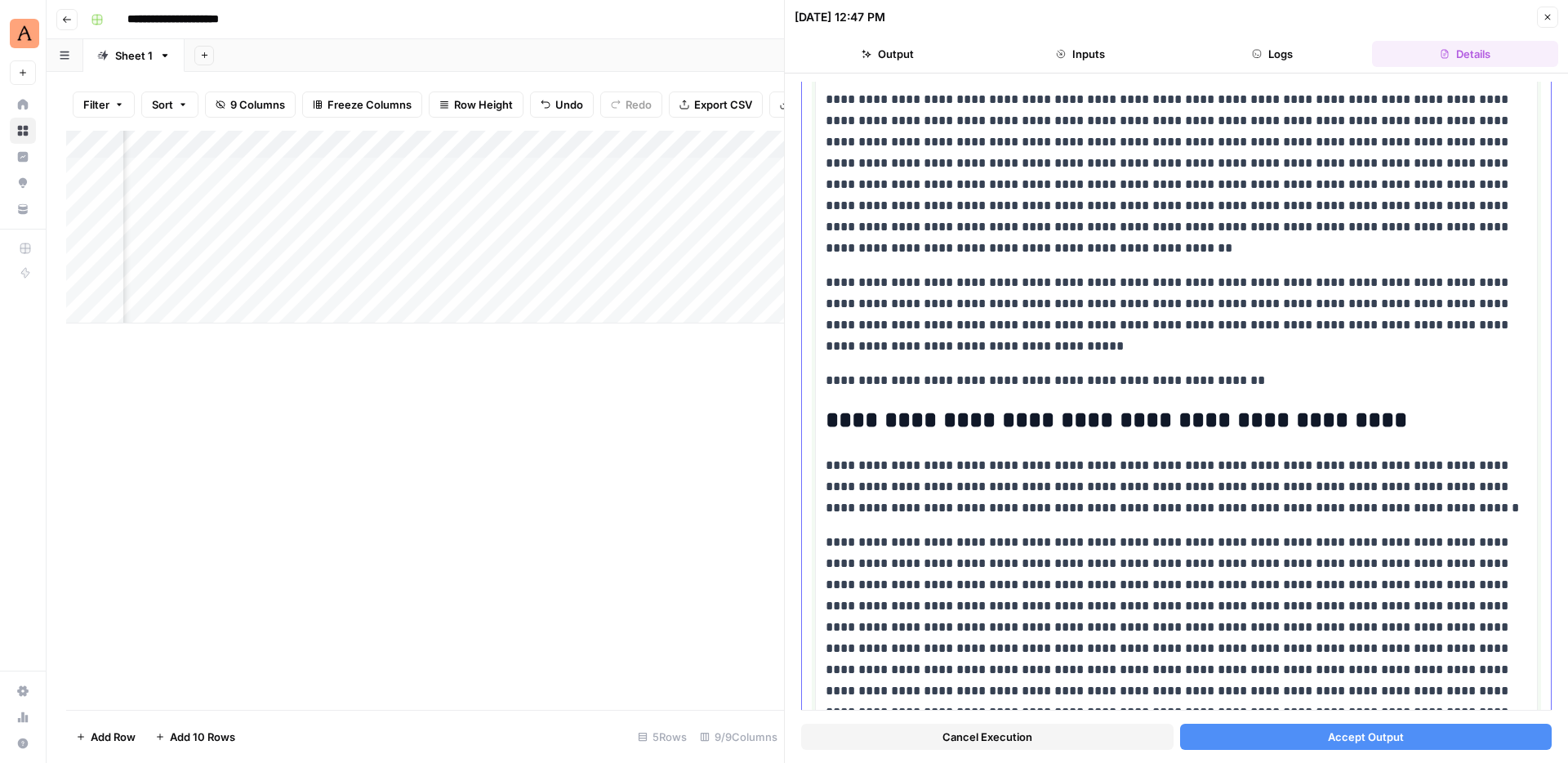
drag, startPoint x: 1205, startPoint y: 491, endPoint x: 897, endPoint y: 492, distance: 308.0
click at [897, 492] on p "**********" at bounding box center [1176, 487] width 702 height 63
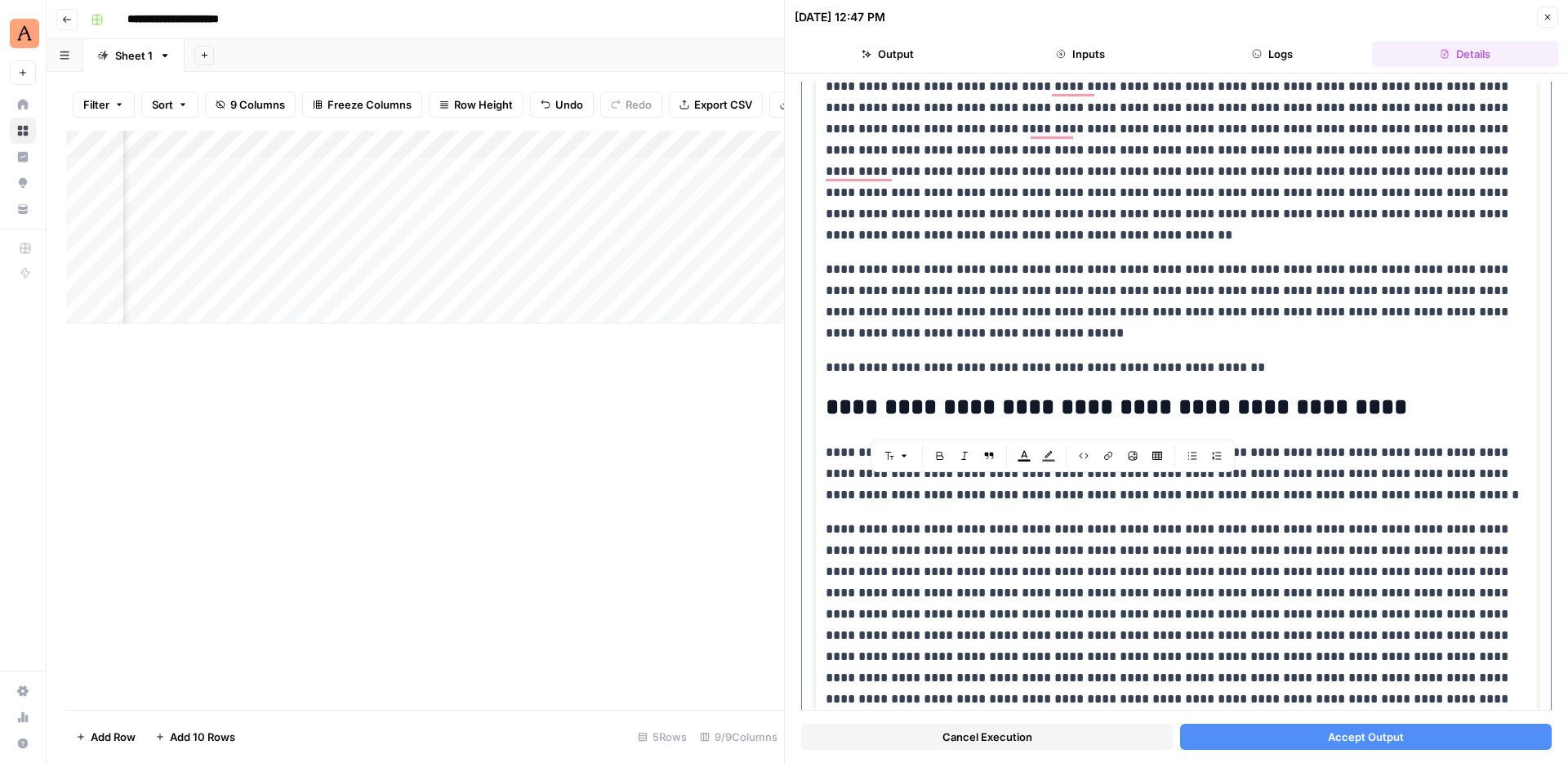
scroll to position [2031, 0]
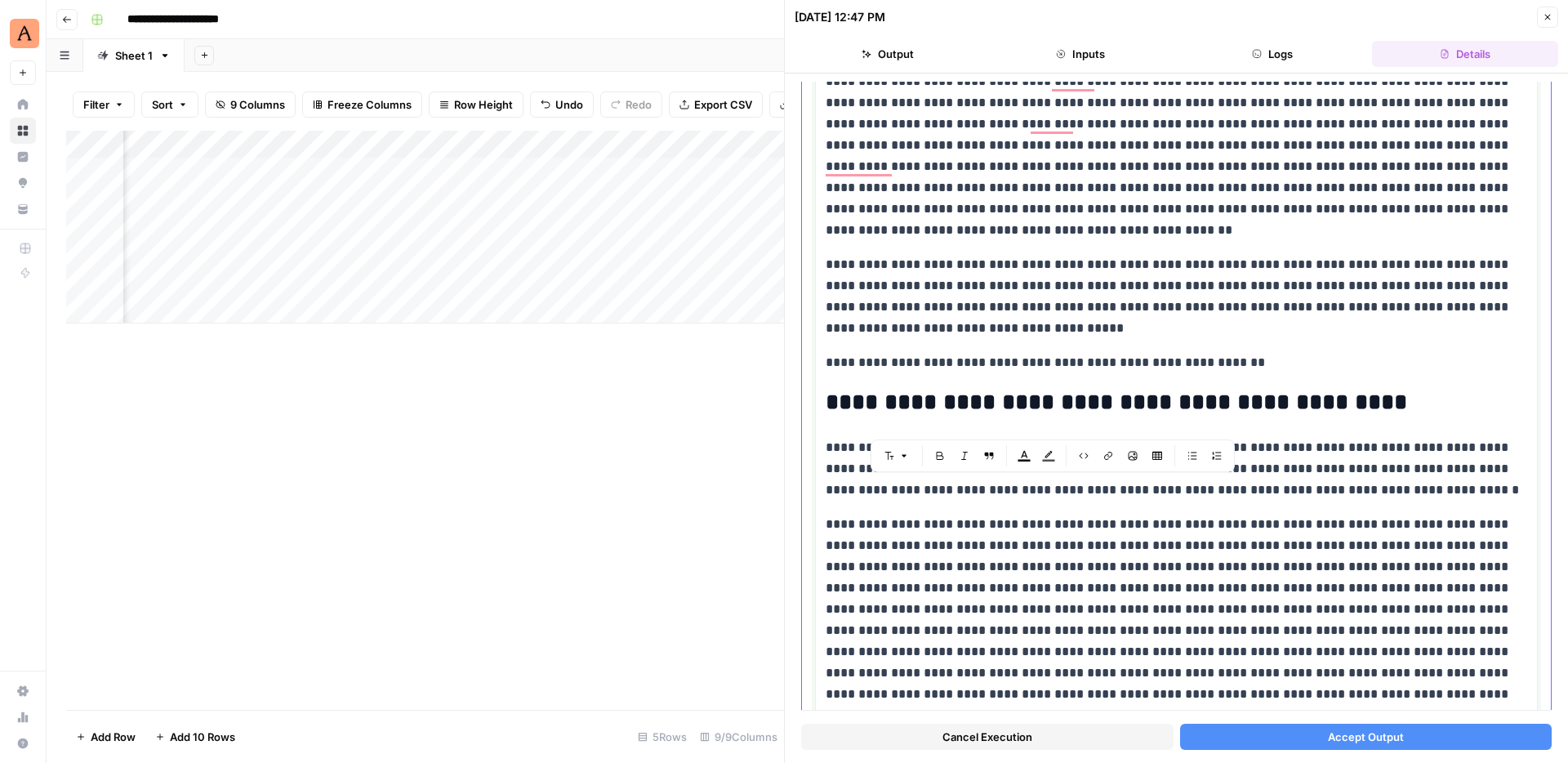
click at [1210, 496] on p "**********" at bounding box center [1176, 468] width 702 height 63
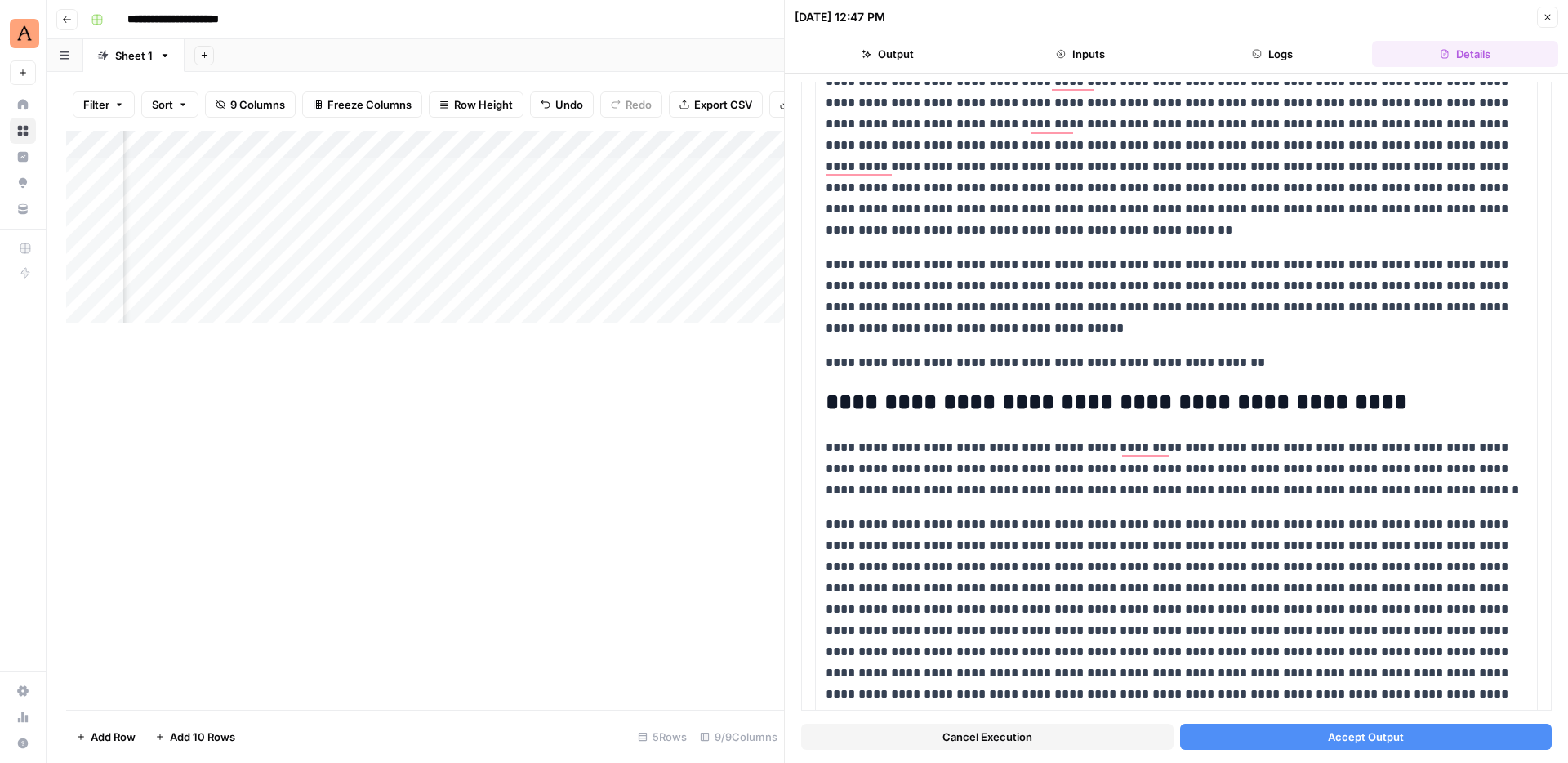
click at [748, 375] on div "Add Column" at bounding box center [425, 420] width 718 height 579
click at [1545, 13] on icon "button" at bounding box center [1547, 17] width 10 height 10
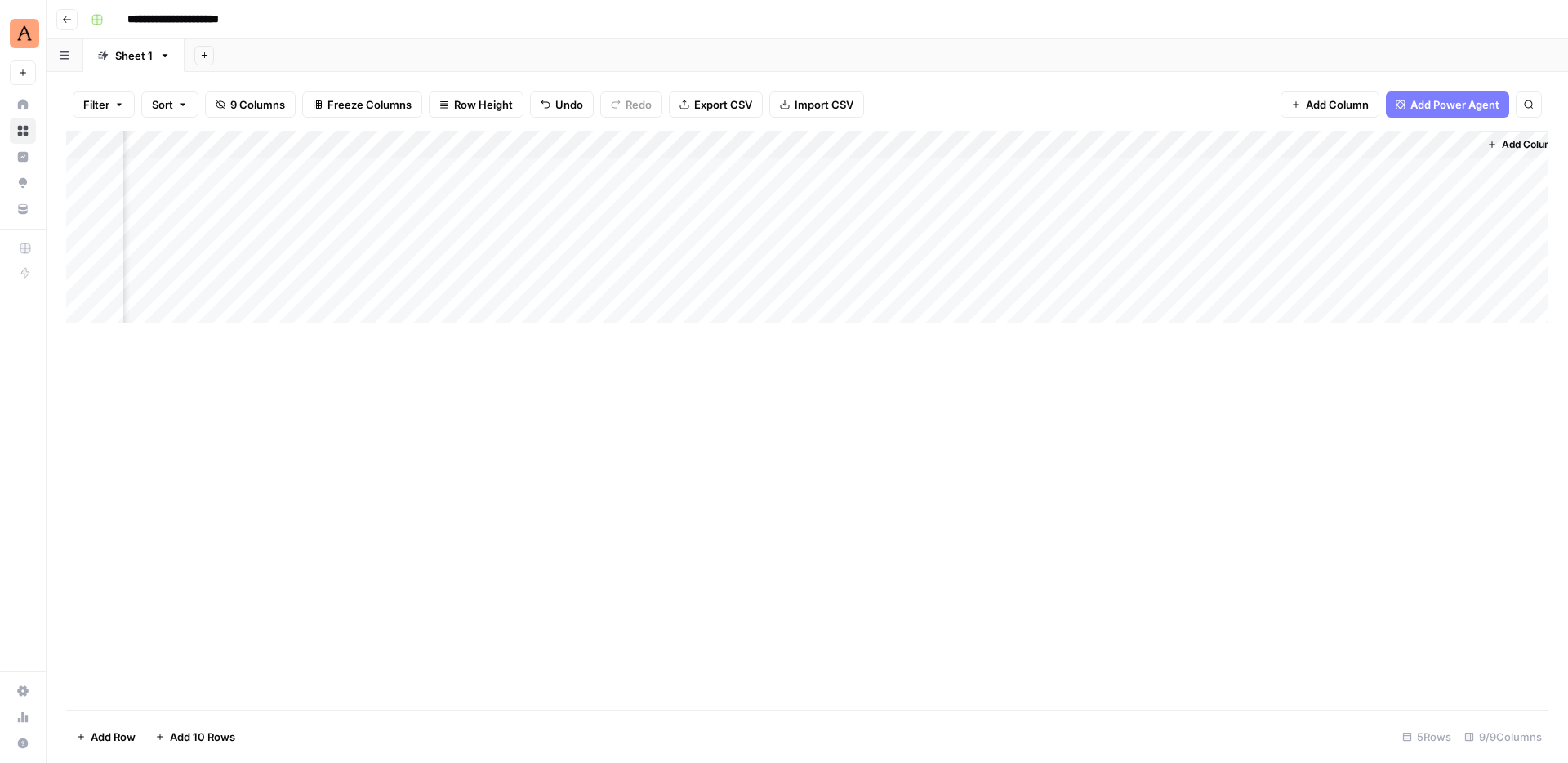
scroll to position [0, 543]
click at [1015, 174] on div "Add Column" at bounding box center [807, 227] width 1482 height 193
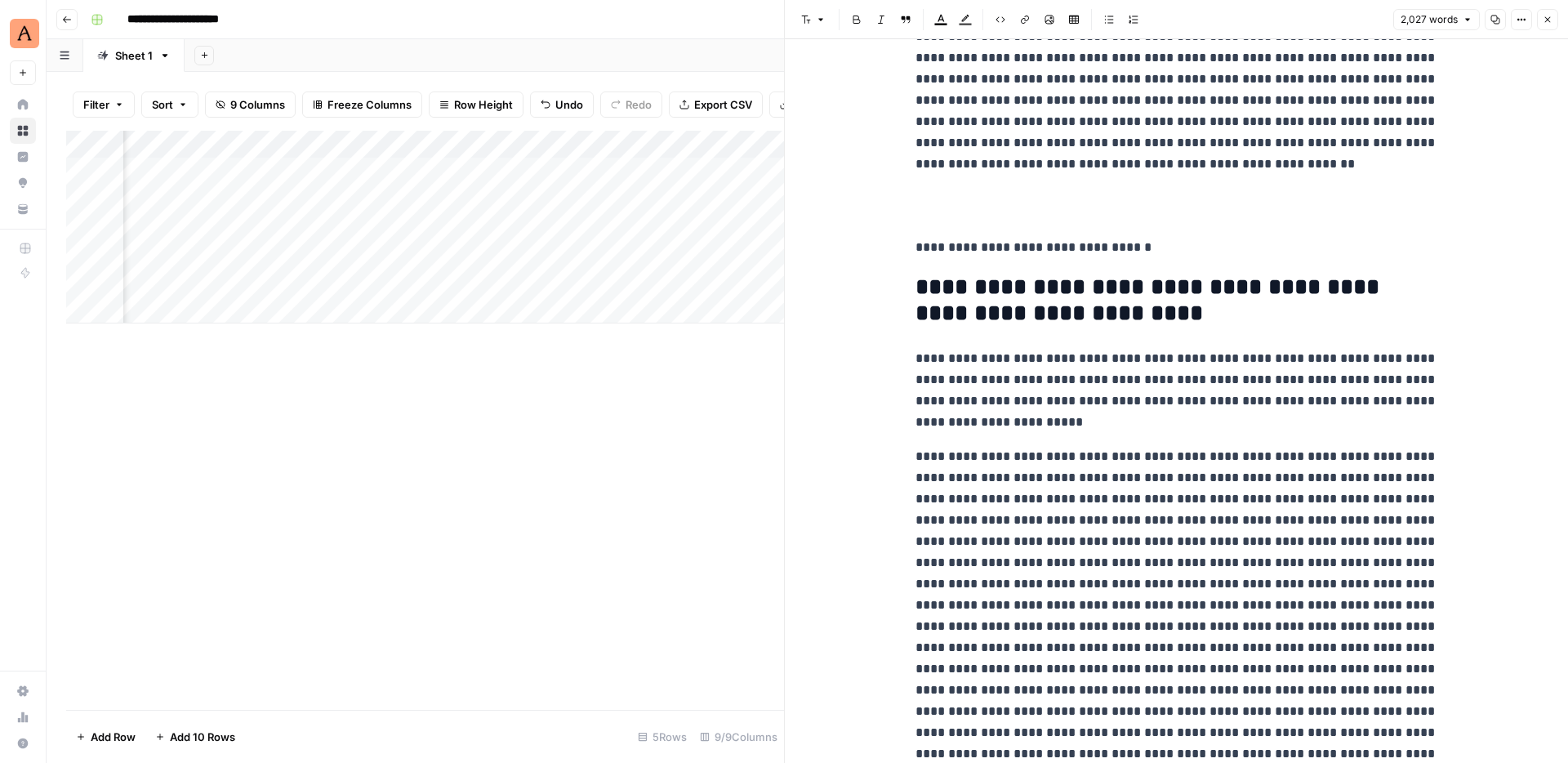
scroll to position [2930, 0]
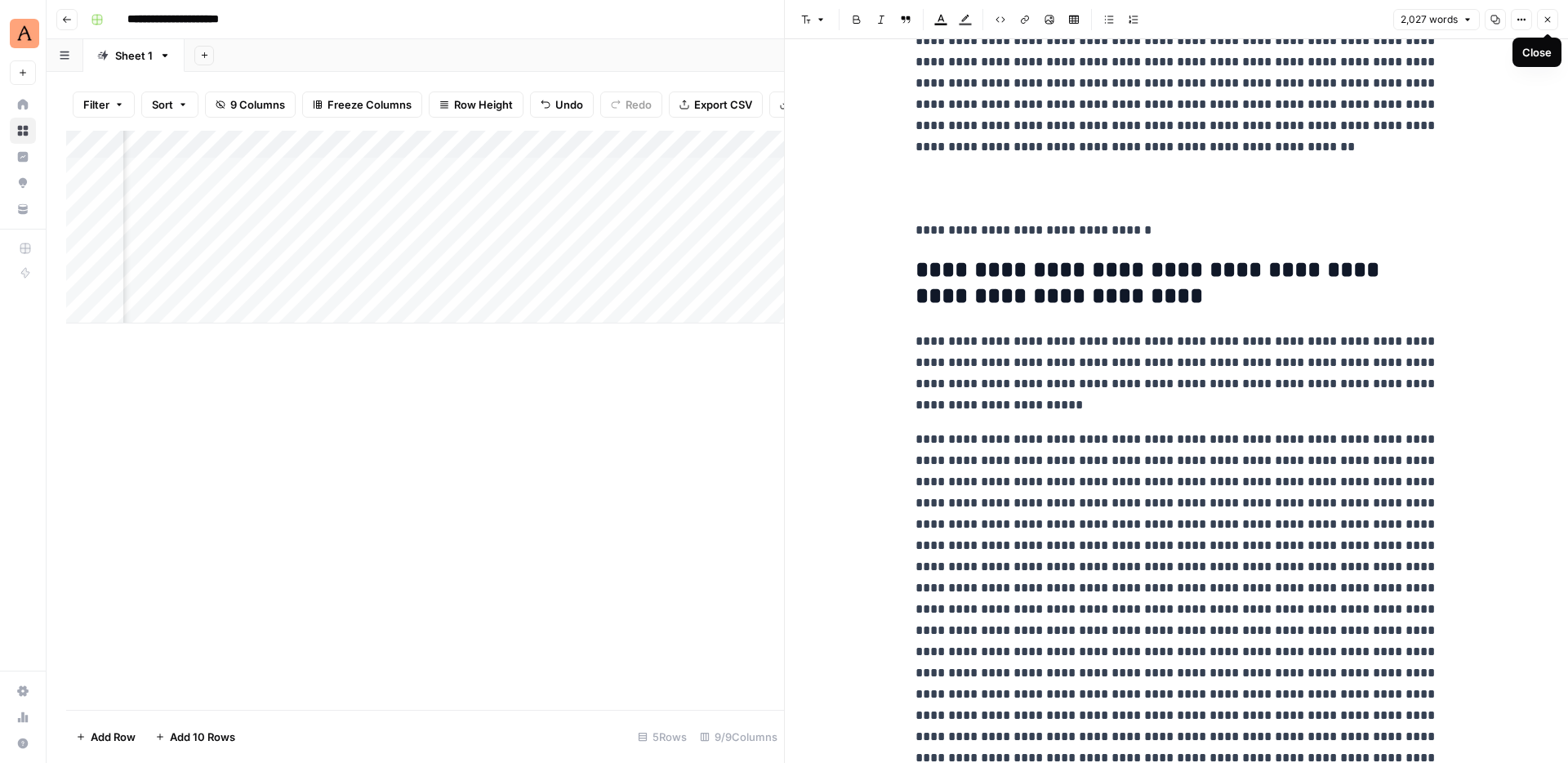
click at [1546, 14] on icon "button" at bounding box center [1547, 19] width 10 height 10
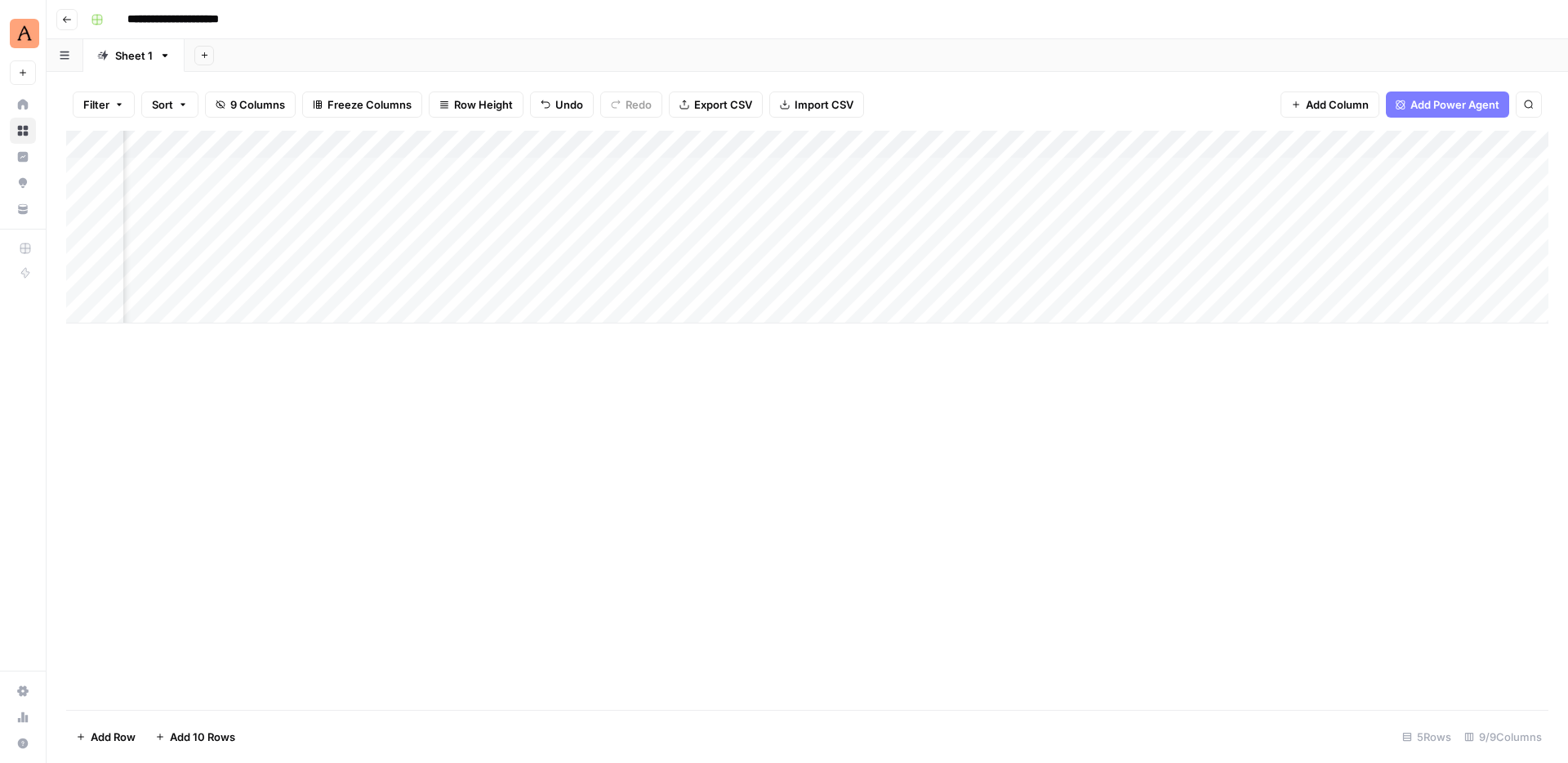
scroll to position [0, 205]
click at [549, 163] on div "Add Column" at bounding box center [807, 227] width 1482 height 193
click at [590, 173] on div "Add Column" at bounding box center [807, 227] width 1482 height 193
click at [582, 170] on body "**********" at bounding box center [784, 382] width 1568 height 763
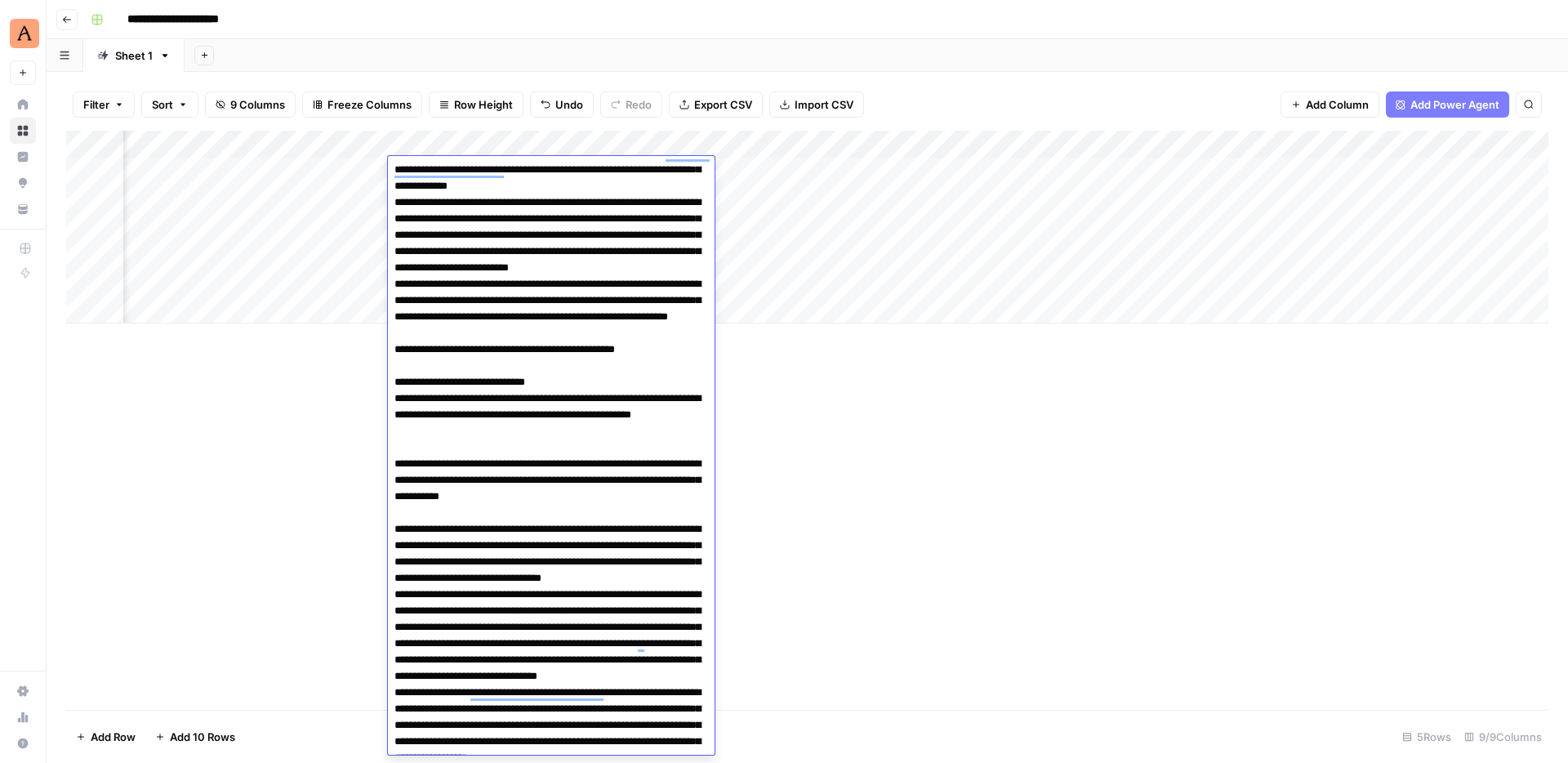
scroll to position [0, 0]
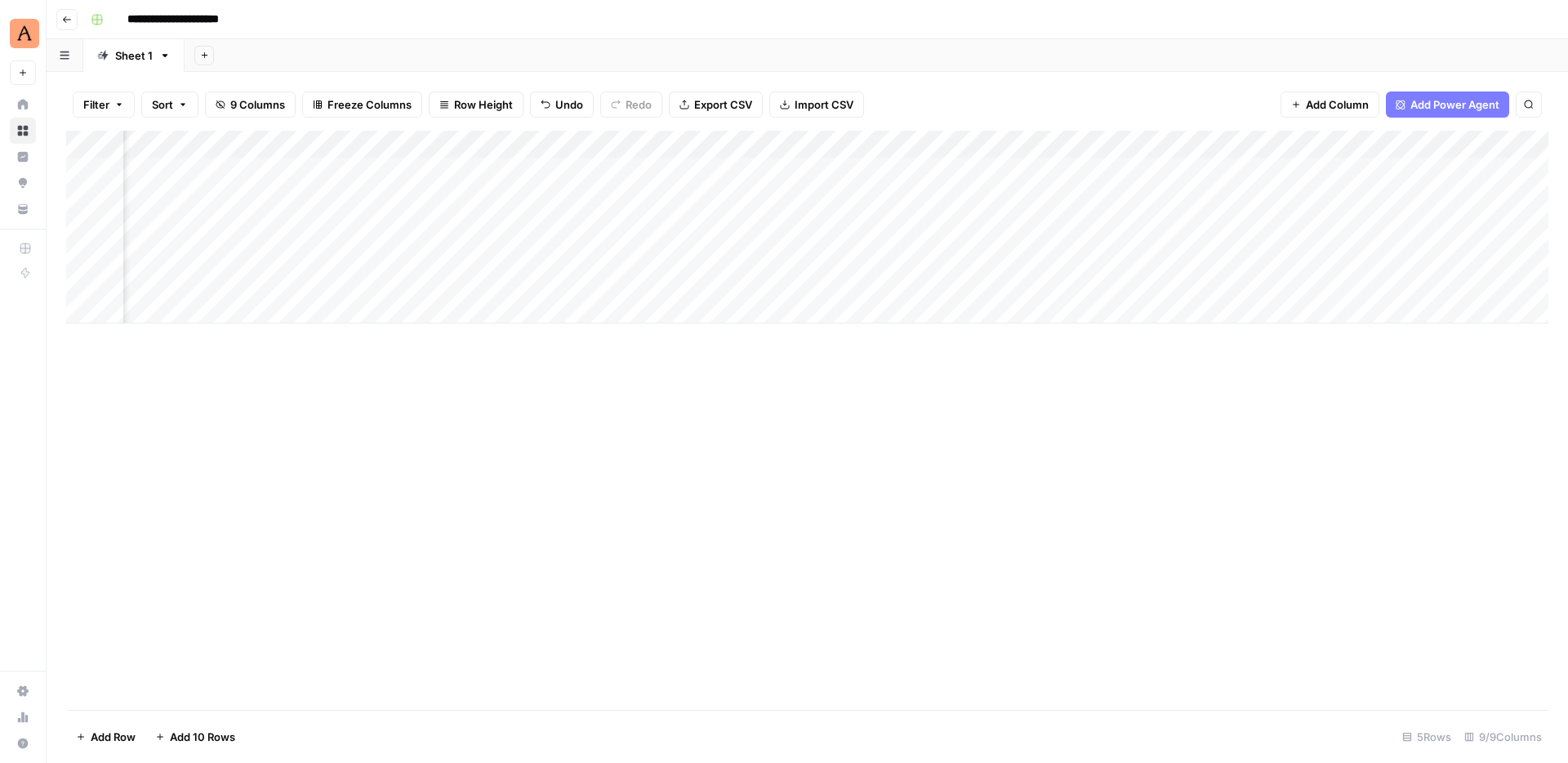
click at [779, 526] on div "Add Column" at bounding box center [807, 420] width 1482 height 579
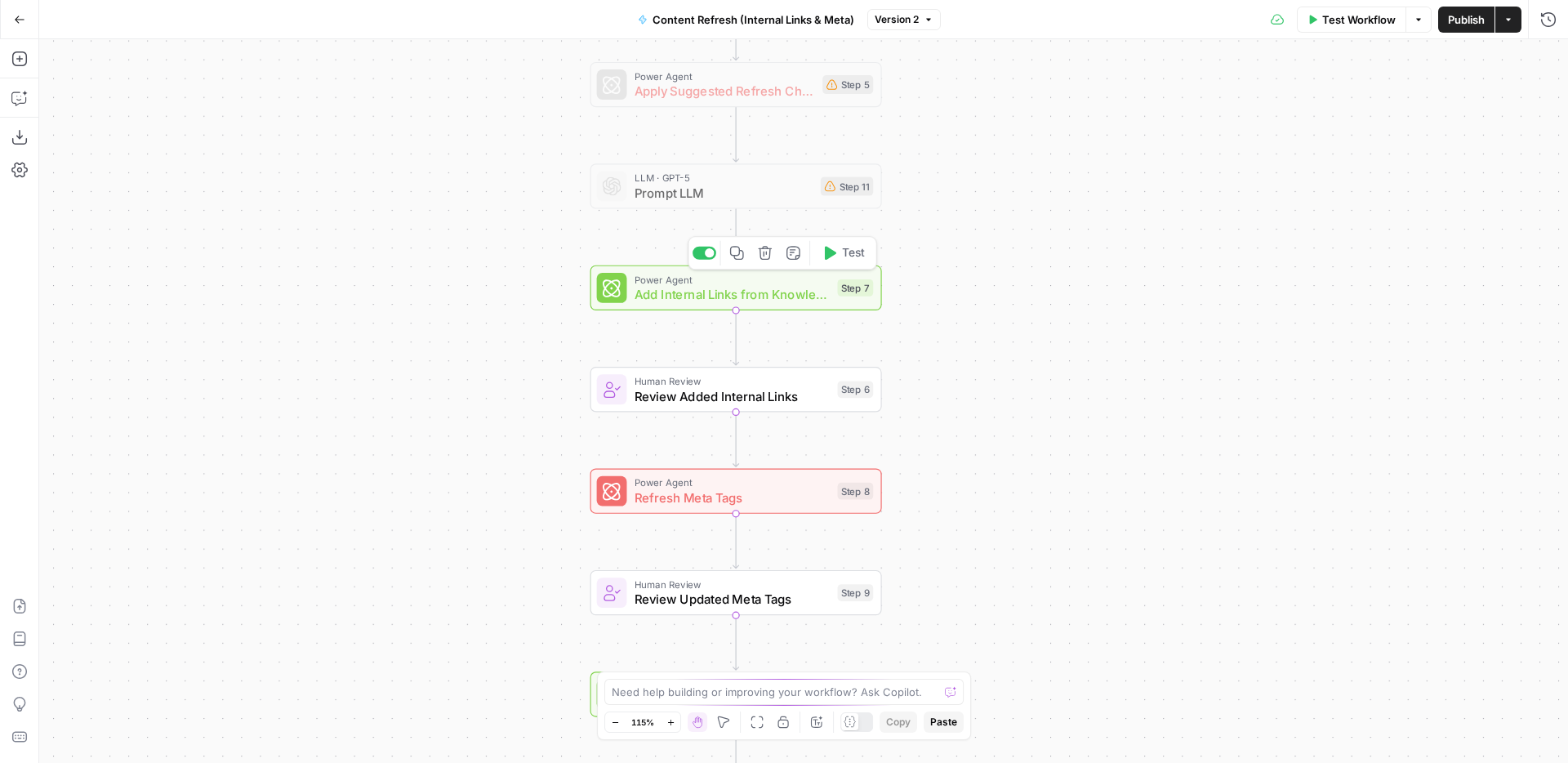
click at [771, 286] on span "Add Internal Links from Knowledge Base" at bounding box center [732, 294] width 196 height 19
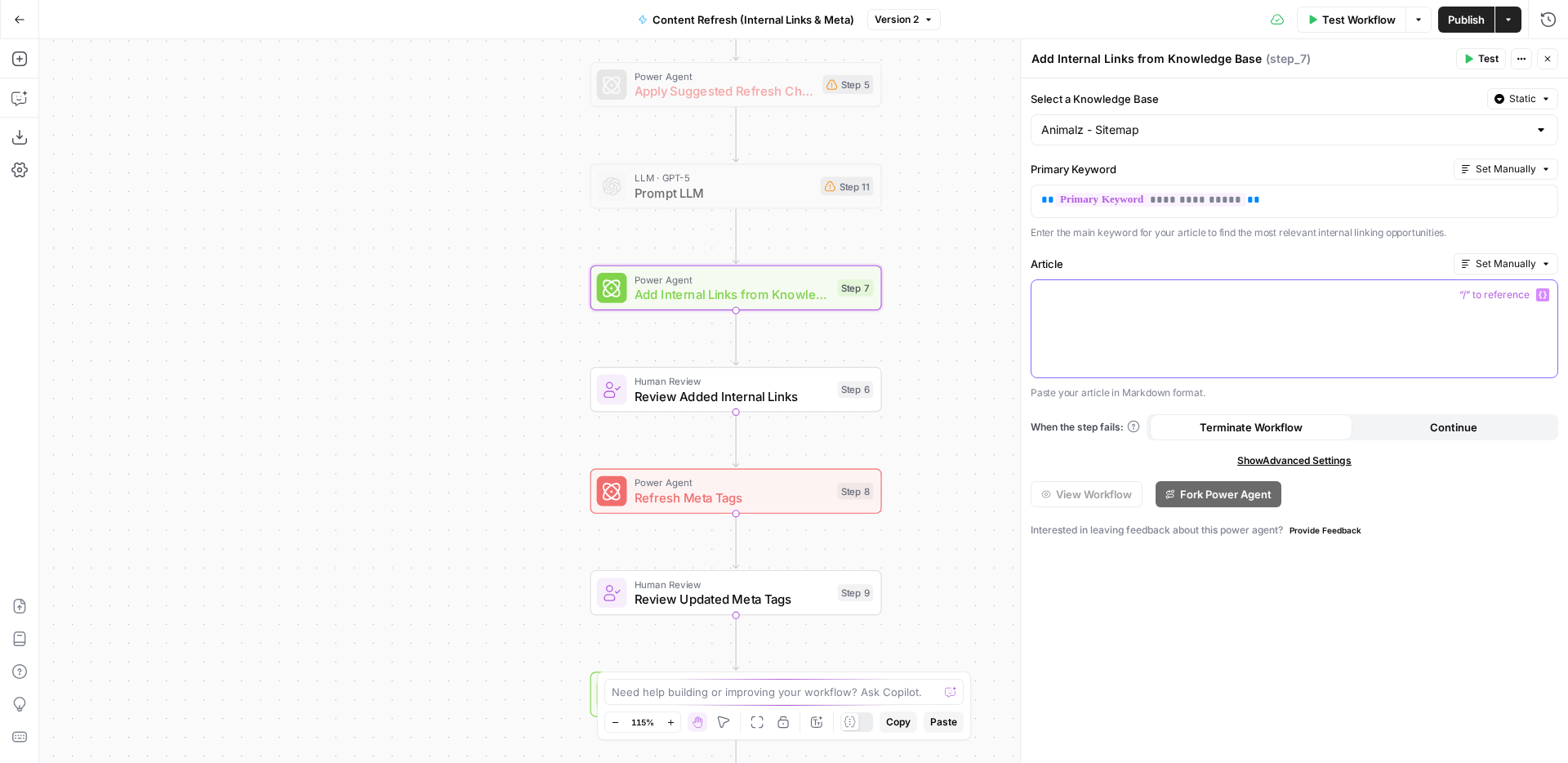
click at [1117, 319] on div at bounding box center [1294, 328] width 526 height 97
click at [1104, 300] on p "To enrich screen reader interactions, please activate Accessibility in Grammarl…" at bounding box center [1294, 295] width 507 height 16
click at [1542, 298] on icon "button" at bounding box center [1542, 295] width 8 height 8
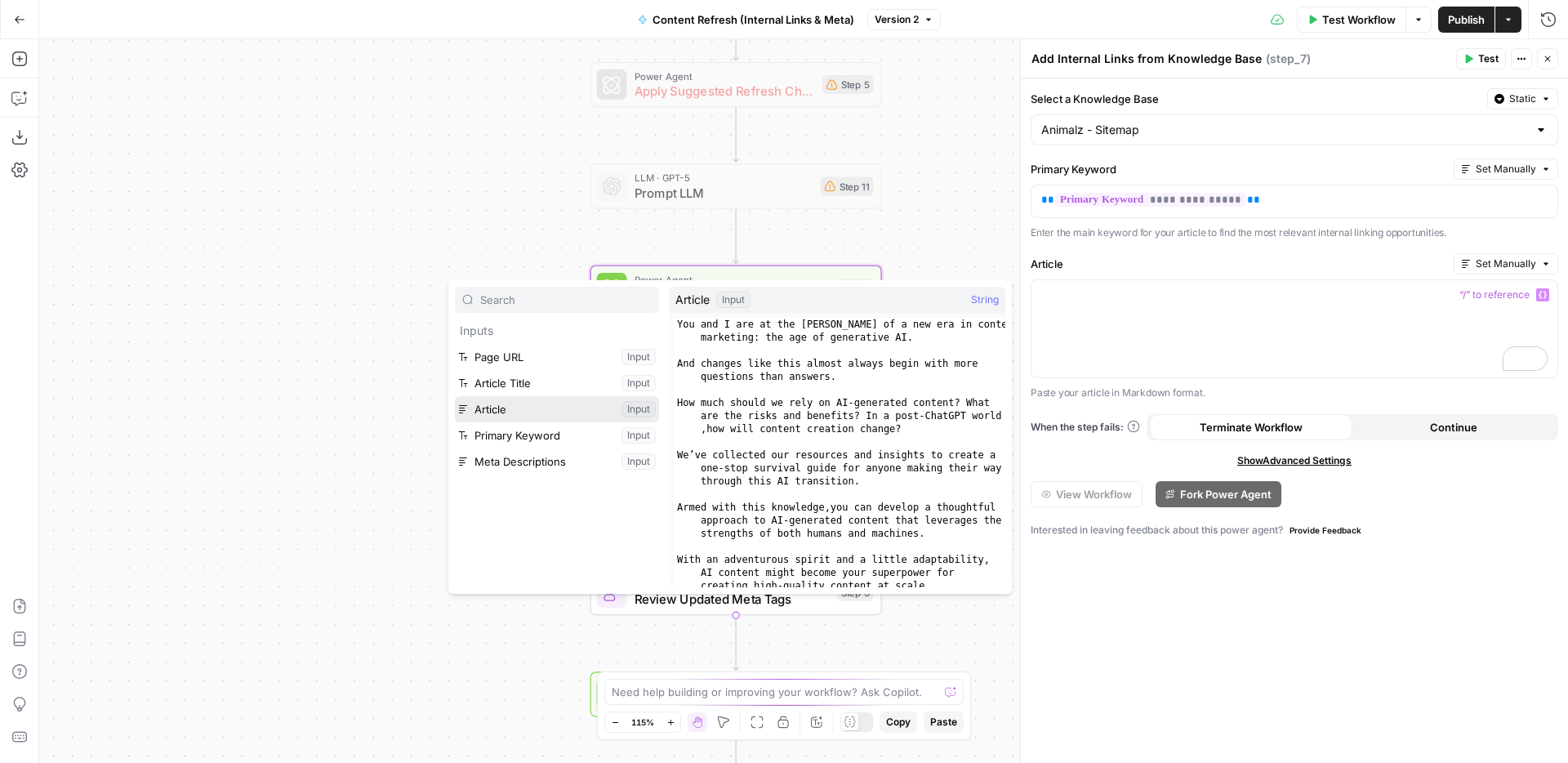
click at [548, 400] on button "Select variable Article" at bounding box center [557, 409] width 204 height 26
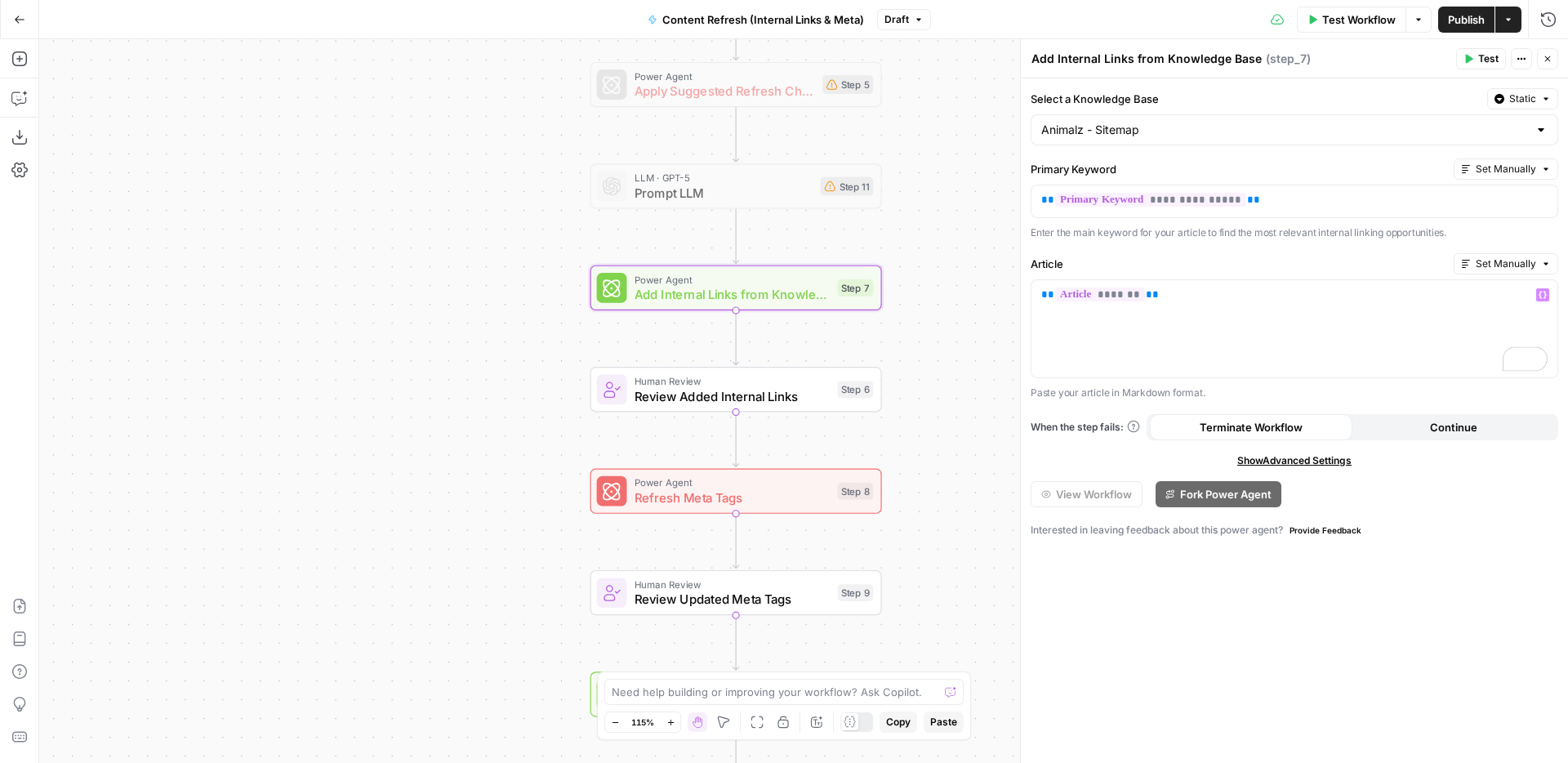
click at [1457, 17] on span "Publish" at bounding box center [1466, 20] width 37 height 16
click at [750, 380] on span "Human Review" at bounding box center [732, 381] width 196 height 14
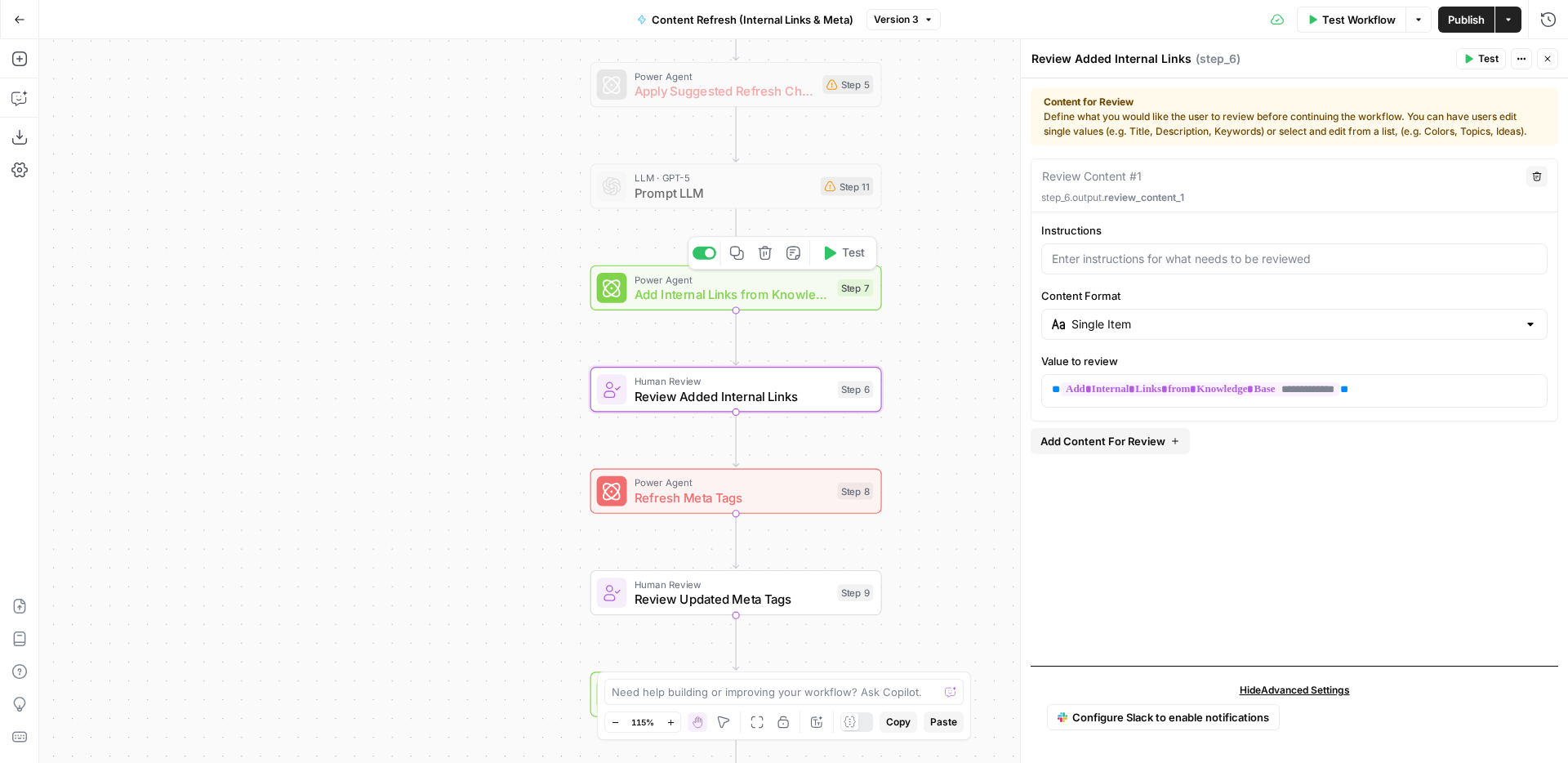
click at [799, 288] on span "Add Internal Links from Knowledge Base" at bounding box center [732, 294] width 196 height 19
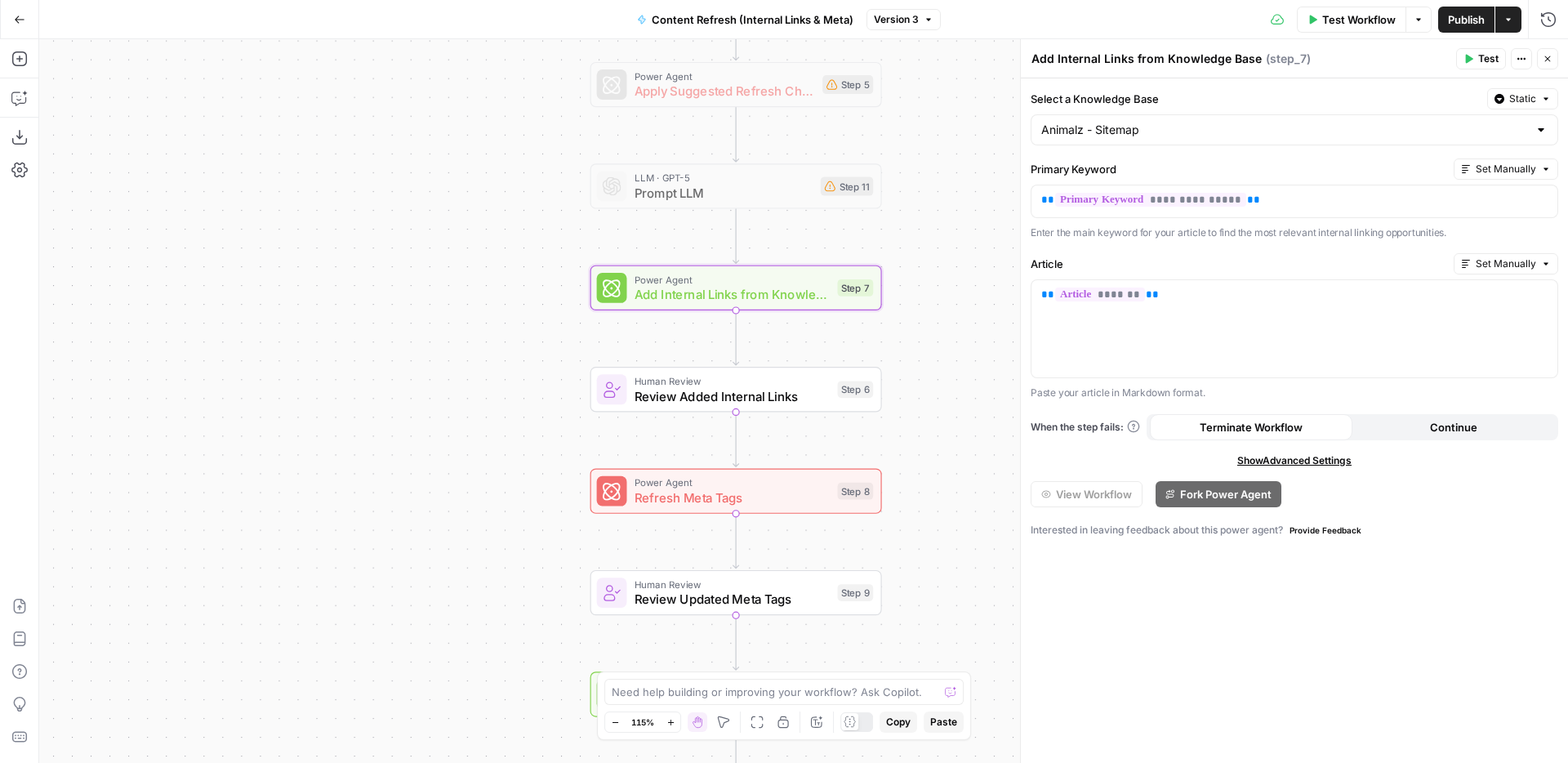
click at [971, 429] on div "Workflow Set Inputs Inputs Power Agent Identify Target Keywords of an Article S…" at bounding box center [803, 401] width 1529 height 723
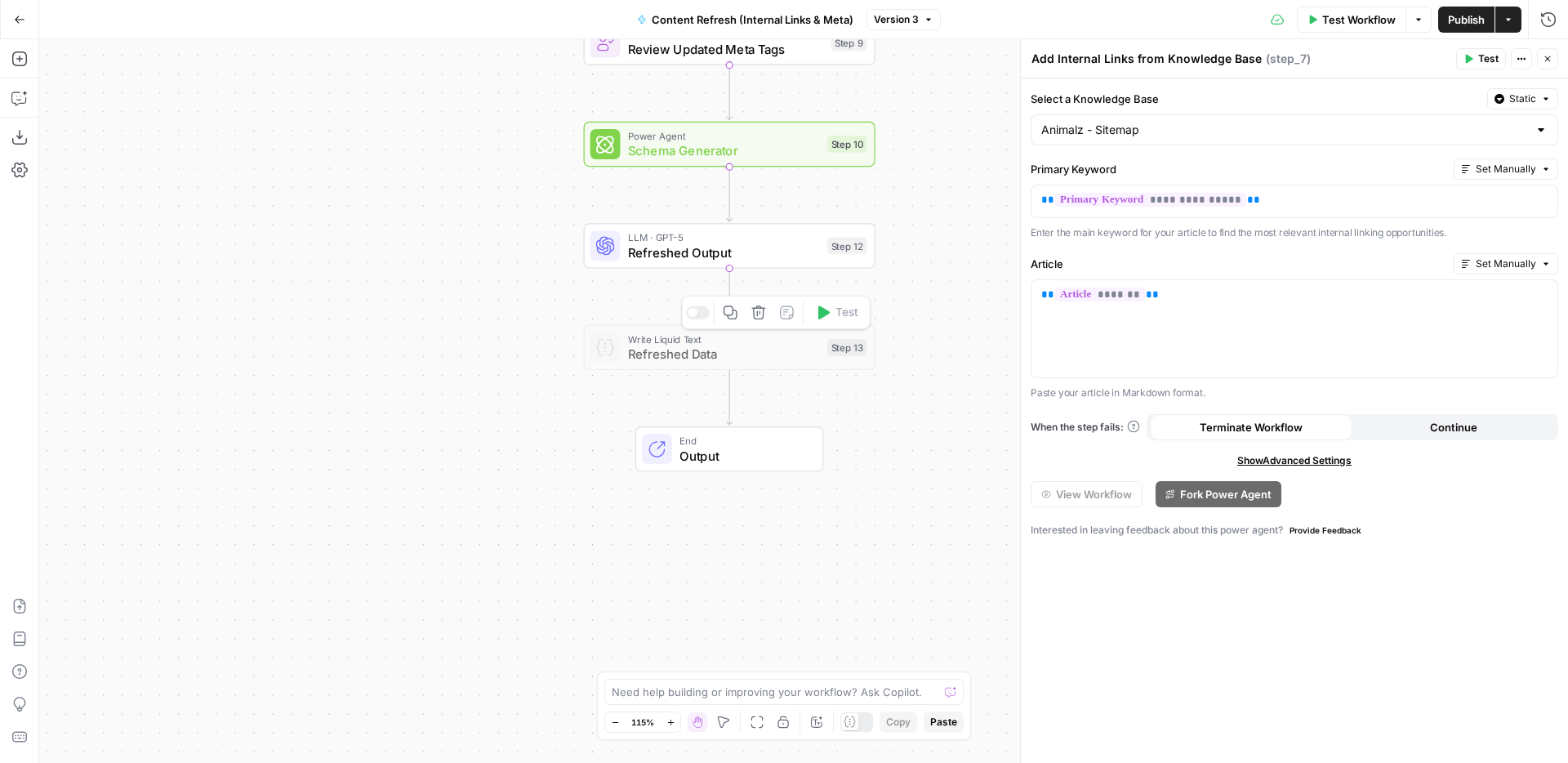
click at [709, 357] on span "Refreshed Data" at bounding box center [724, 353] width 192 height 19
click at [747, 252] on span "Refreshed Output" at bounding box center [724, 252] width 192 height 19
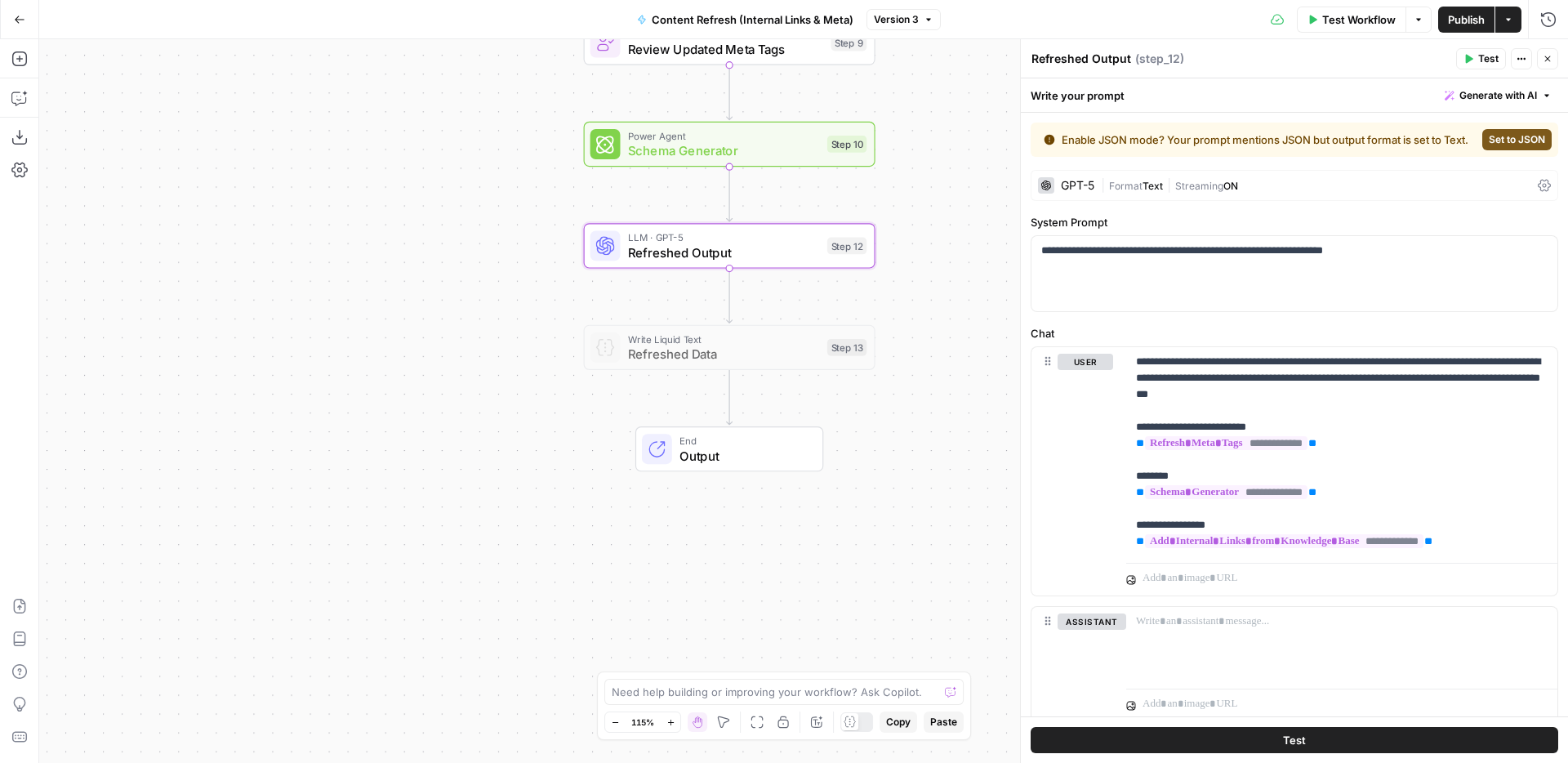
click at [794, 360] on span "Refreshed Data" at bounding box center [724, 353] width 192 height 19
click at [1549, 11] on button "Run History" at bounding box center [1548, 19] width 26 height 26
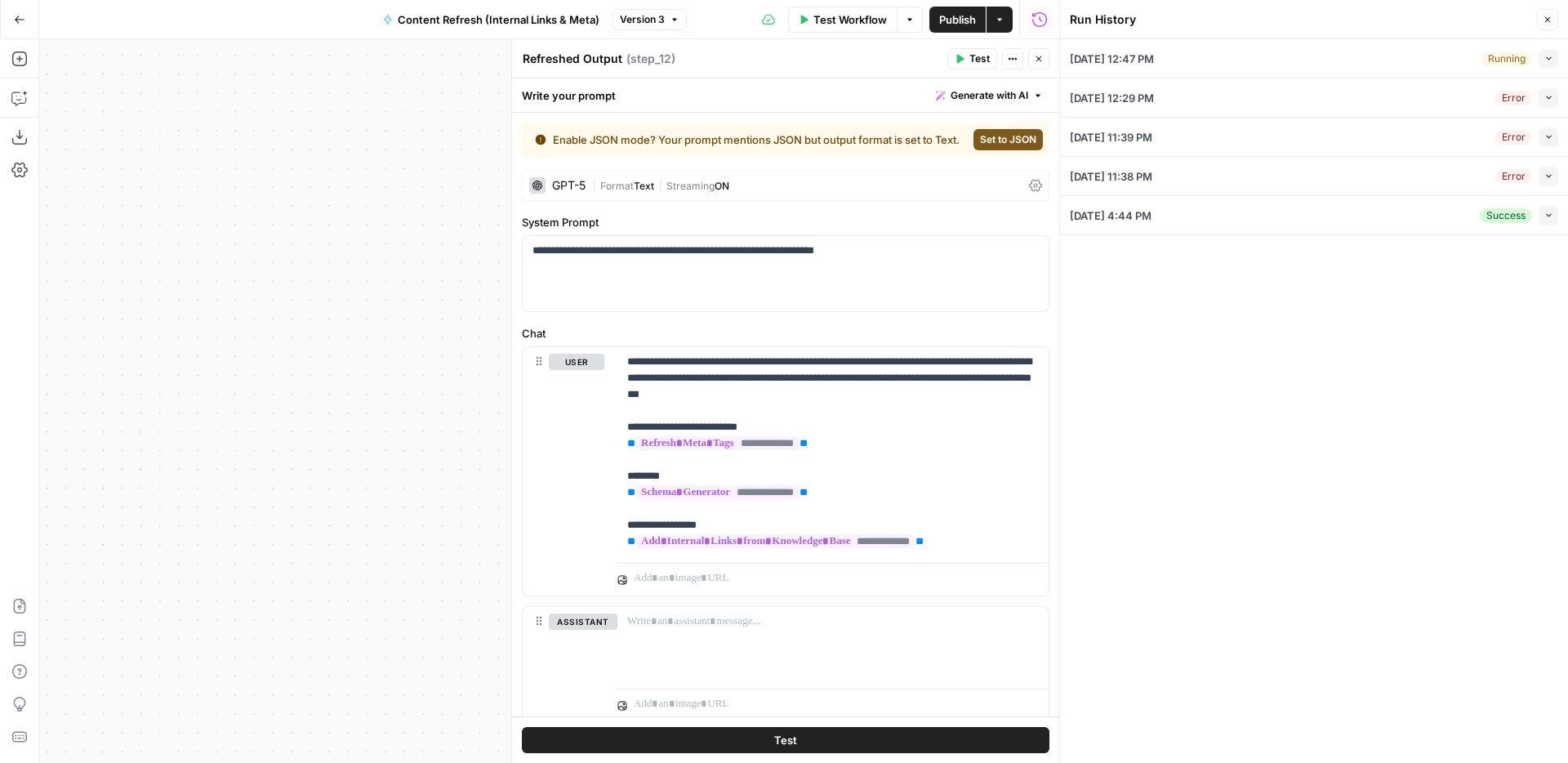
click at [1548, 222] on button "Collapse" at bounding box center [1548, 216] width 20 height 20
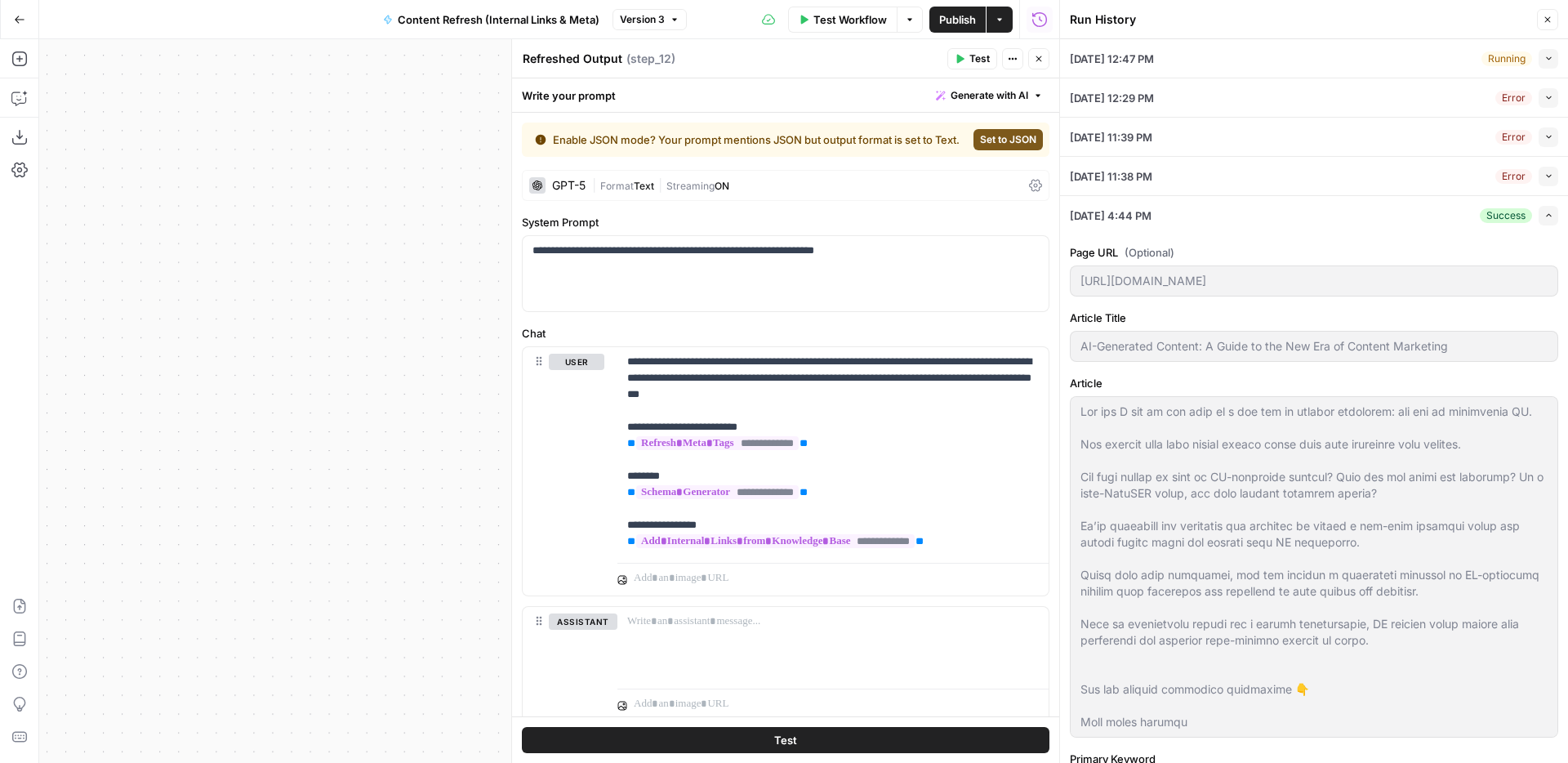
scroll to position [191, 0]
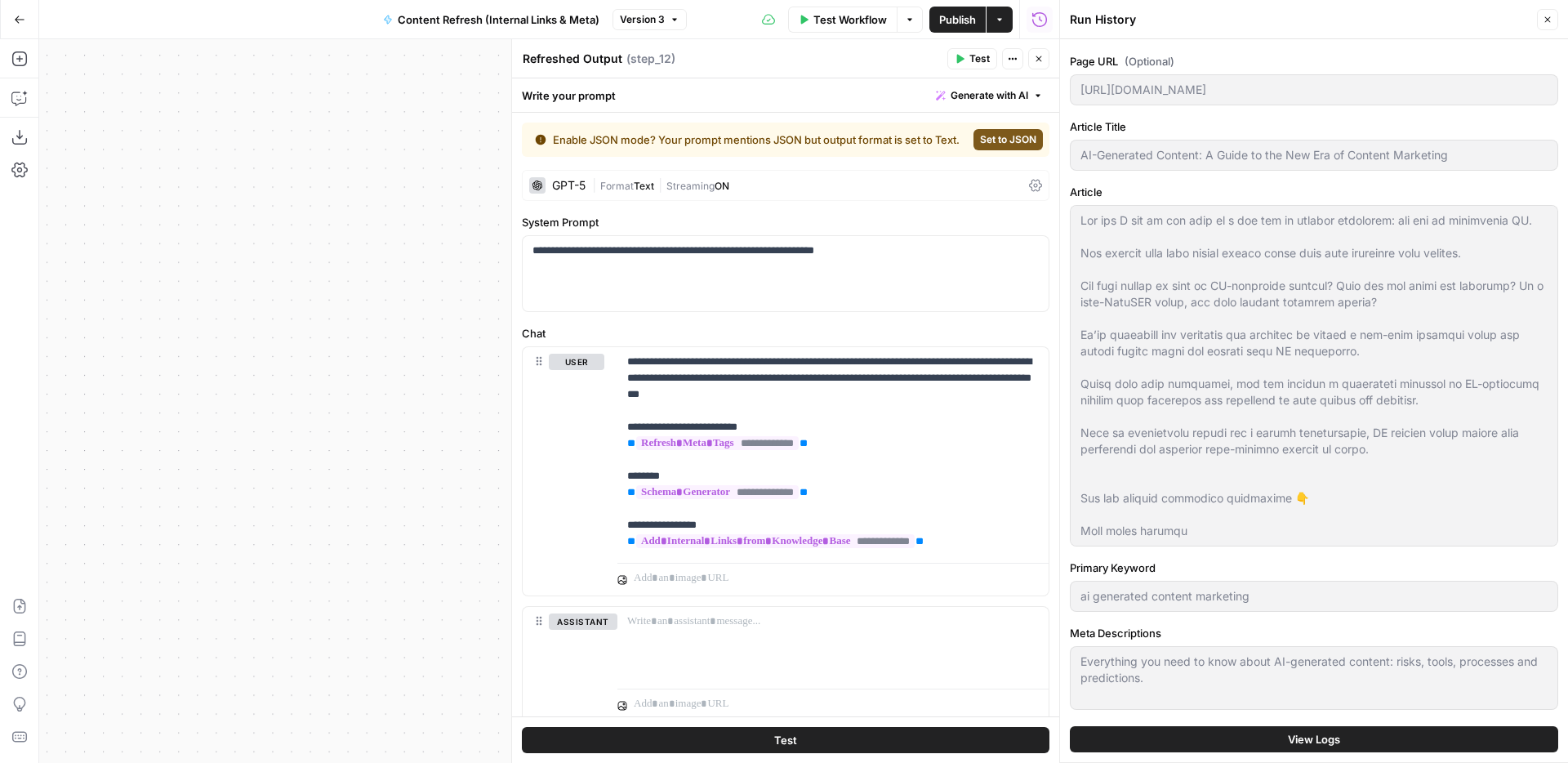
click at [1299, 749] on button "View Logs" at bounding box center [1313, 739] width 489 height 26
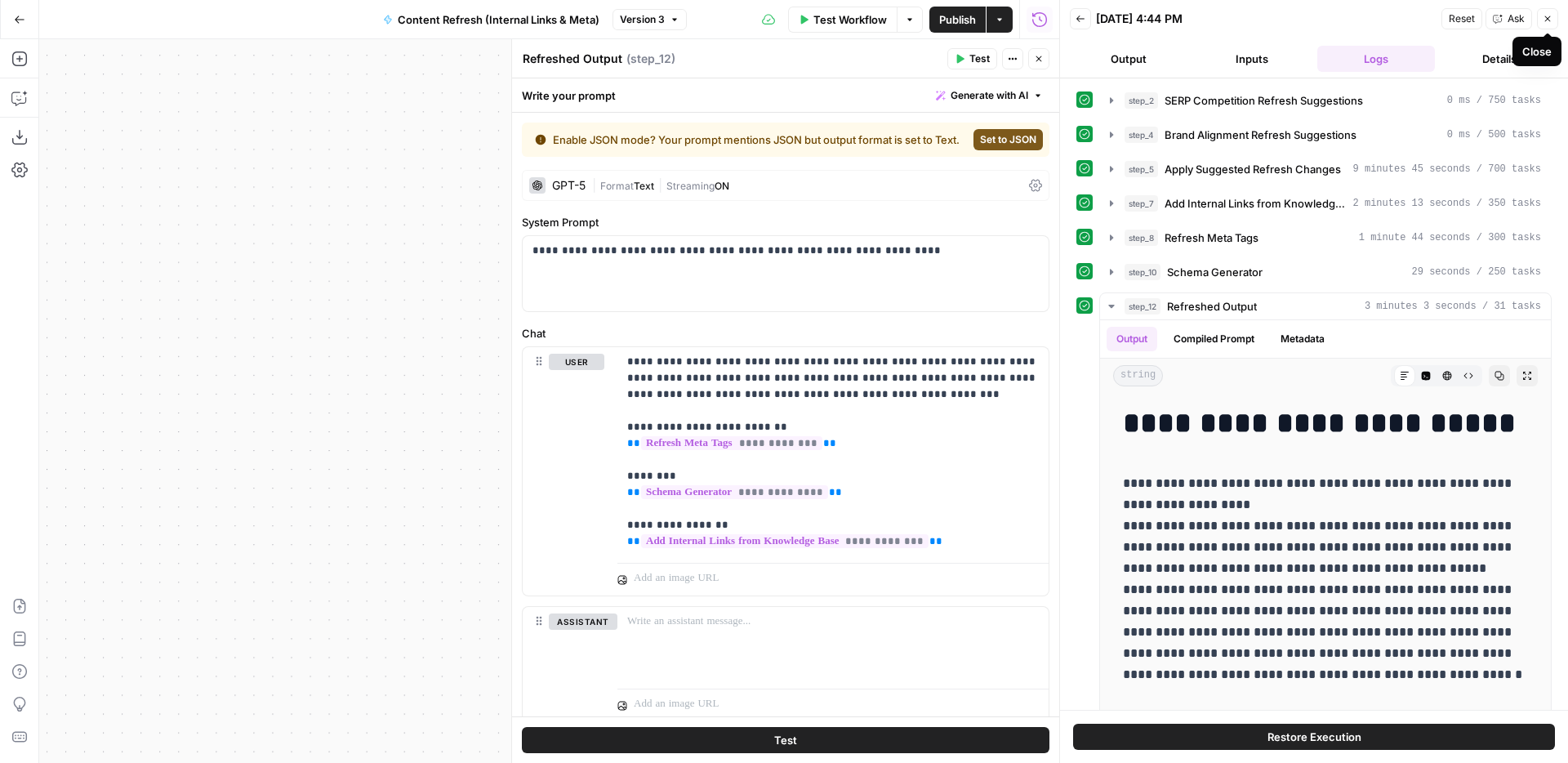
click at [1548, 22] on icon "button" at bounding box center [1547, 18] width 10 height 10
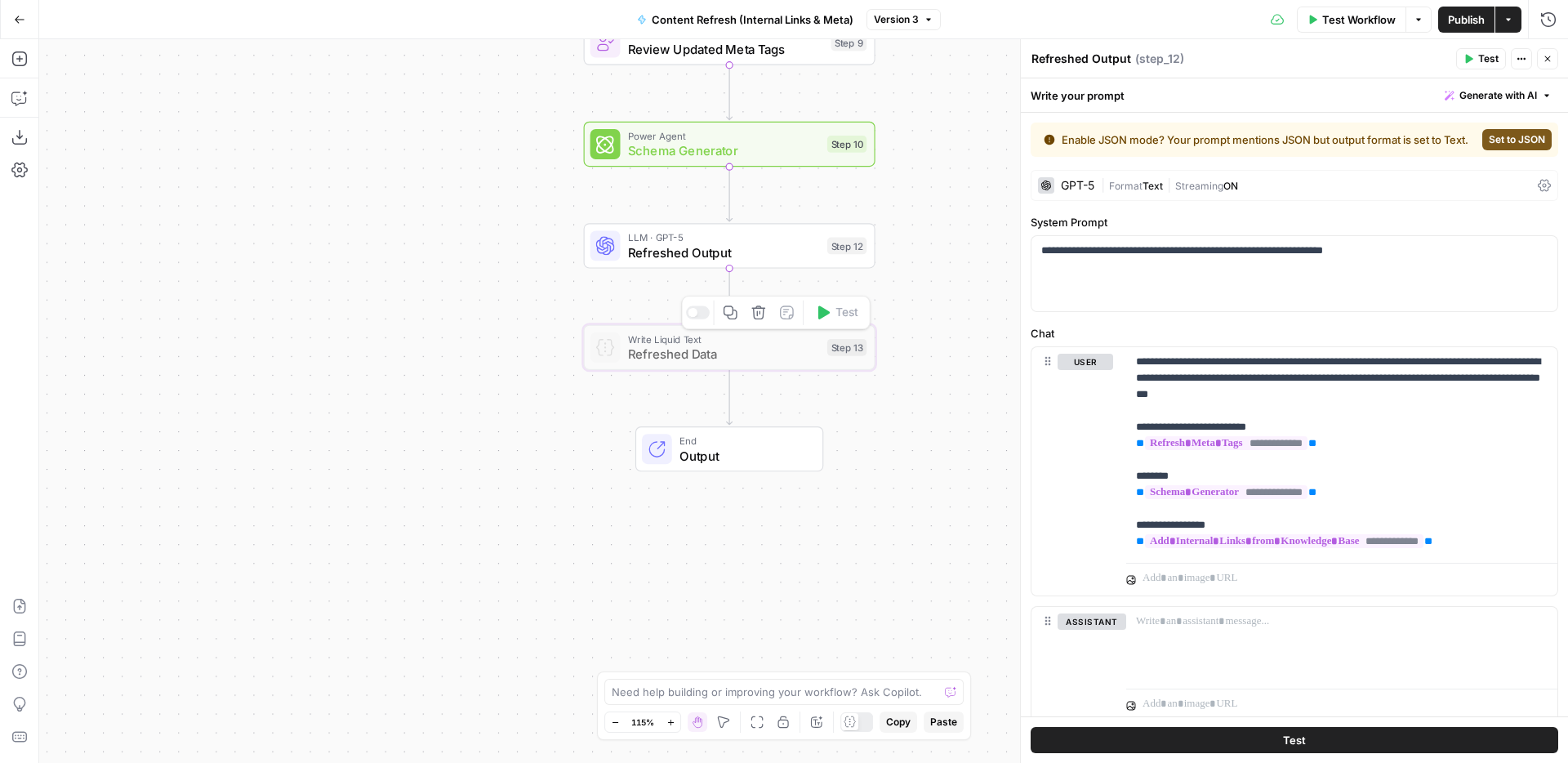
click at [701, 315] on div at bounding box center [698, 313] width 24 height 13
click at [816, 354] on span "Refreshed Data" at bounding box center [724, 353] width 192 height 19
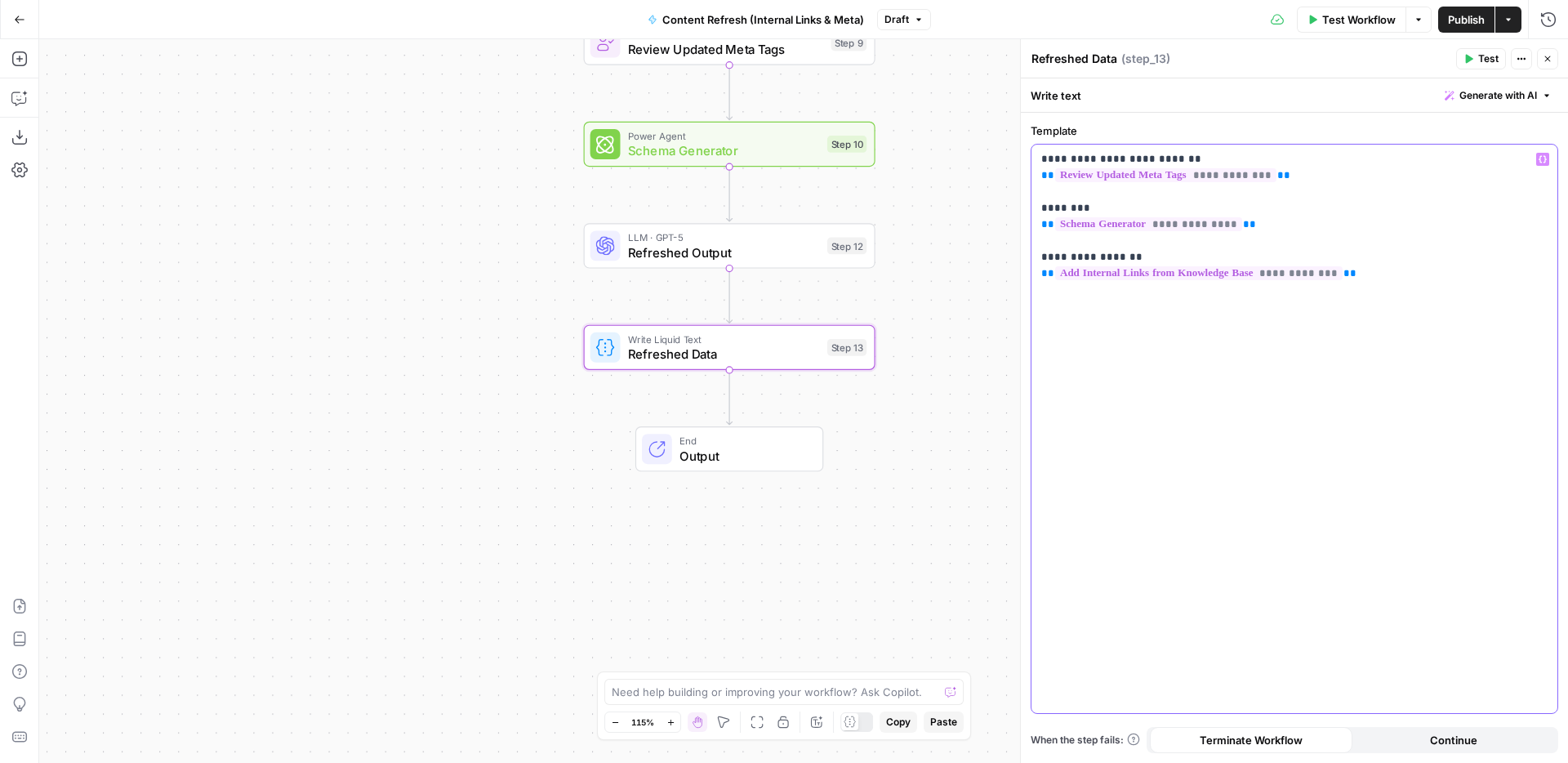
click at [1401, 275] on p "**********" at bounding box center [1294, 217] width 507 height 130
click at [773, 459] on span "Output" at bounding box center [743, 455] width 128 height 19
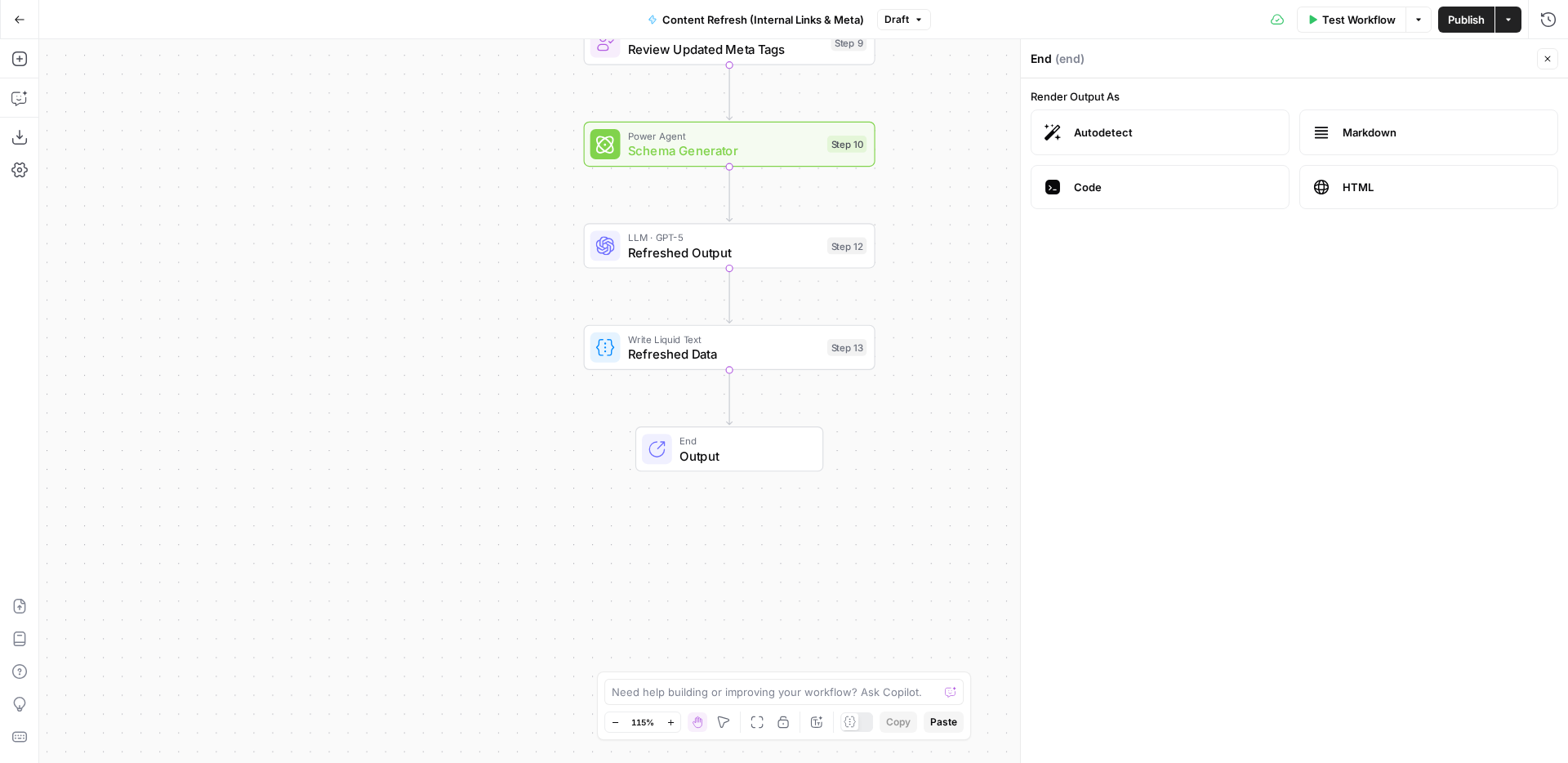
click at [1409, 138] on span "Markdown" at bounding box center [1443, 132] width 202 height 16
click at [789, 148] on span "Schema Generator" at bounding box center [724, 150] width 192 height 19
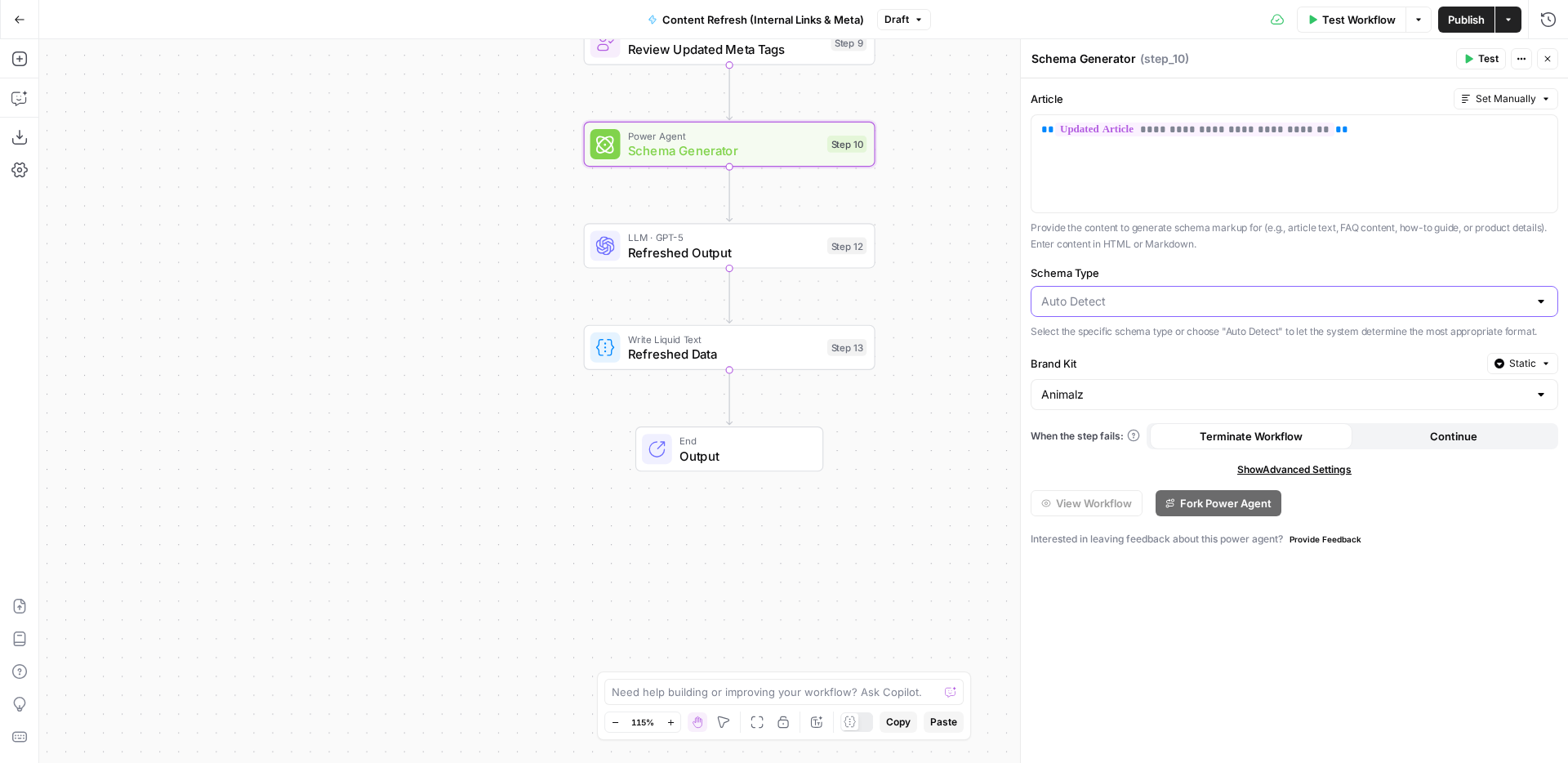
click at [1123, 293] on input "Schema Type" at bounding box center [1284, 301] width 487 height 16
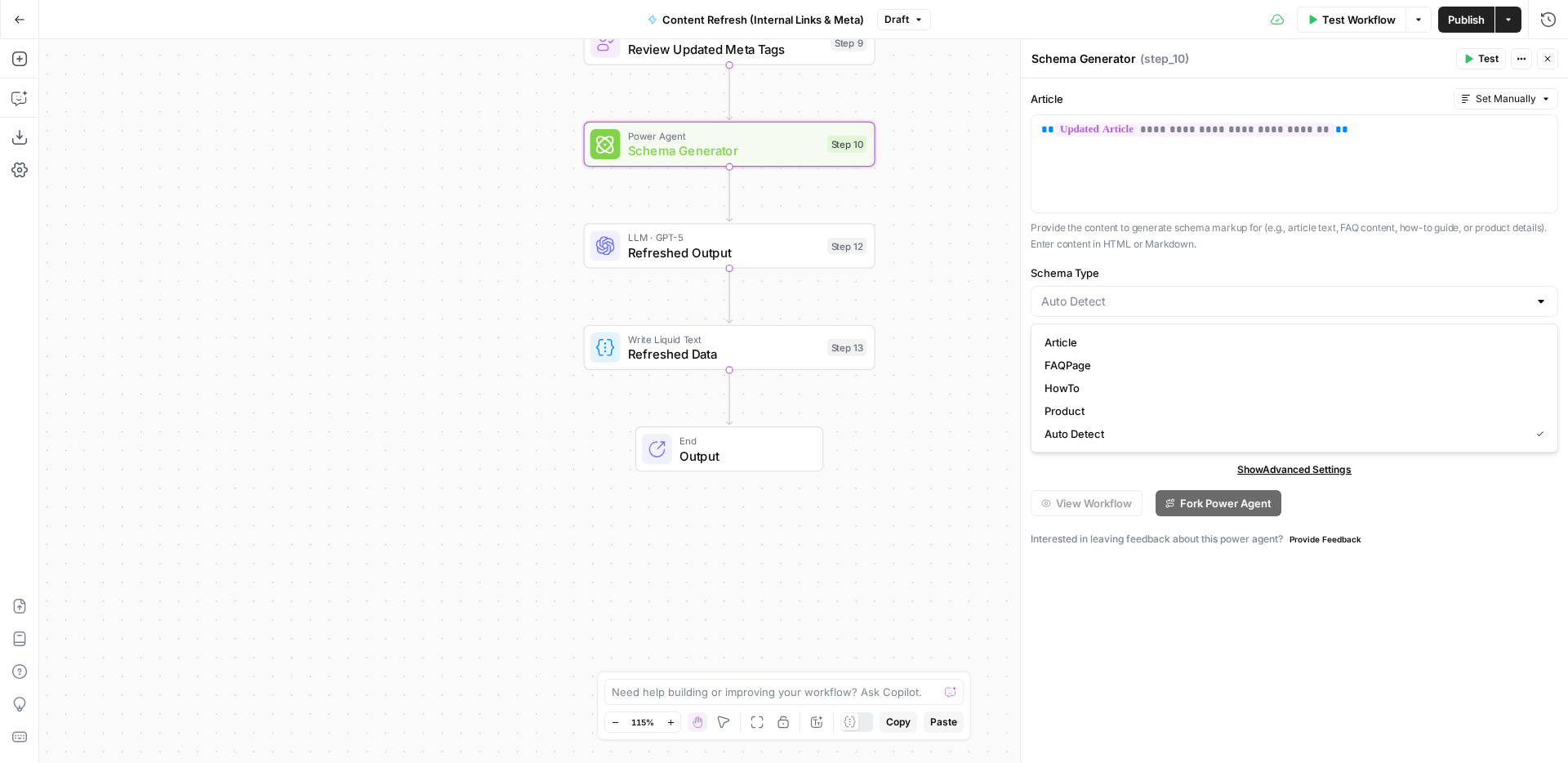
type input "Auto Detect"
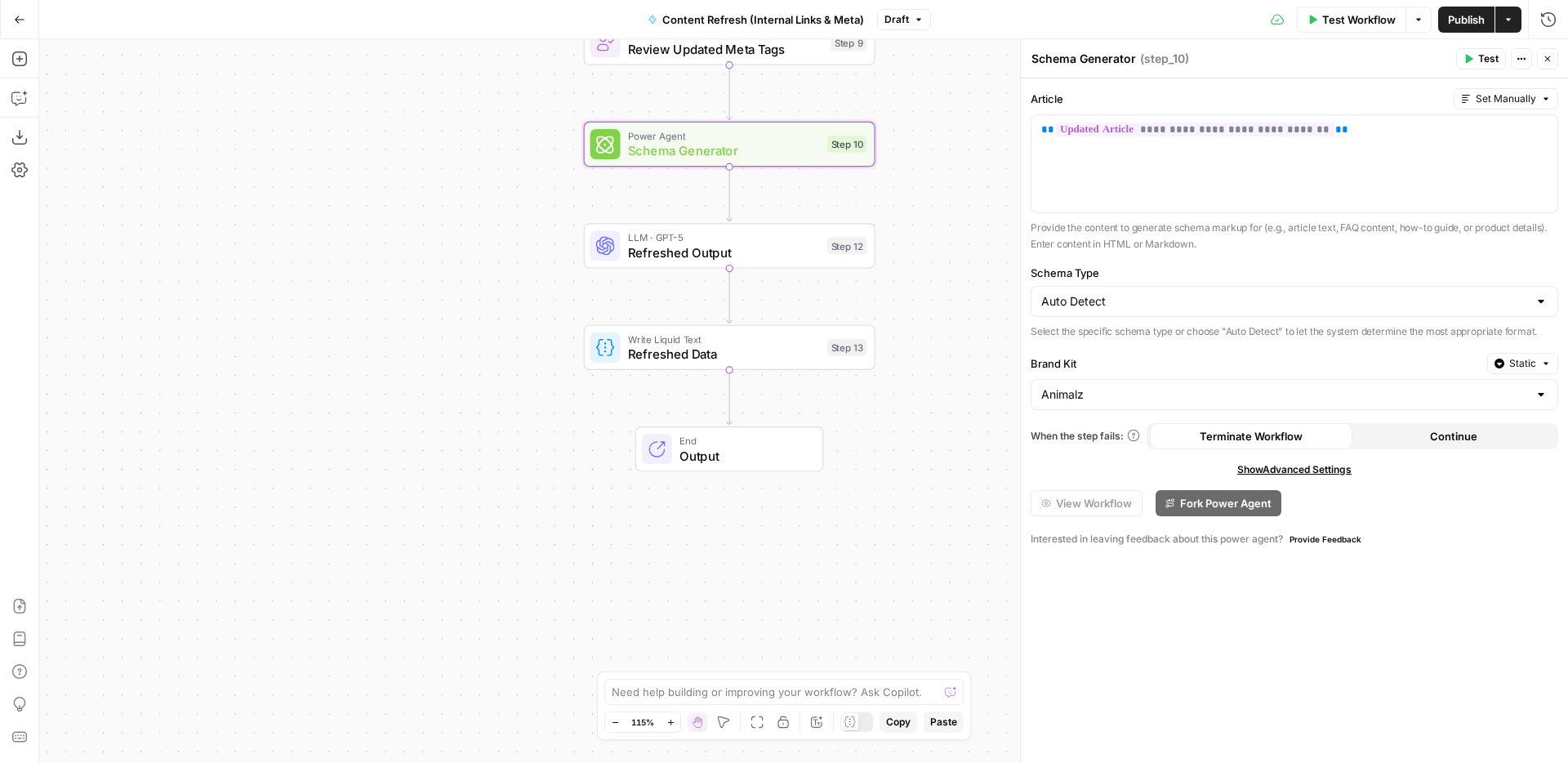
click at [973, 295] on div "Workflow Set Inputs Inputs Power Agent Identify Target Keywords of an Article S…" at bounding box center [803, 401] width 1529 height 723
click at [756, 159] on span "Schema Generator" at bounding box center [724, 150] width 192 height 19
click at [1549, 17] on icon "button" at bounding box center [1548, 20] width 16 height 16
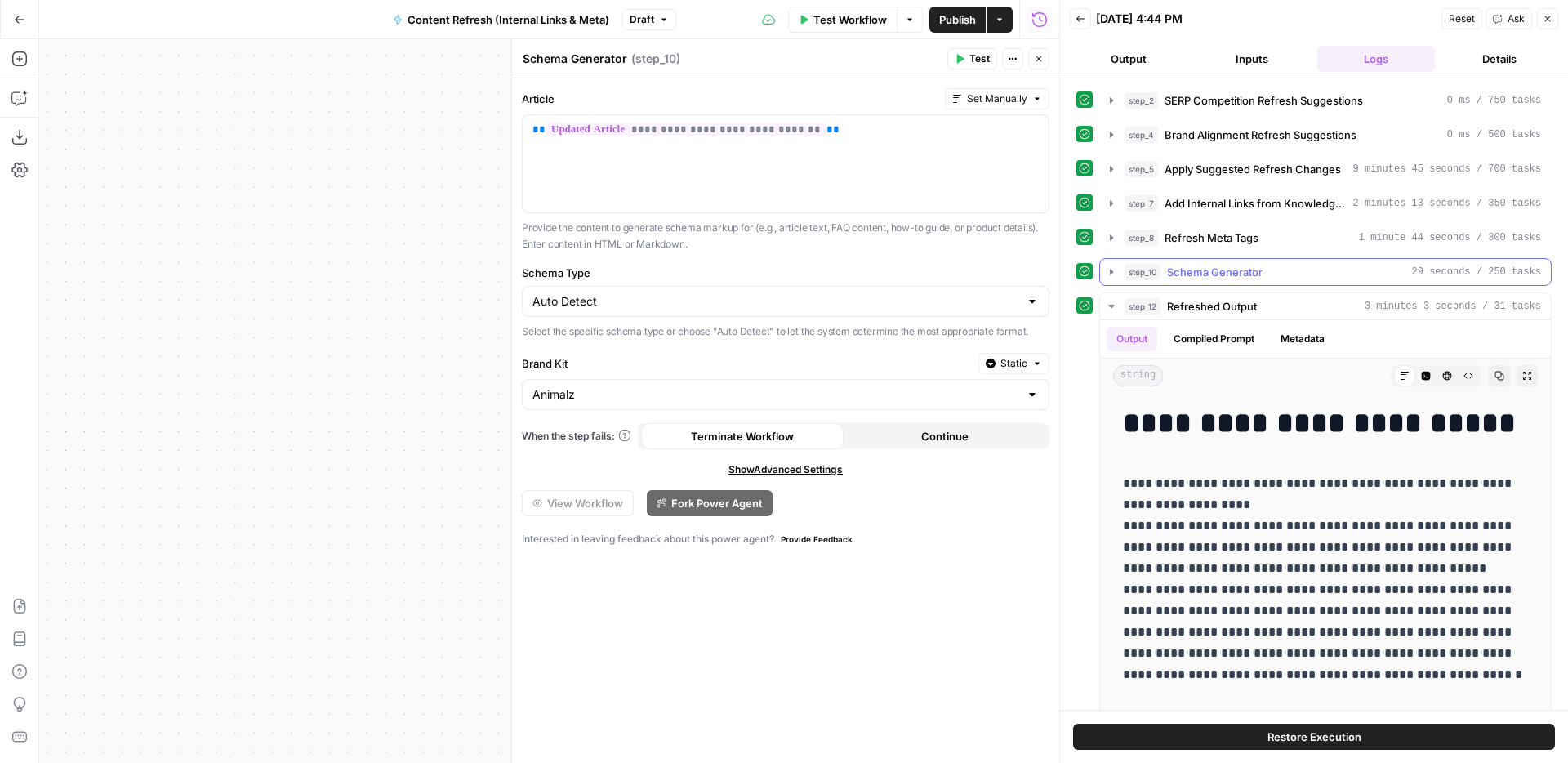
click at [1242, 277] on span "Schema Generator" at bounding box center [1215, 272] width 95 height 16
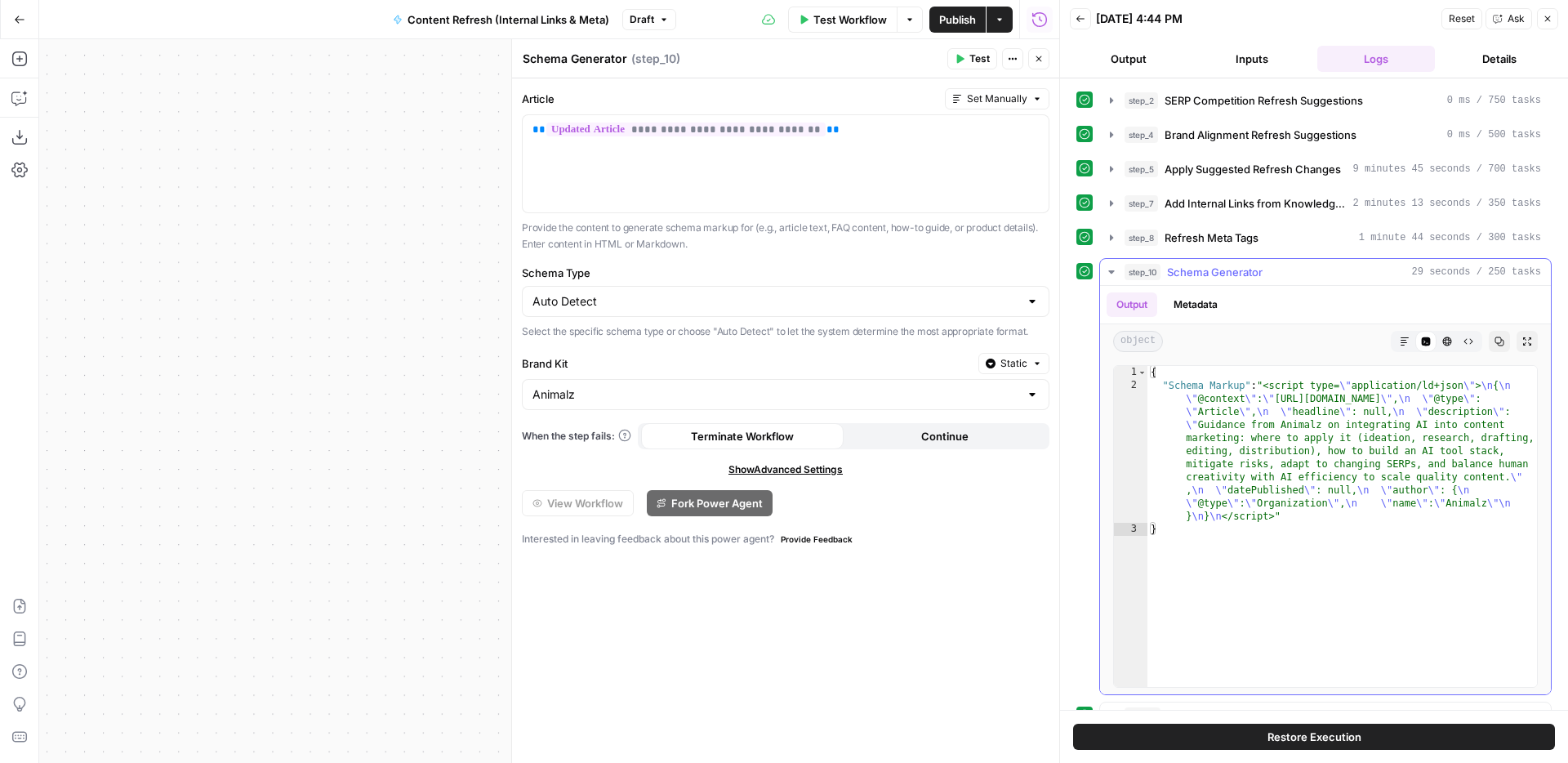
type textarea "**********"
drag, startPoint x: 1263, startPoint y: 383, endPoint x: 1324, endPoint y: 382, distance: 61.0
click at [1324, 382] on div "{ "Schema Markup" : "<script type= \" application/ld+json \" > \n { \n \" @cont…" at bounding box center [1342, 539] width 390 height 347
click at [1295, 383] on div "{ "Schema Markup" : "<script type= \" application/ld+json \" > \n { \n \" @cont…" at bounding box center [1342, 539] width 390 height 347
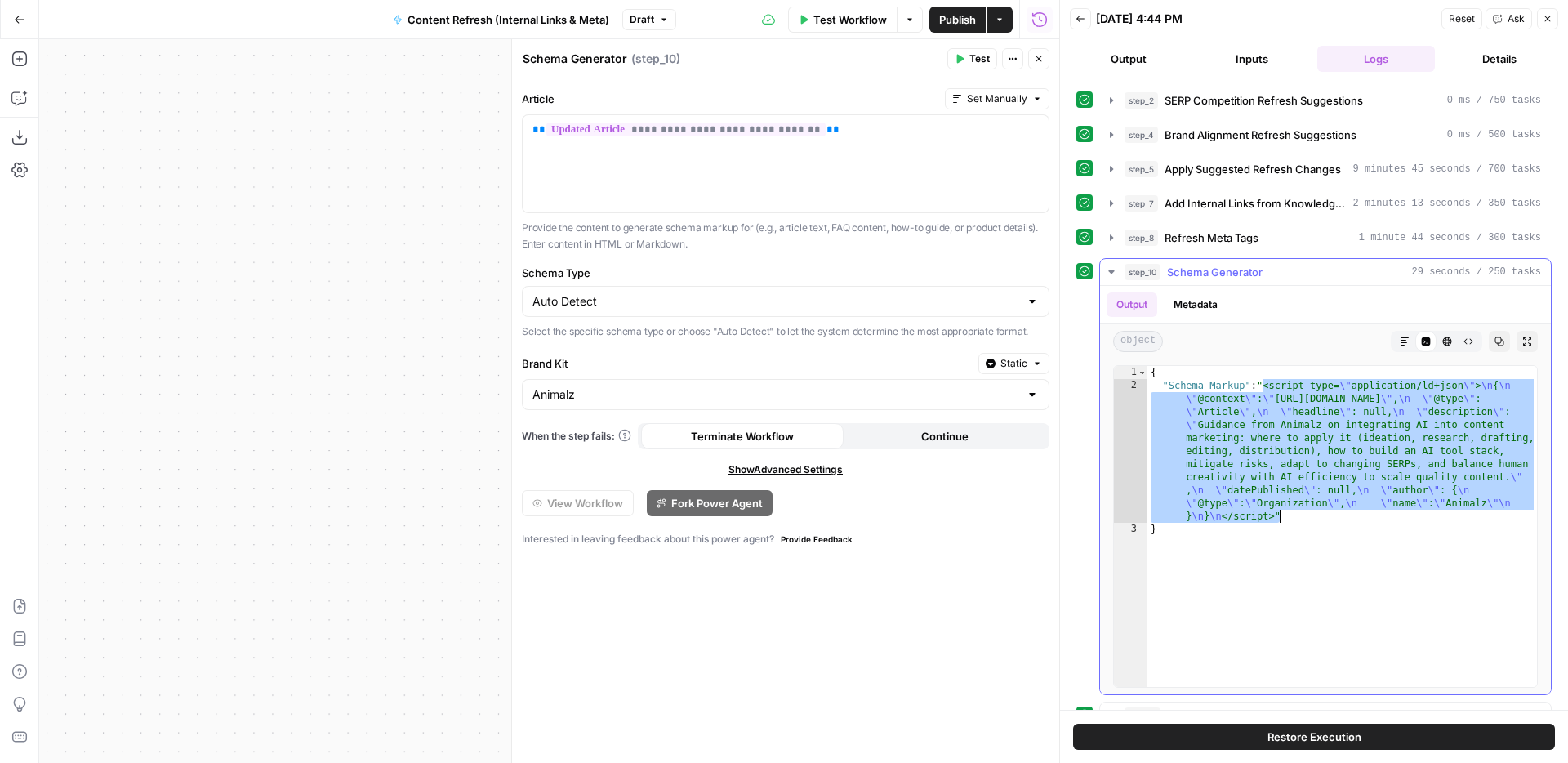
drag, startPoint x: 1264, startPoint y: 382, endPoint x: 1385, endPoint y: 509, distance: 175.4
click at [1385, 509] on div "{ "Schema Markup" : "<script type= \" application/ld+json \" > \n { \n \" @cont…" at bounding box center [1342, 539] width 390 height 347
click at [1300, 275] on div "step_10 Schema Generator 29 seconds / 250 tasks" at bounding box center [1333, 272] width 417 height 16
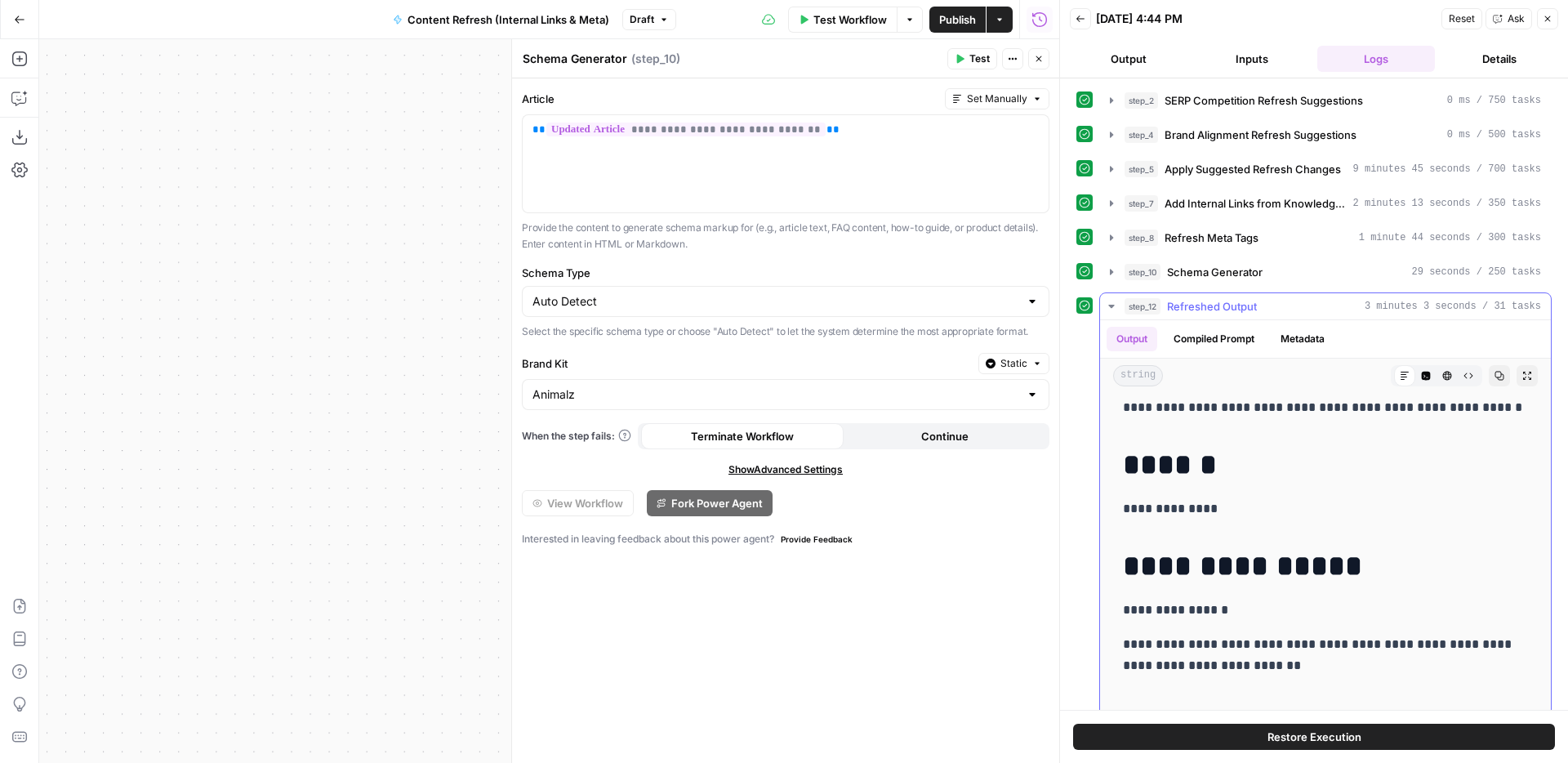
scroll to position [285, 0]
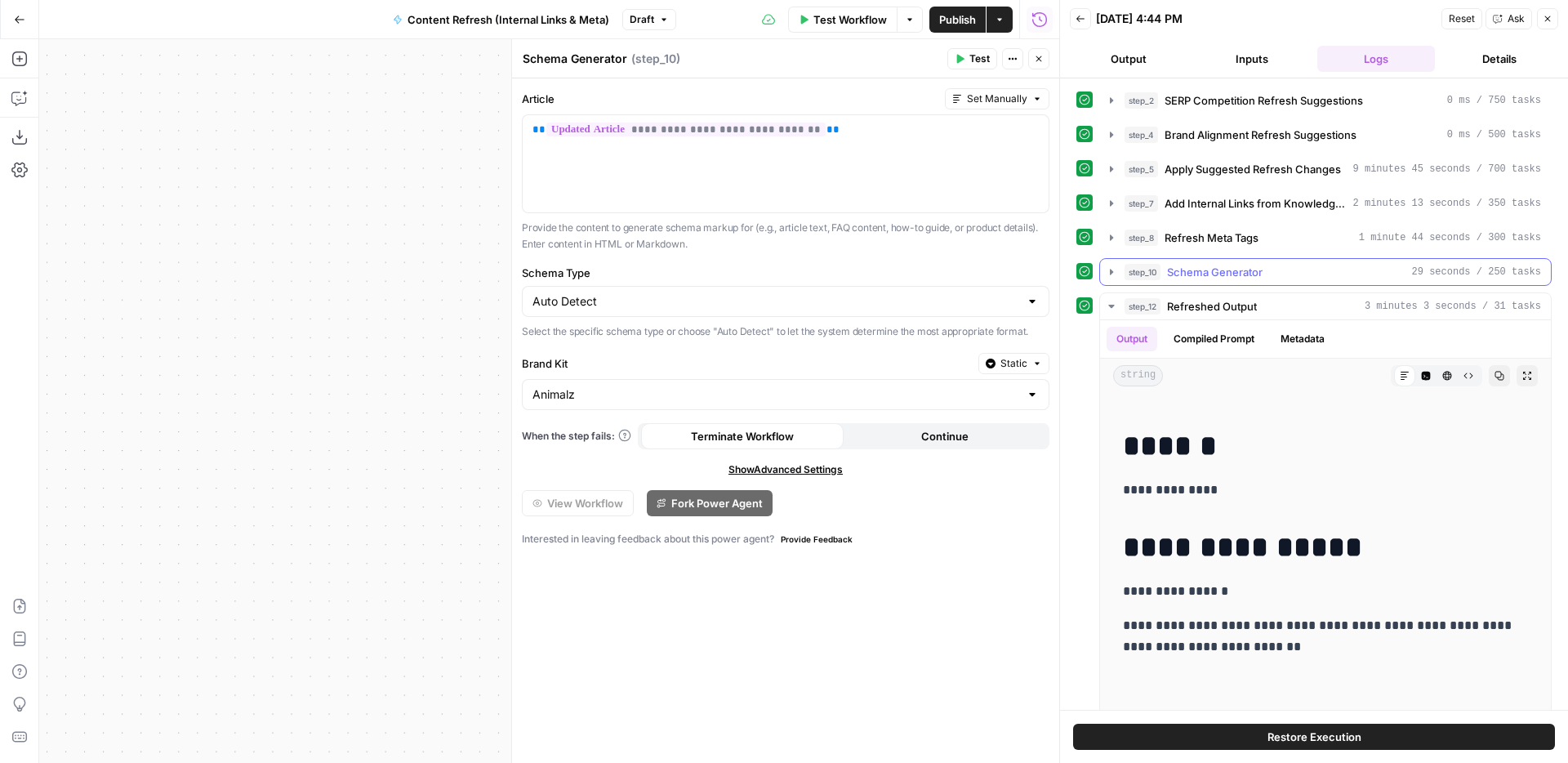
click at [1210, 278] on span "Schema Generator" at bounding box center [1215, 272] width 95 height 16
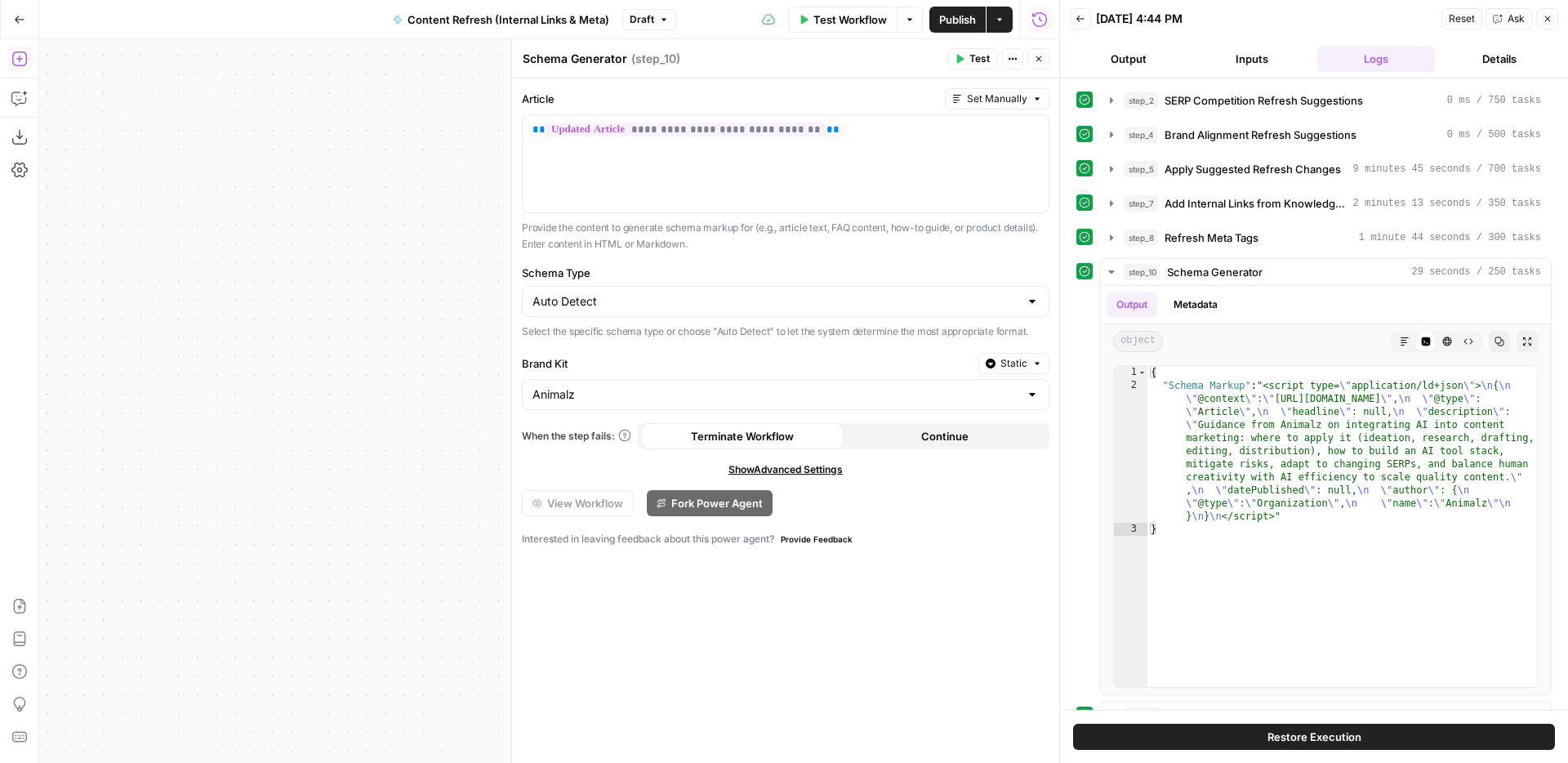
click at [22, 63] on icon "button" at bounding box center [20, 59] width 16 height 16
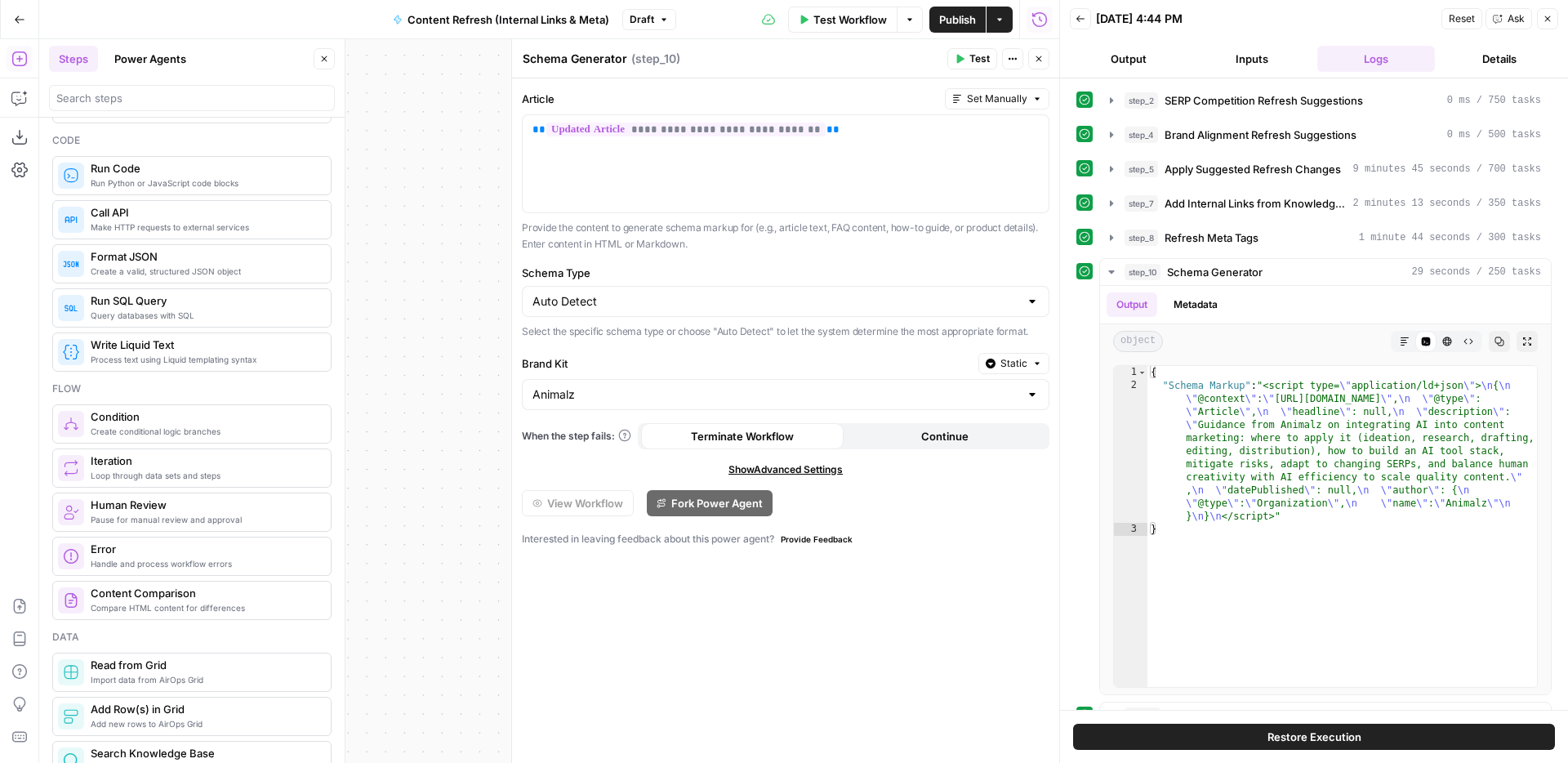
scroll to position [224, 0]
click at [1545, 19] on icon "button" at bounding box center [1547, 18] width 10 height 10
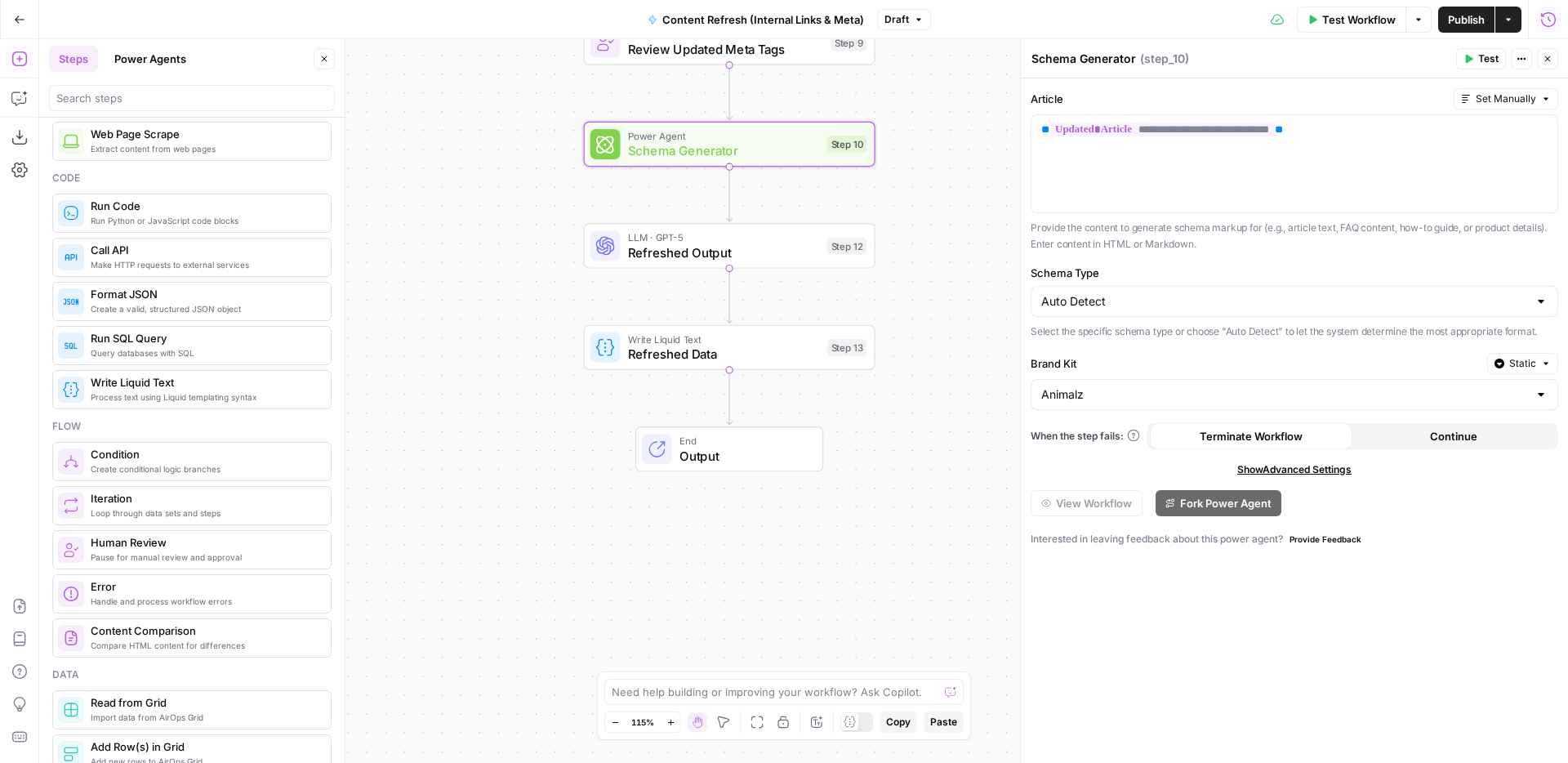
scroll to position [187, 0]
click at [1552, 17] on icon "button" at bounding box center [1548, 20] width 16 height 16
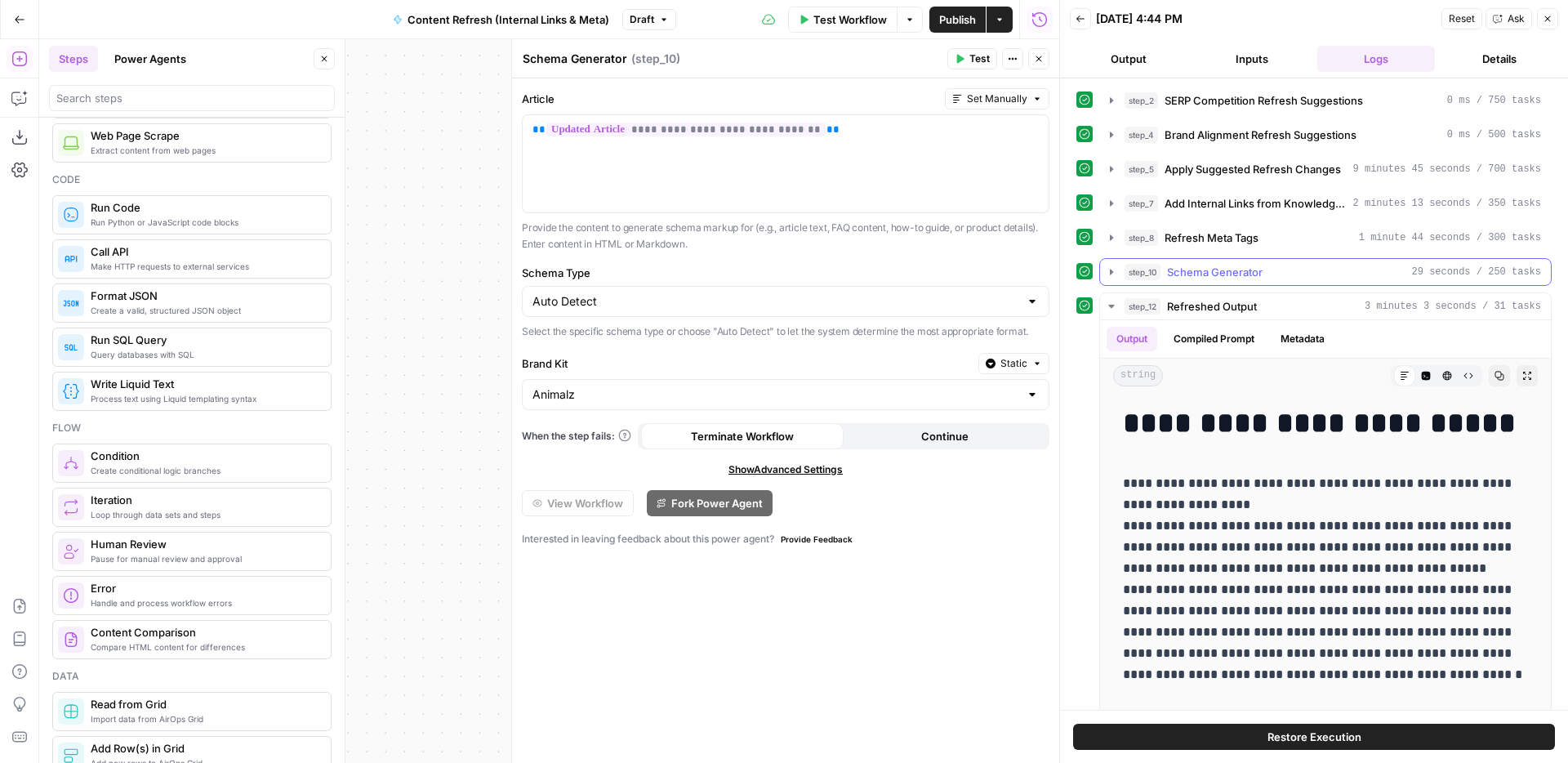
click at [1281, 275] on div "step_10 Schema Generator 29 seconds / 250 tasks" at bounding box center [1333, 272] width 417 height 16
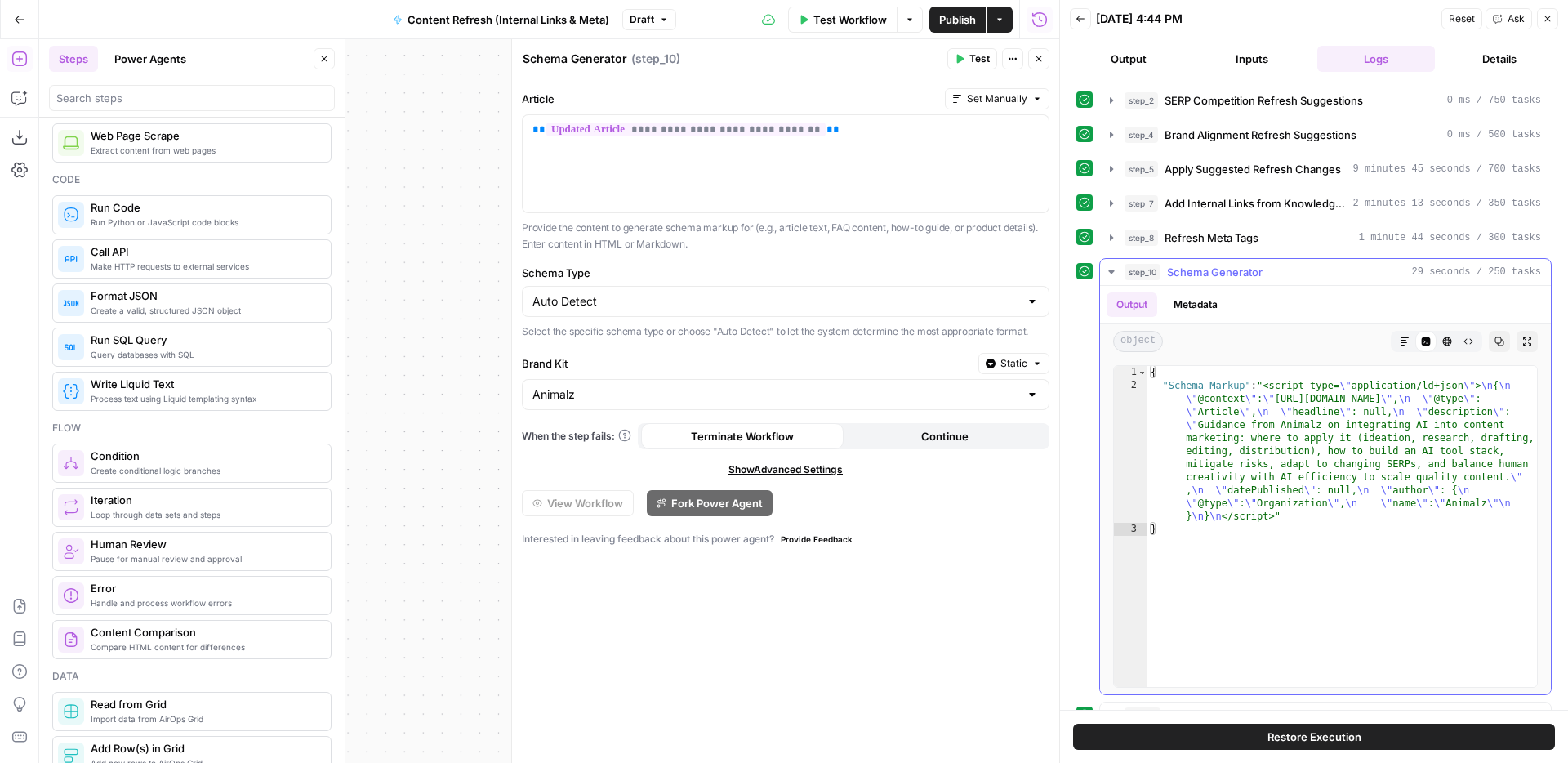
type textarea "**********"
drag, startPoint x: 1268, startPoint y: 387, endPoint x: 1326, endPoint y: 388, distance: 58.0
click at [1326, 388] on div "{ "Schema Markup" : "<script type= \" application/ld+json \" > \n { \n \" @cont…" at bounding box center [1342, 539] width 390 height 347
click at [1292, 394] on div "{ "Schema Markup" : "<script type= \" application/ld+json \" > \n { \n \" @cont…" at bounding box center [1342, 539] width 390 height 347
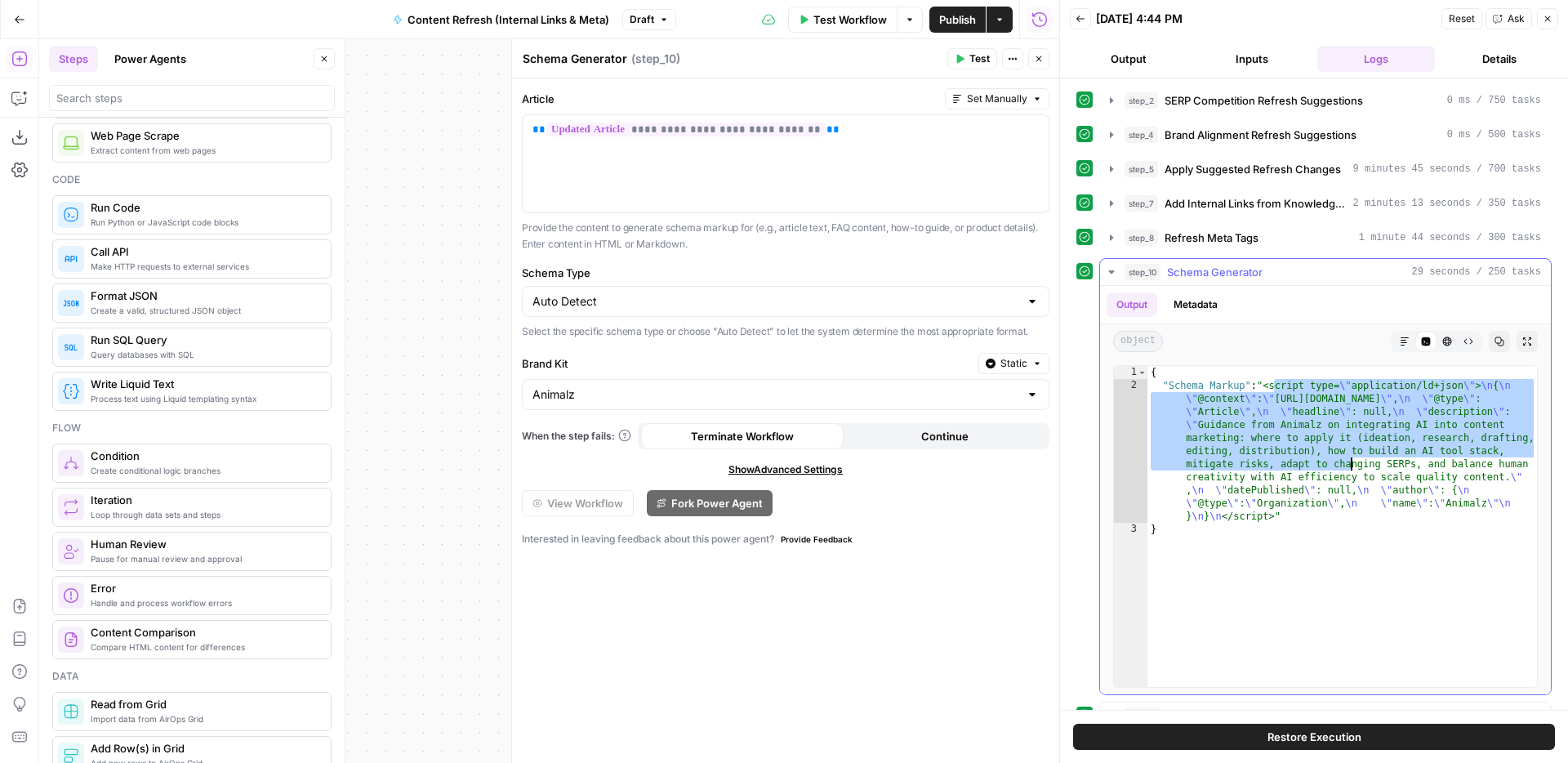
drag, startPoint x: 1273, startPoint y: 383, endPoint x: 1357, endPoint y: 457, distance: 111.9
click at [1357, 457] on div "{ "Schema Markup" : "<script type= \" application/ld+json \" > \n { \n \" @cont…" at bounding box center [1342, 539] width 390 height 347
click at [1446, 420] on div "{ "Schema Markup" : "<script type= \" application/ld+json \" > \n { \n \" @cont…" at bounding box center [1342, 539] width 390 height 347
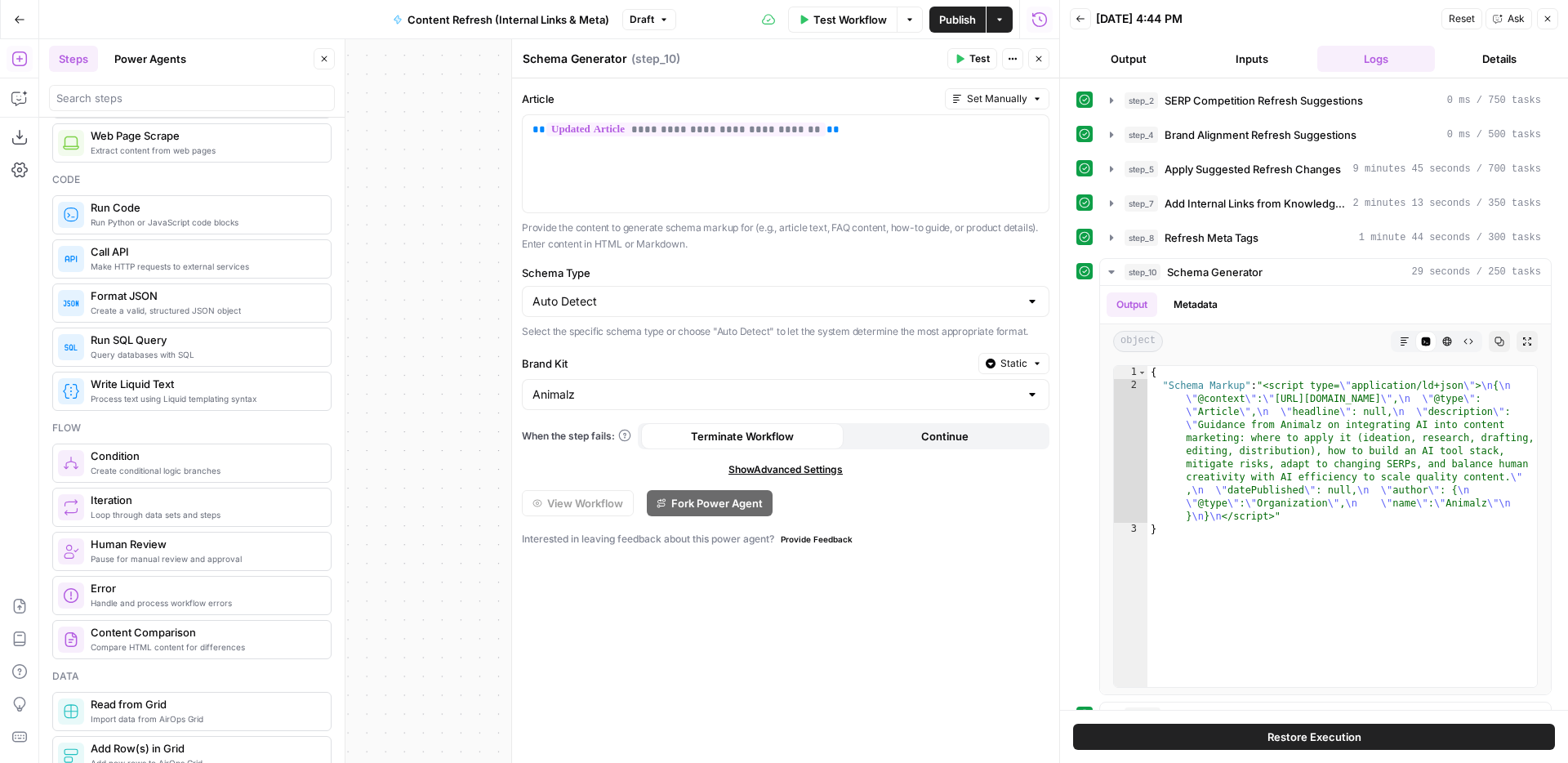
click at [1549, 26] on button "Close" at bounding box center [1547, 18] width 21 height 21
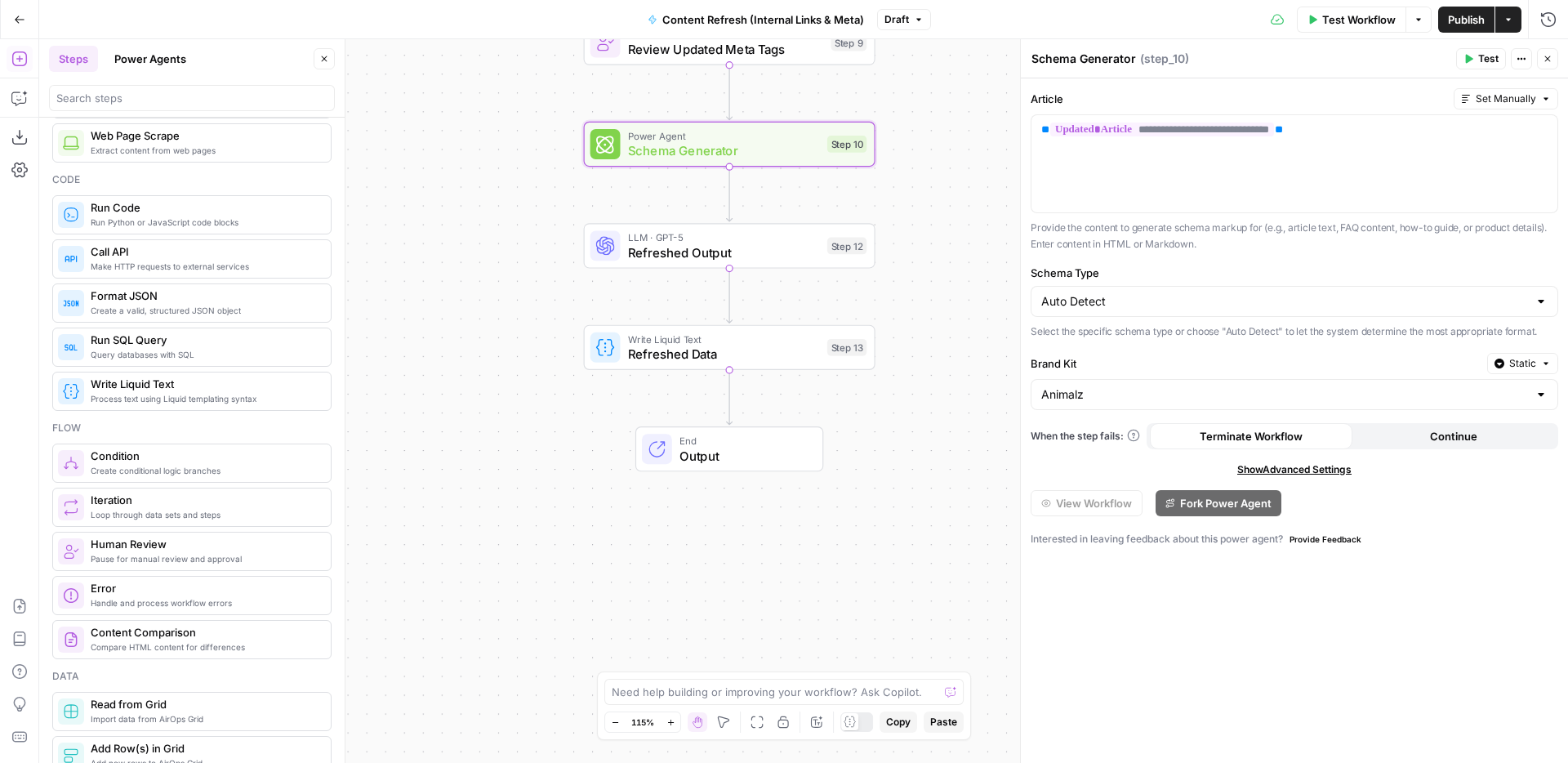
click at [1557, 20] on button "Run History" at bounding box center [1548, 19] width 26 height 26
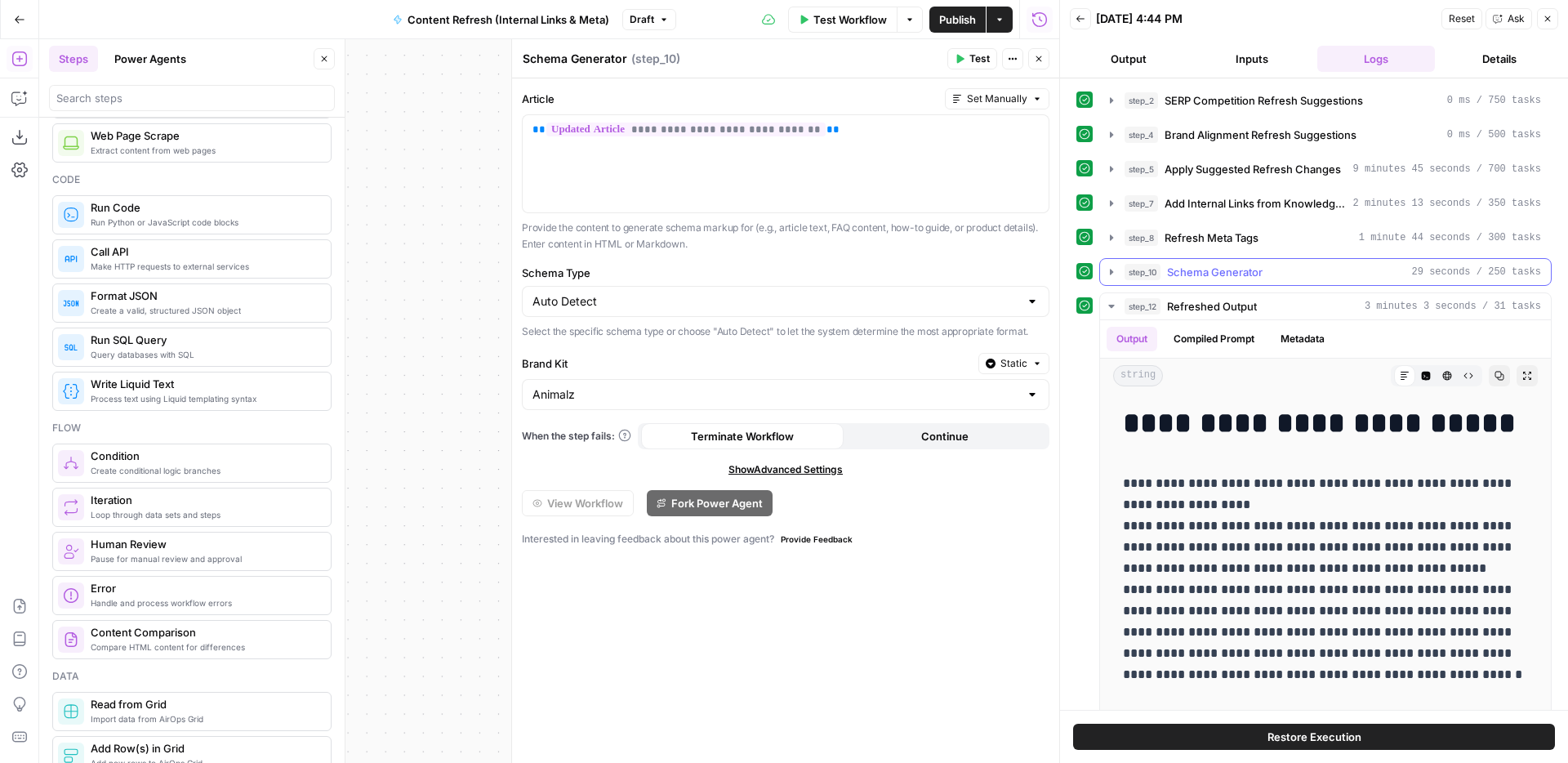
click at [1233, 277] on span "Schema Generator" at bounding box center [1215, 272] width 95 height 16
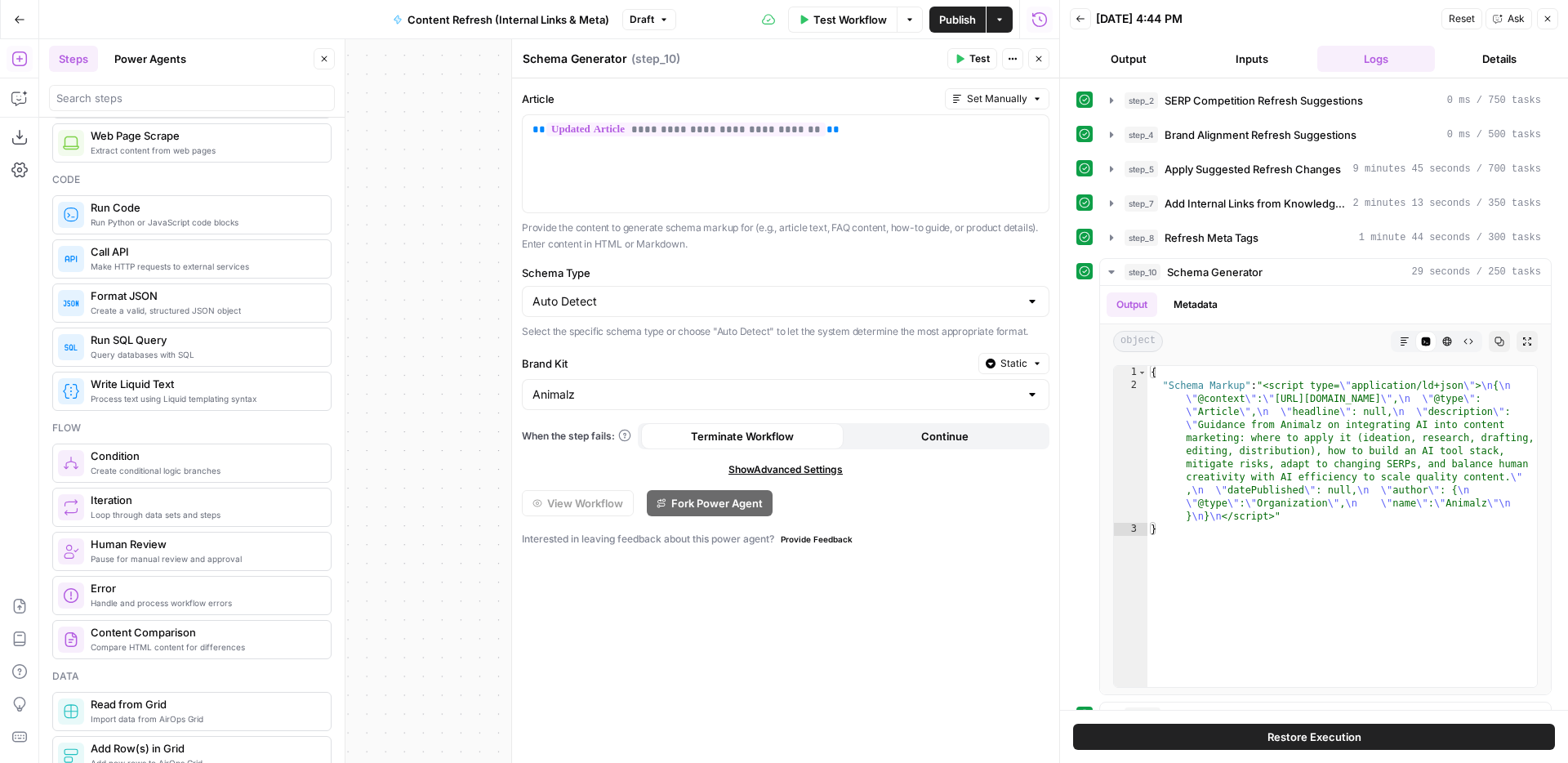
click at [1550, 19] on icon "button" at bounding box center [1547, 18] width 10 height 10
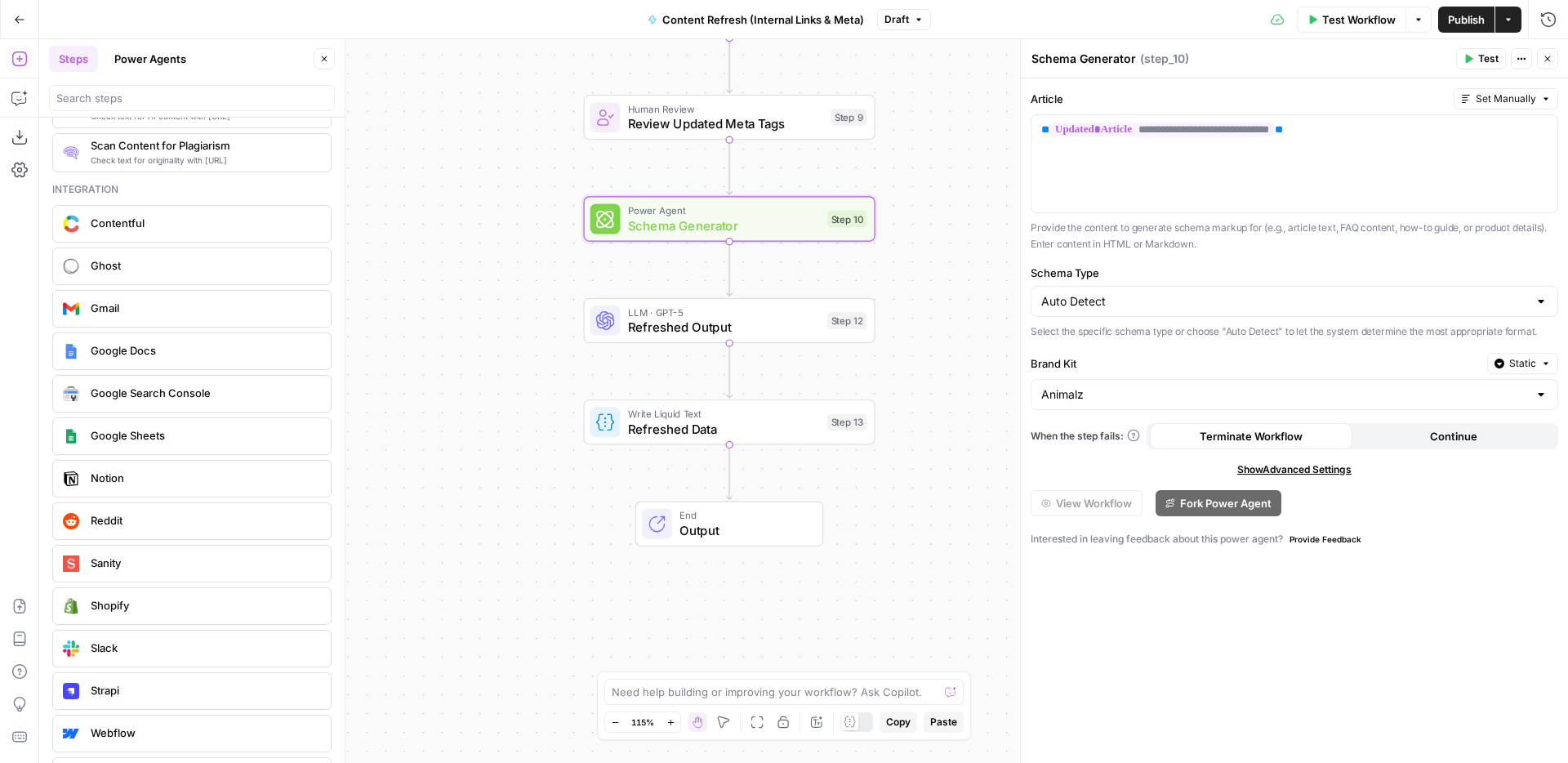
scroll to position [2827, 0]
